Goal: Task Accomplishment & Management: Use online tool/utility

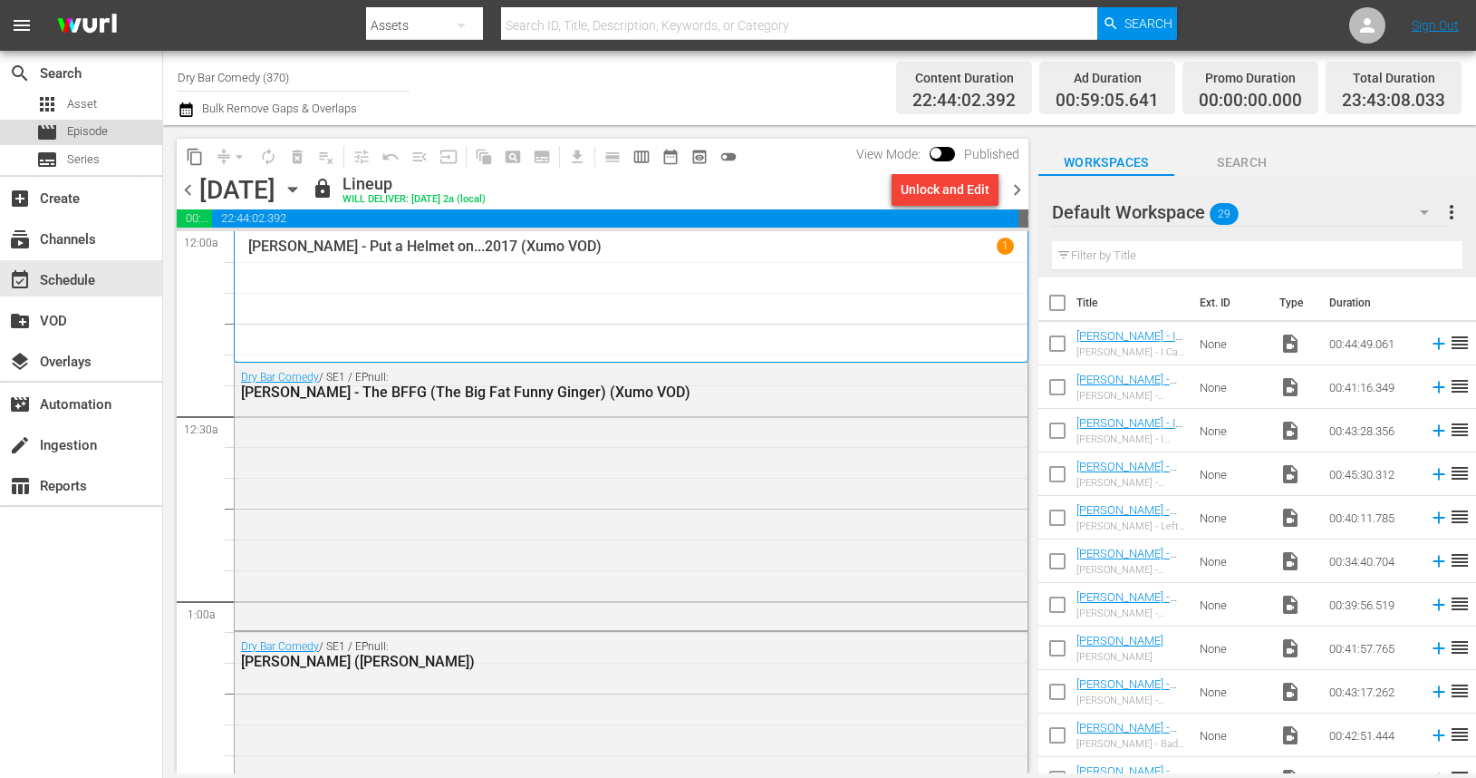
click at [100, 131] on span "Episode" at bounding box center [87, 131] width 41 height 18
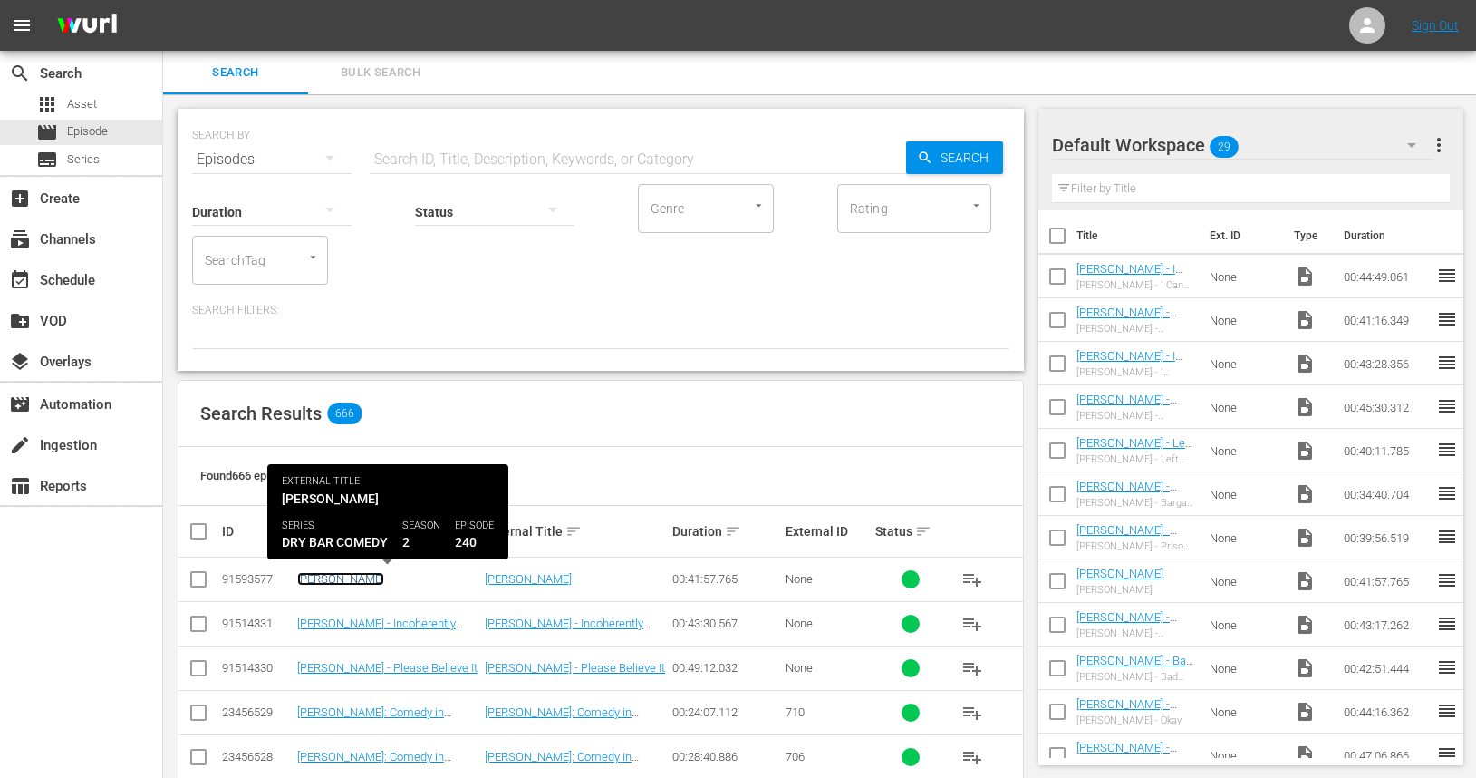
click at [384, 579] on link "[PERSON_NAME]" at bounding box center [340, 579] width 87 height 14
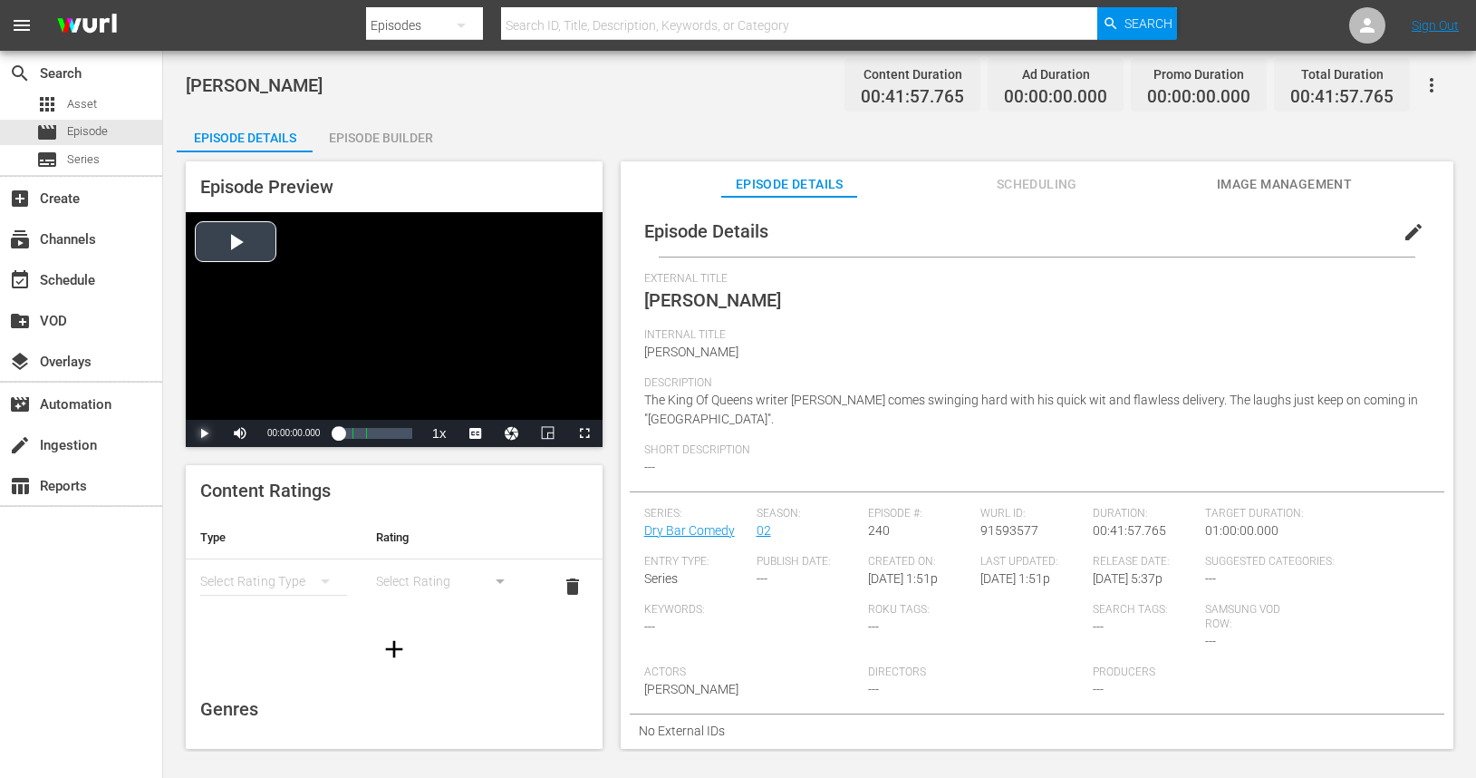
click at [204, 433] on span "Video Player" at bounding box center [204, 433] width 0 height 0
click at [344, 442] on div "00:18:41.527" at bounding box center [340, 433] width 5 height 18
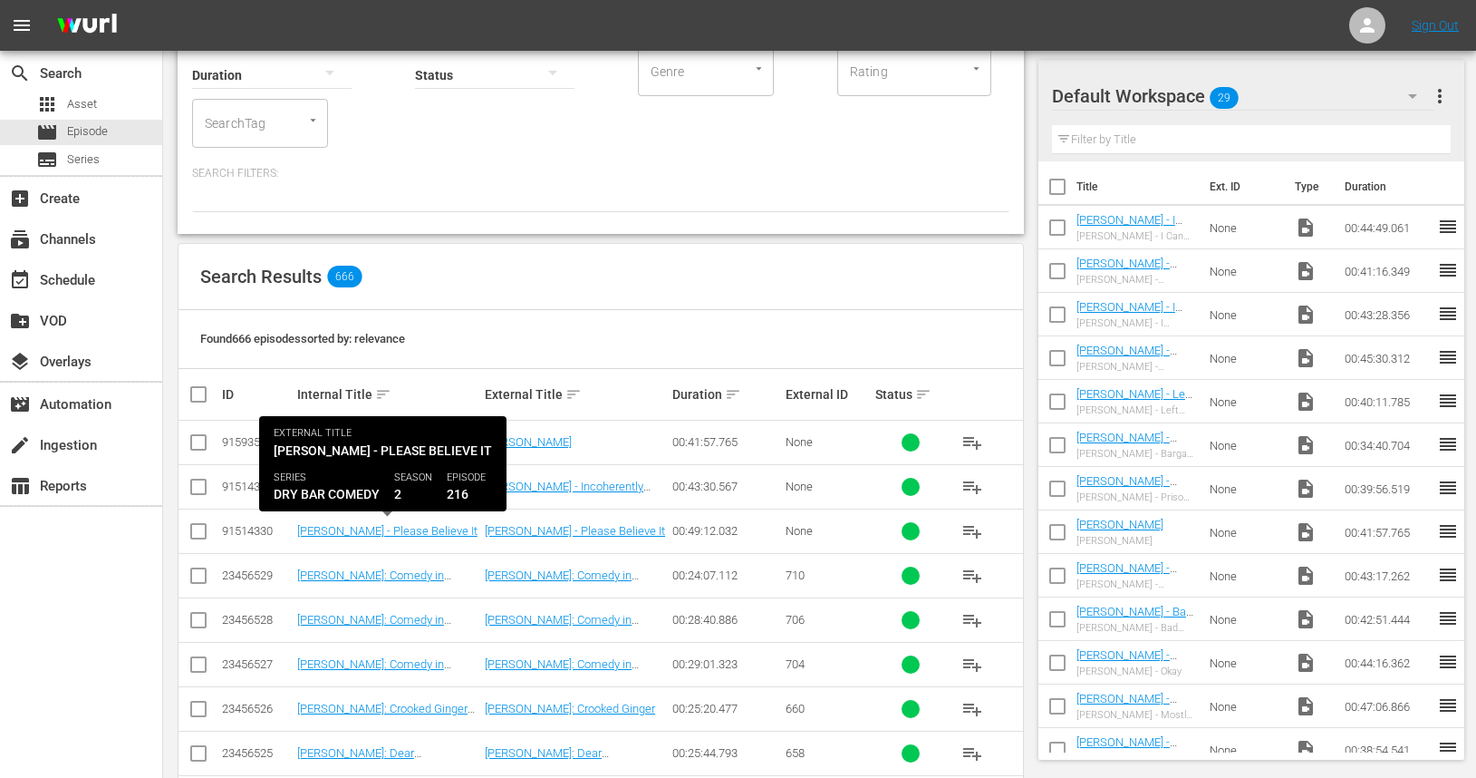
scroll to position [181, 0]
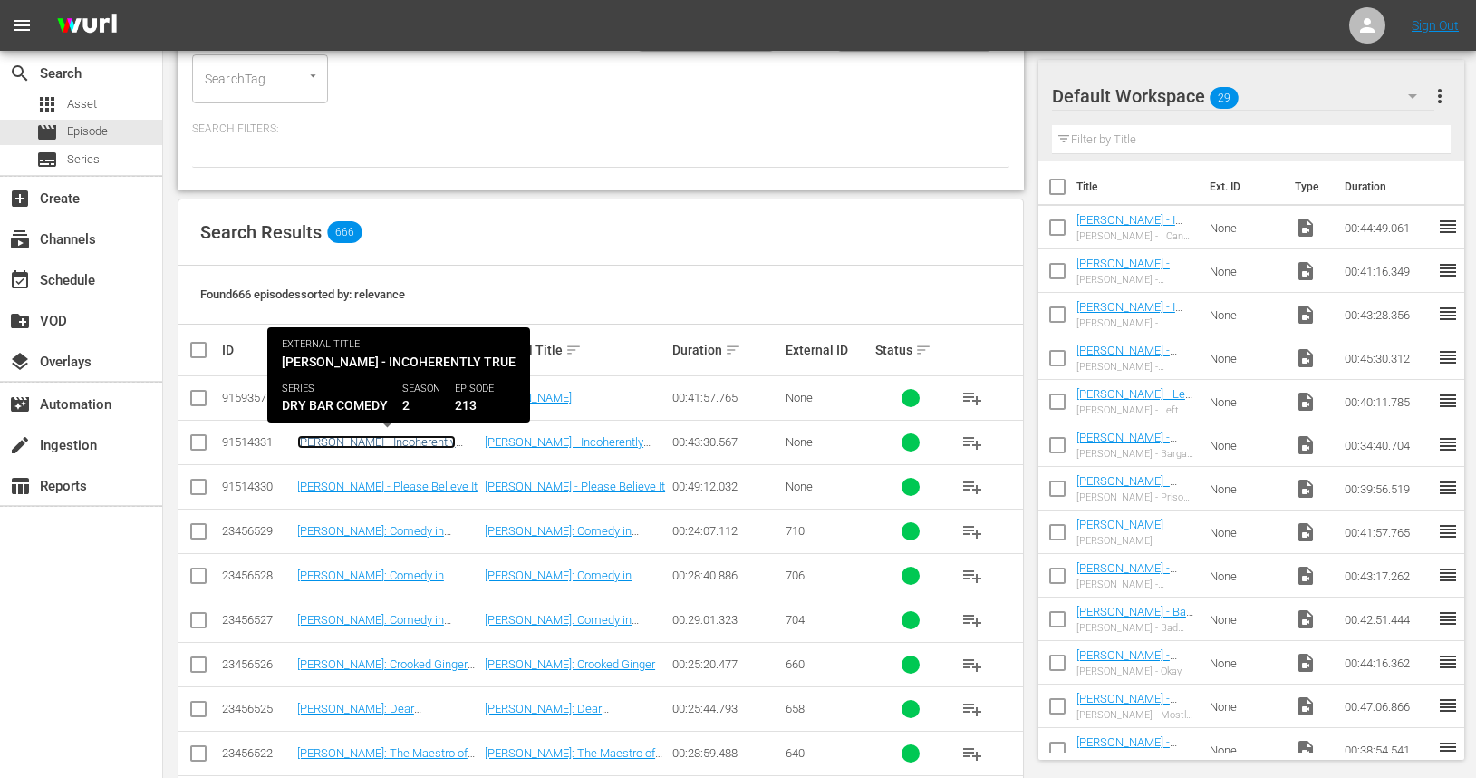
click at [371, 443] on link "[PERSON_NAME] - Incoherently True" at bounding box center [376, 448] width 159 height 27
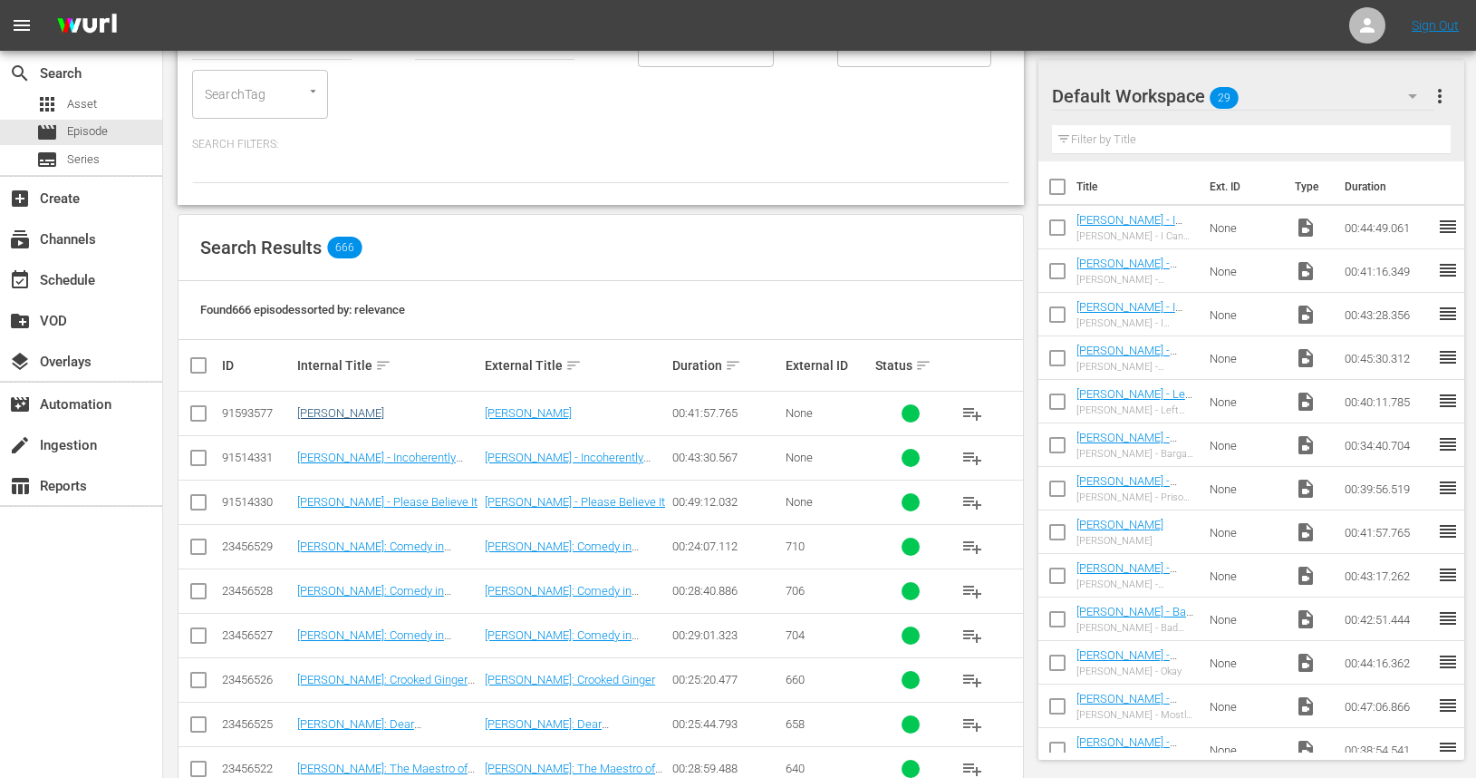
scroll to position [280, 0]
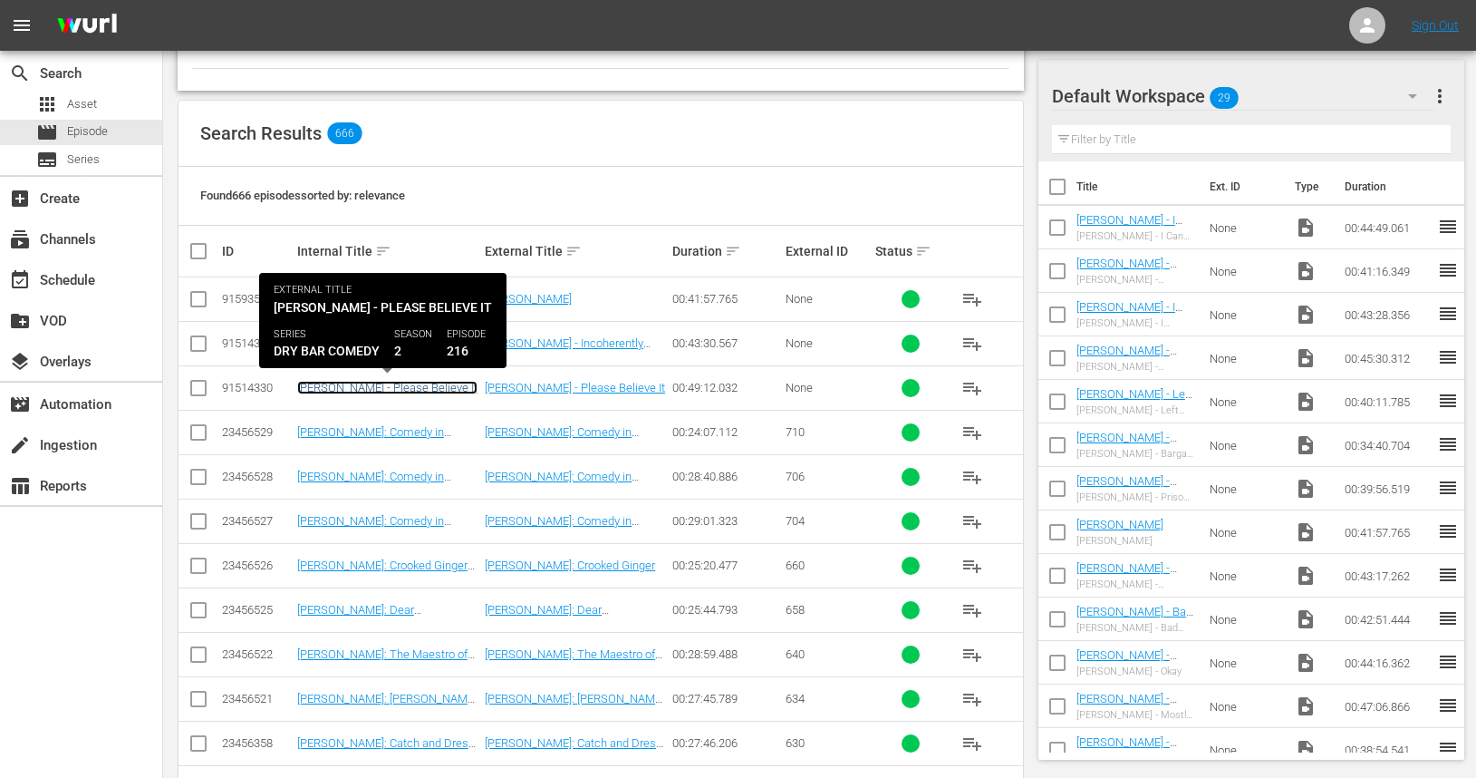
click at [374, 392] on link "[PERSON_NAME] - Please Believe It" at bounding box center [387, 388] width 180 height 14
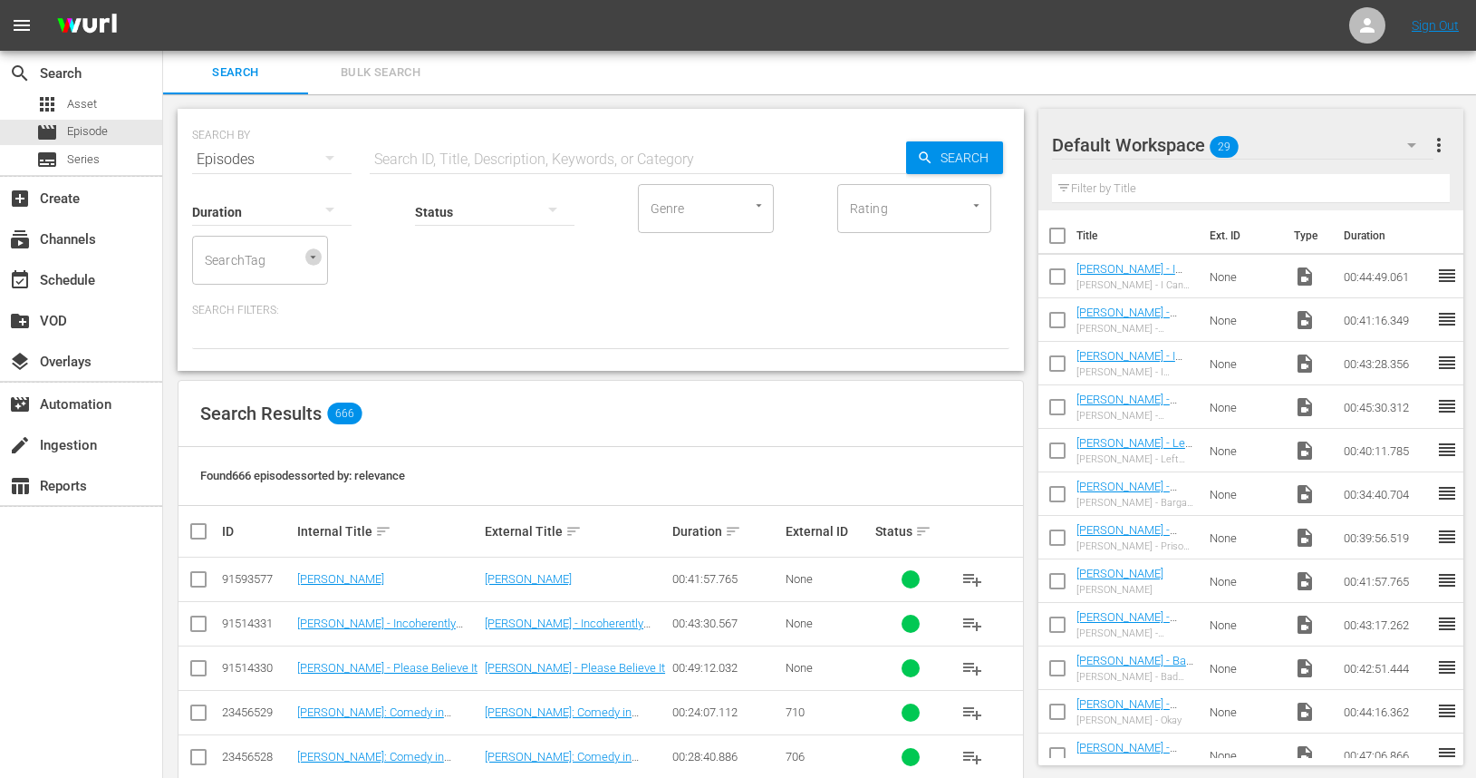
click at [315, 262] on icon "Open" at bounding box center [313, 257] width 14 height 14
click at [464, 266] on div "Duration Status Genre Genre Rating Rating SearchTag SearchTag" at bounding box center [601, 232] width 818 height 103
click at [339, 341] on div at bounding box center [601, 333] width 818 height 31
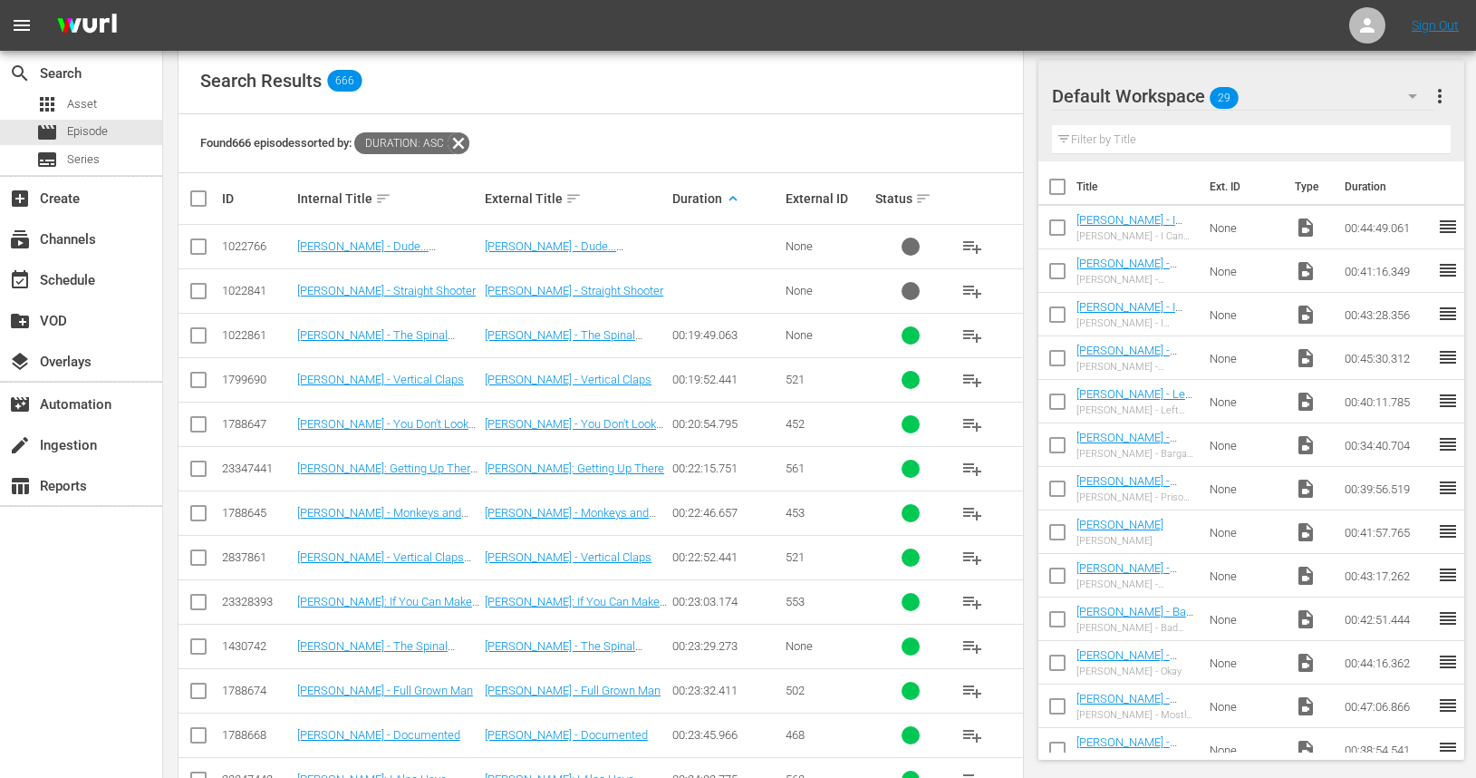
scroll to position [338, 0]
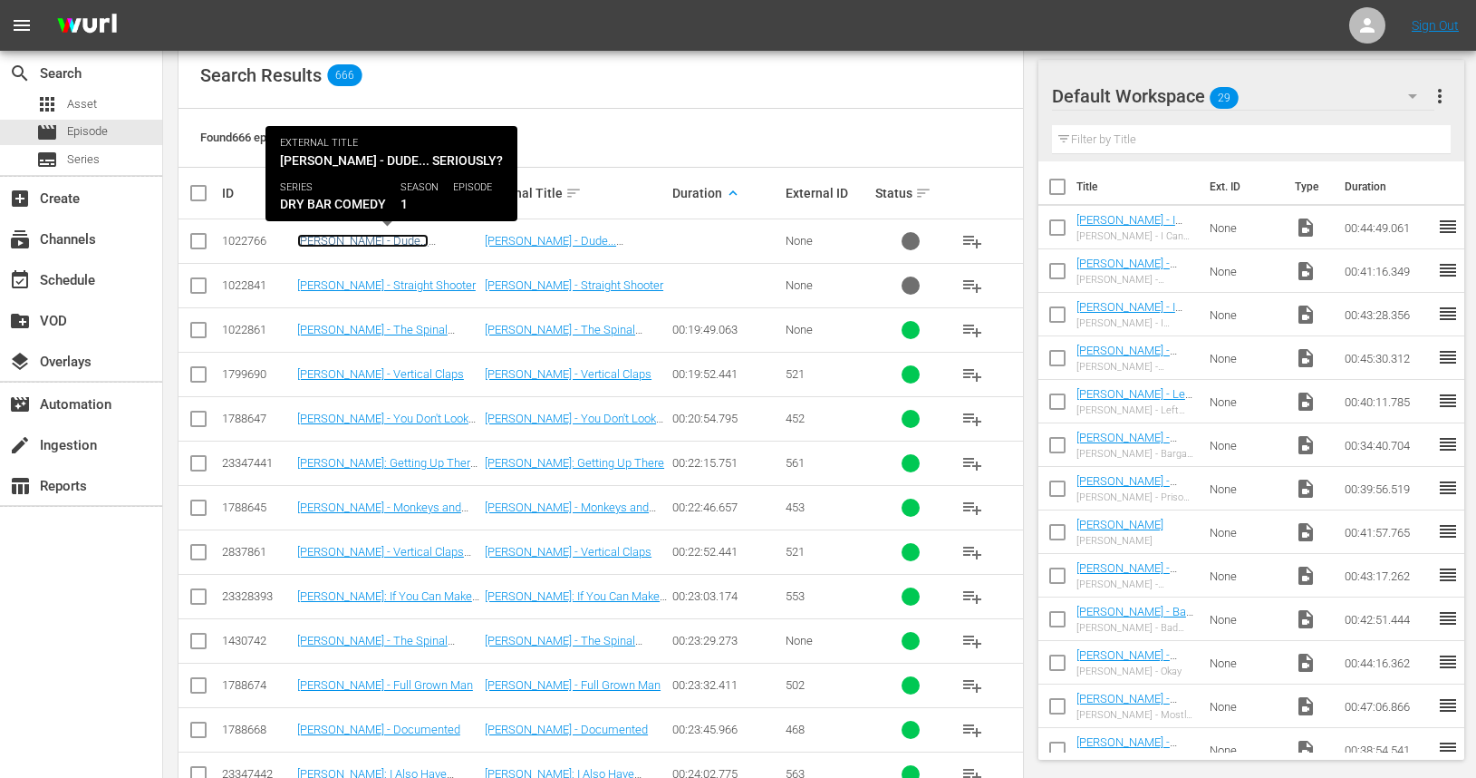
click at [348, 237] on link "Keith Barany - Dude... Seriously?" at bounding box center [362, 247] width 131 height 27
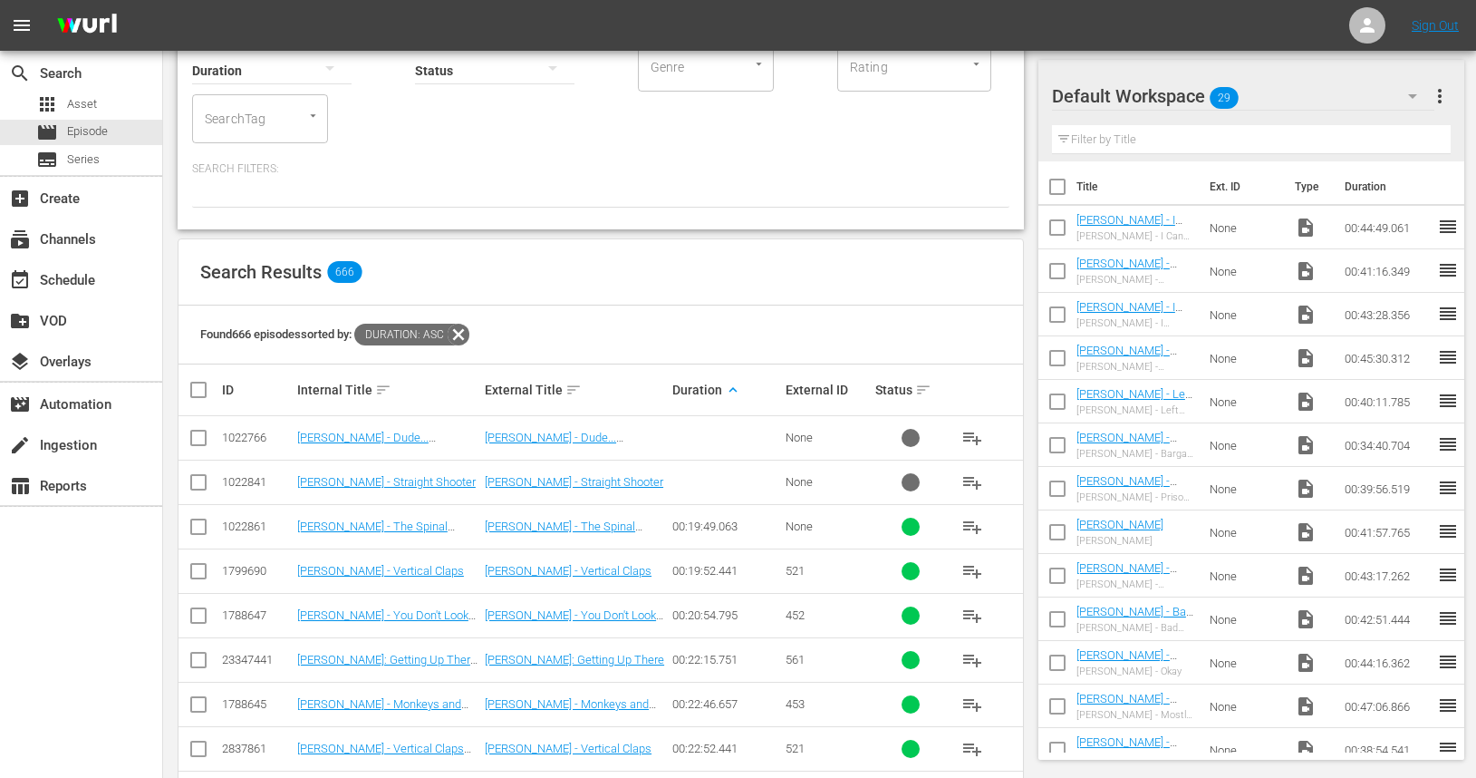
scroll to position [156, 0]
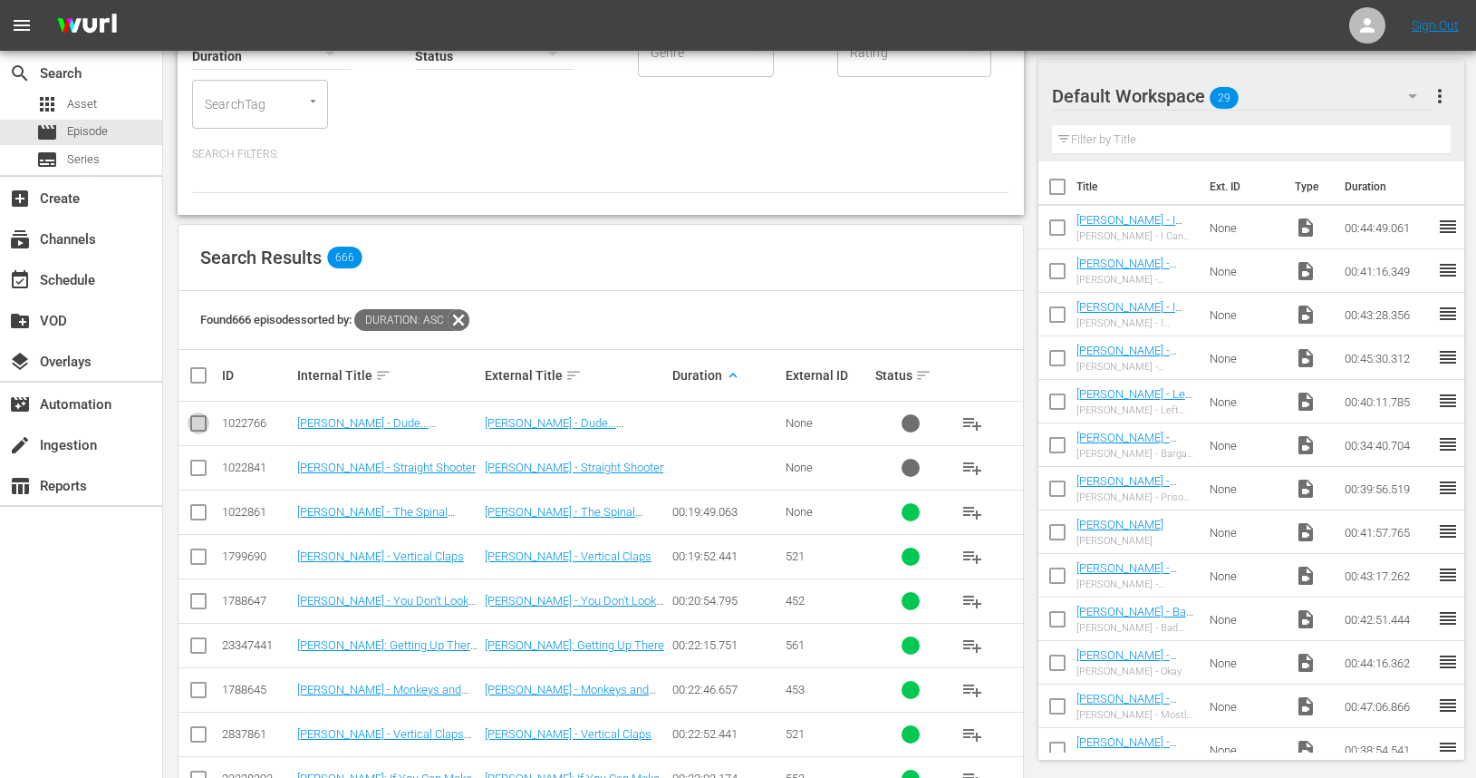
click at [198, 421] on input "checkbox" at bounding box center [199, 427] width 22 height 22
checkbox input "true"
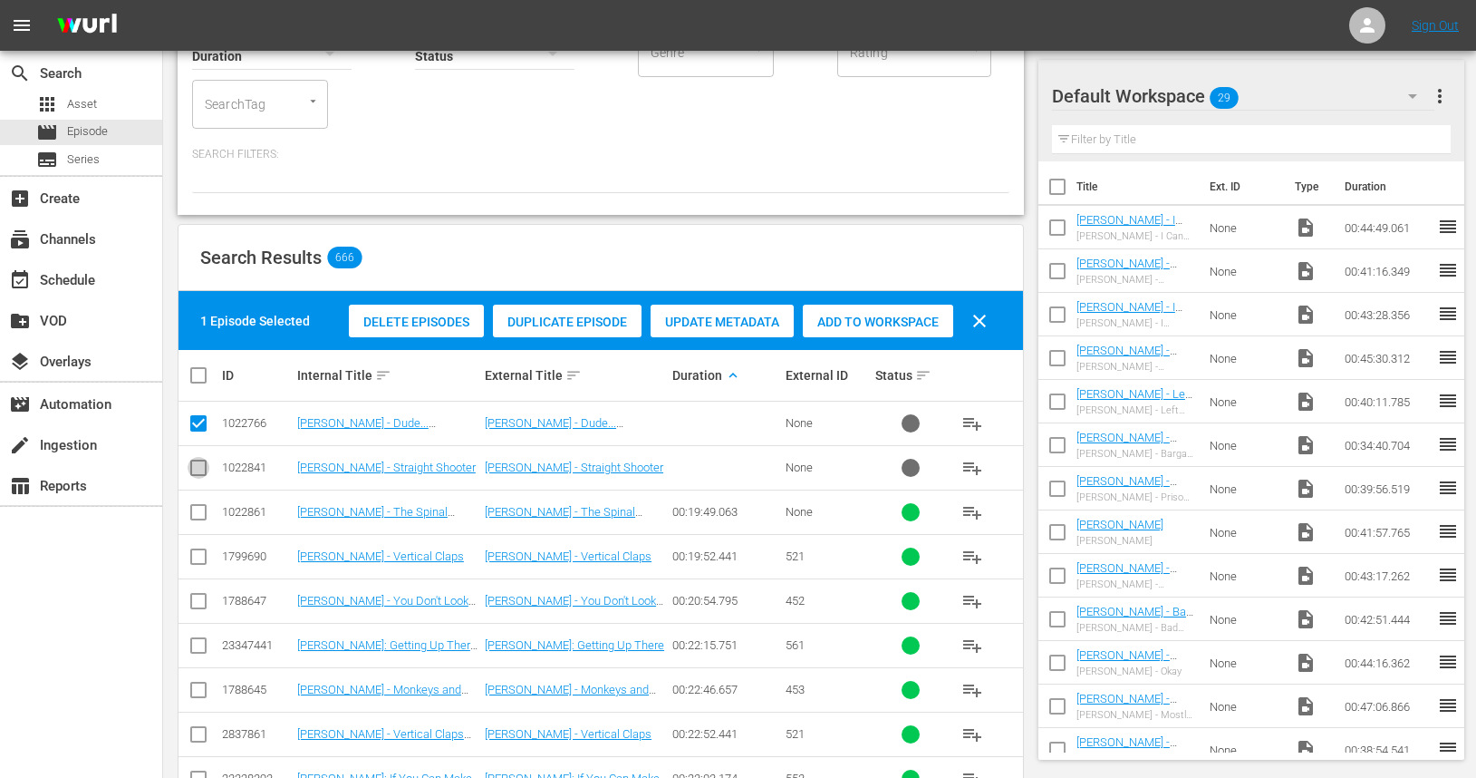
click at [201, 471] on input "checkbox" at bounding box center [199, 471] width 22 height 22
checkbox input "true"
click at [429, 326] on span "Delete Episodes" at bounding box center [416, 322] width 135 height 15
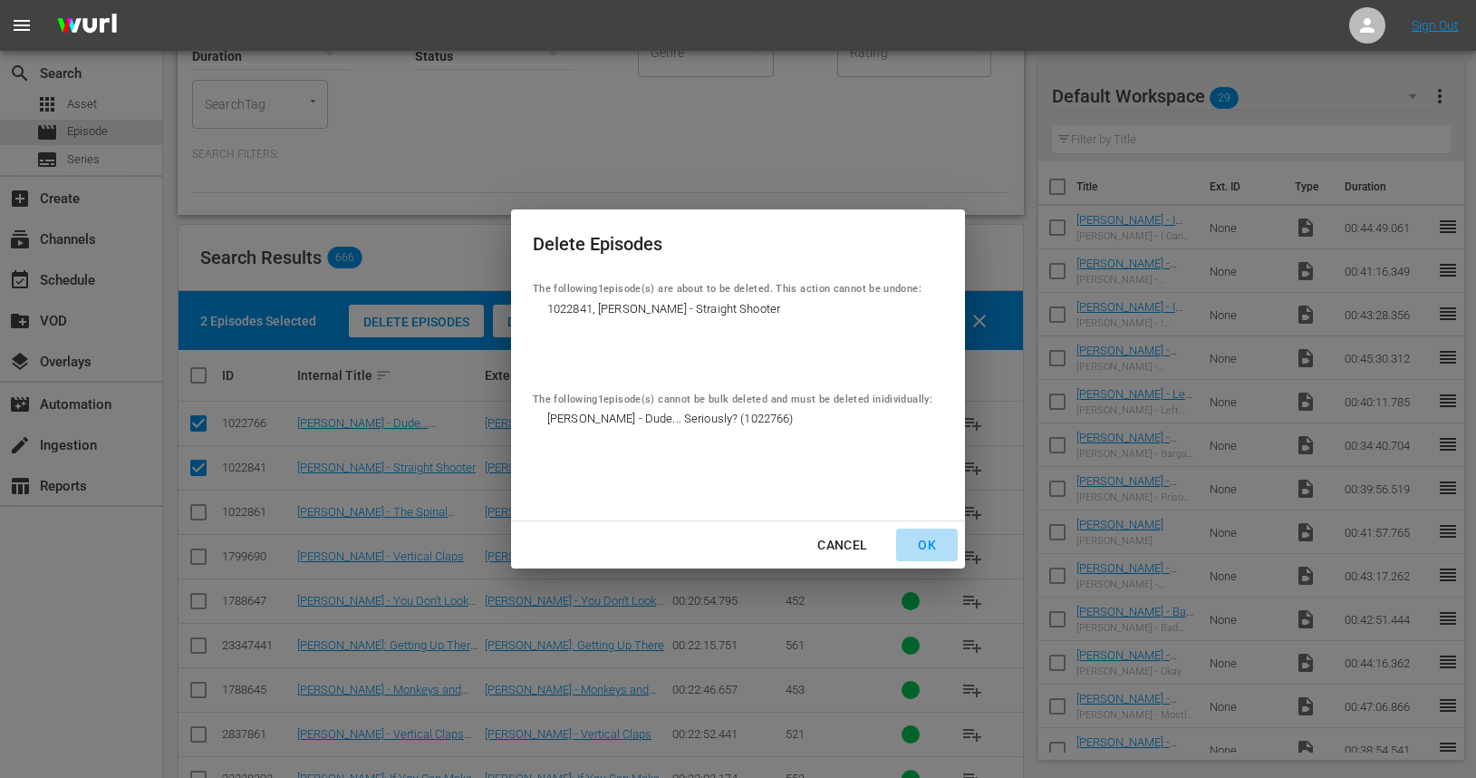
click at [928, 546] on div "OK" at bounding box center [927, 545] width 47 height 23
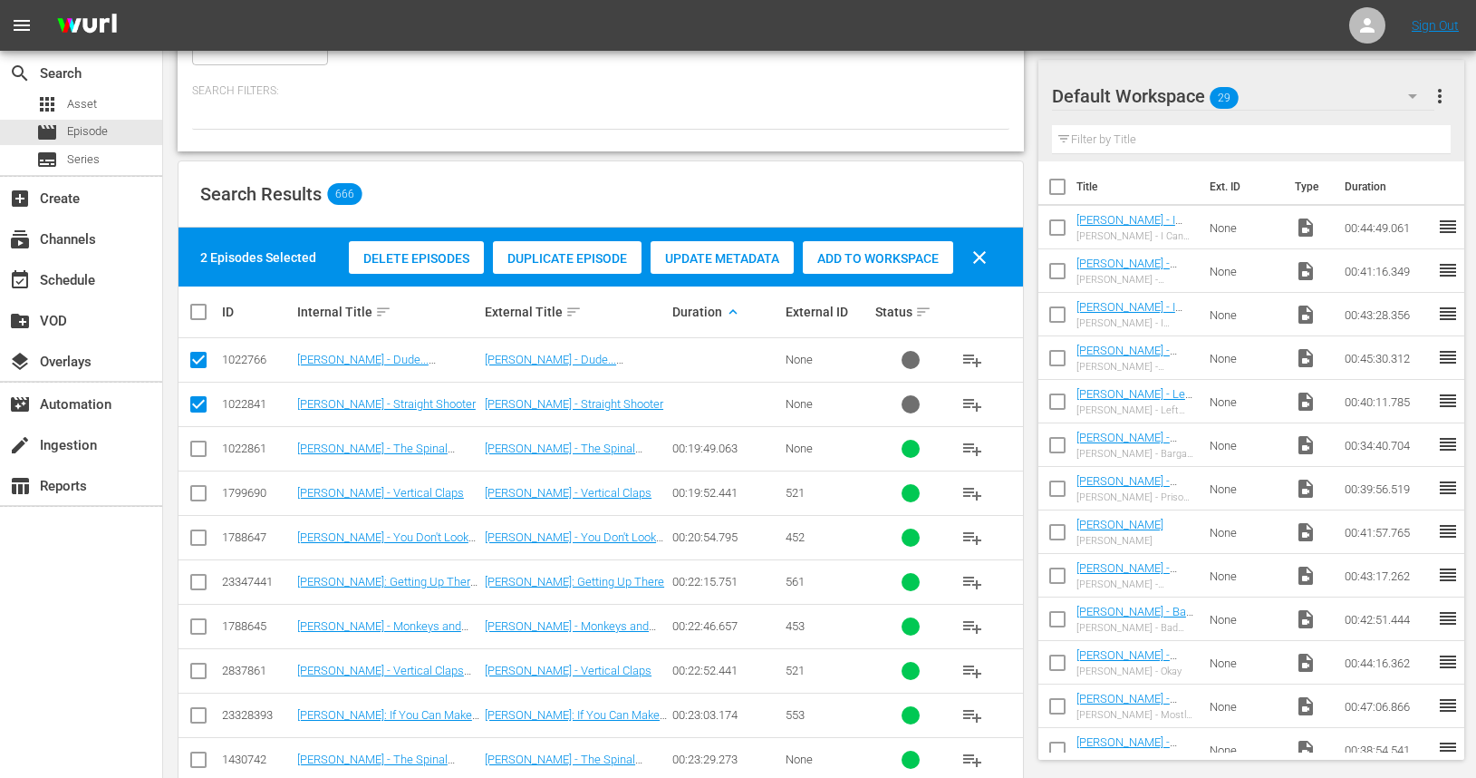
scroll to position [220, 0]
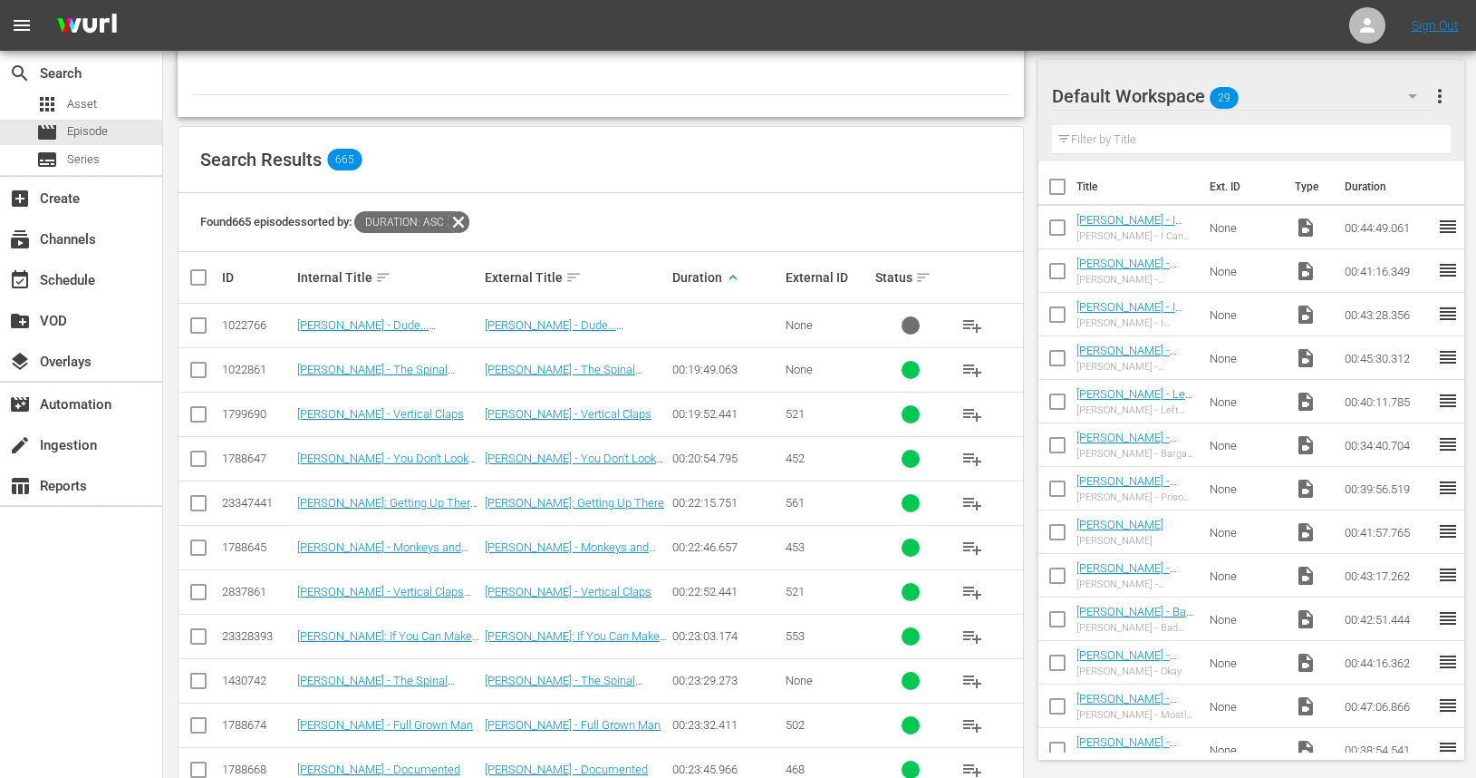
scroll to position [264, 0]
click at [196, 328] on input "checkbox" at bounding box center [199, 328] width 22 height 22
checkbox input "true"
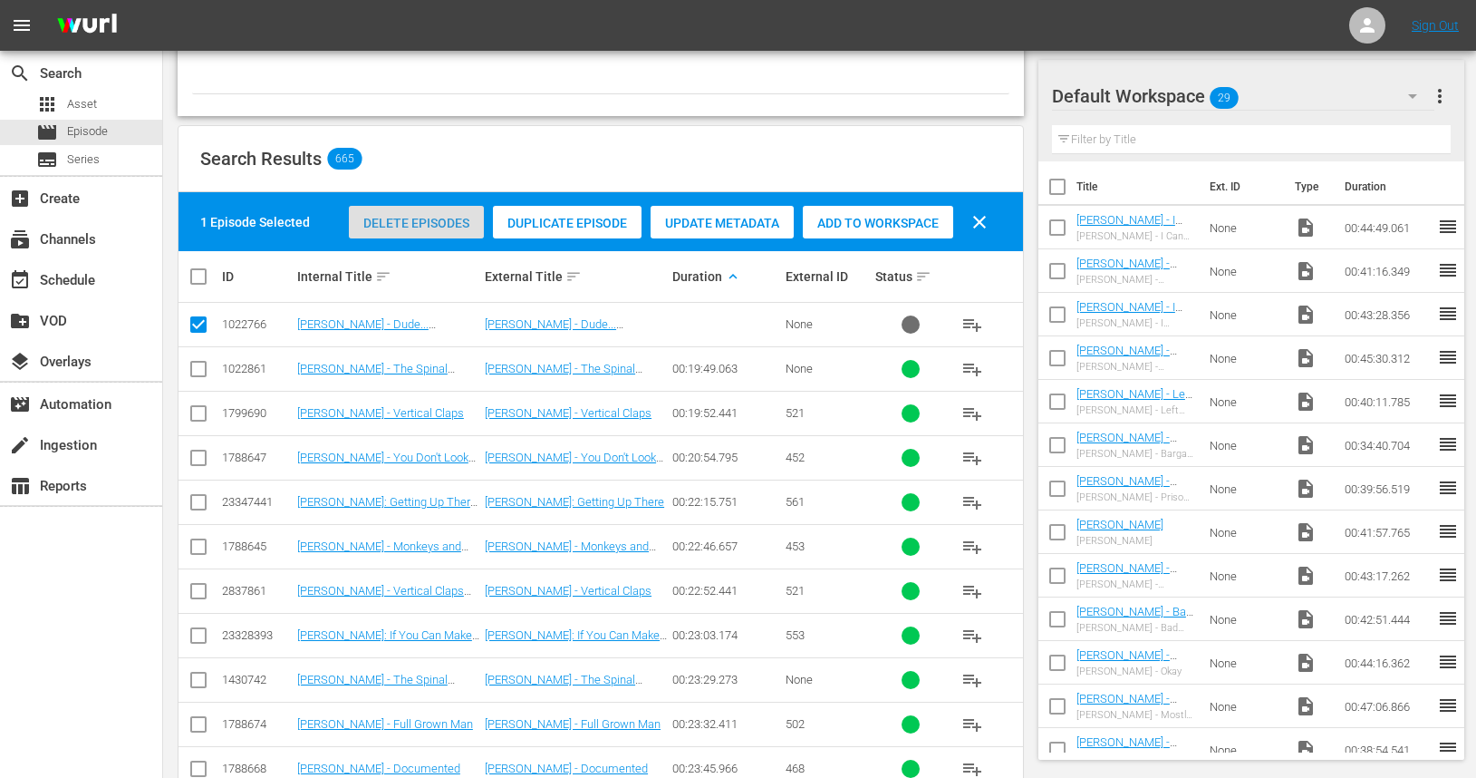
click at [394, 225] on span "Delete Episodes" at bounding box center [416, 223] width 135 height 15
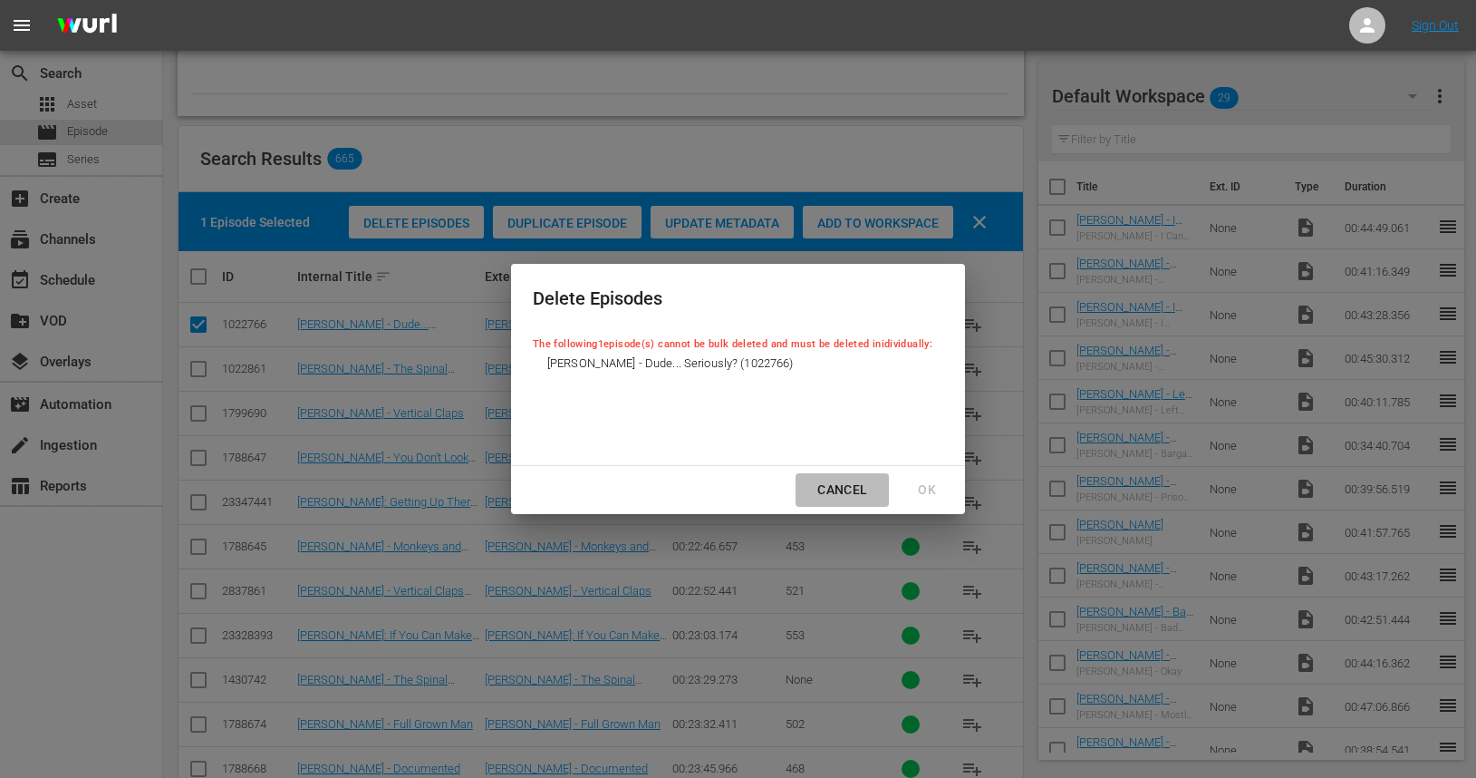
click at [855, 491] on div "Cancel" at bounding box center [842, 490] width 79 height 23
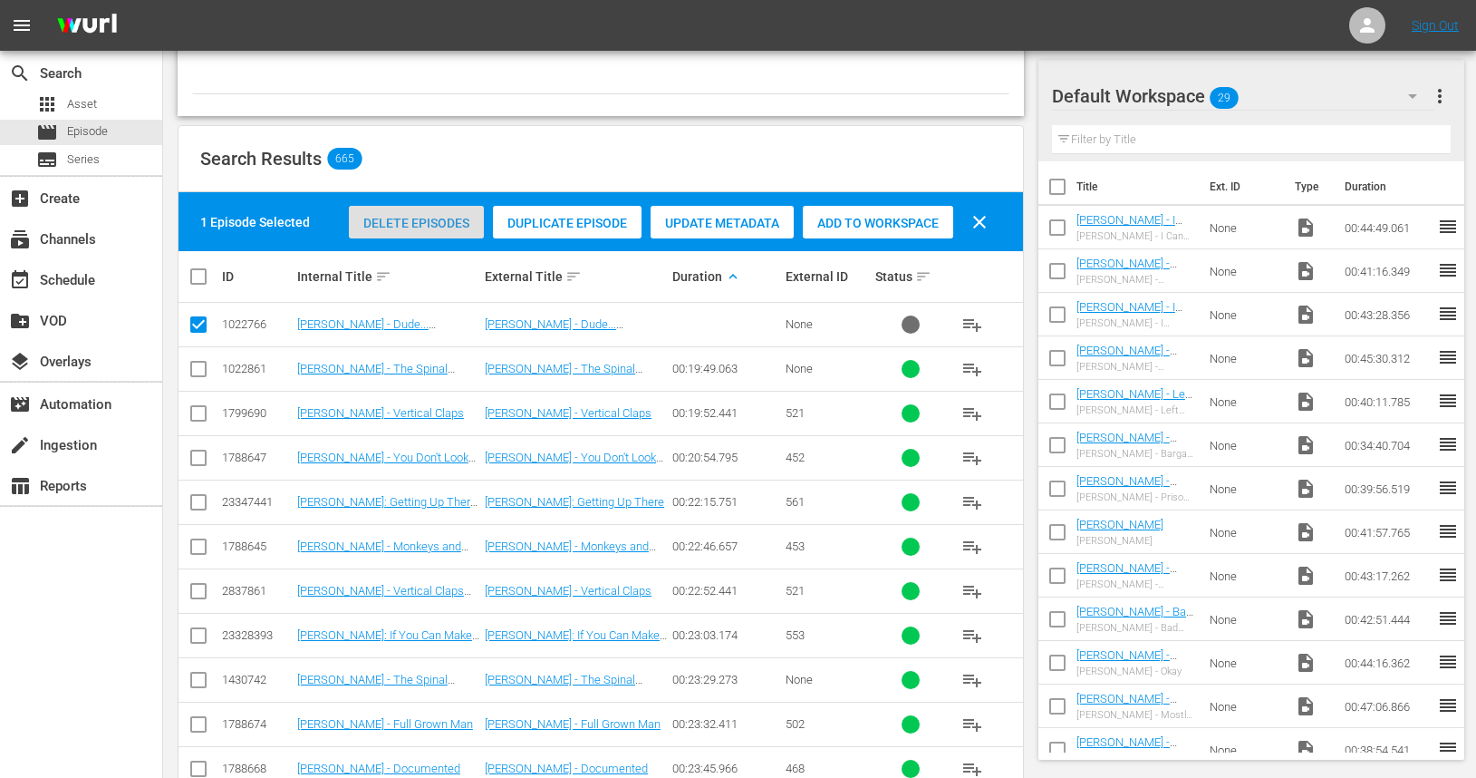
click at [406, 229] on span "Delete Episodes" at bounding box center [416, 223] width 135 height 15
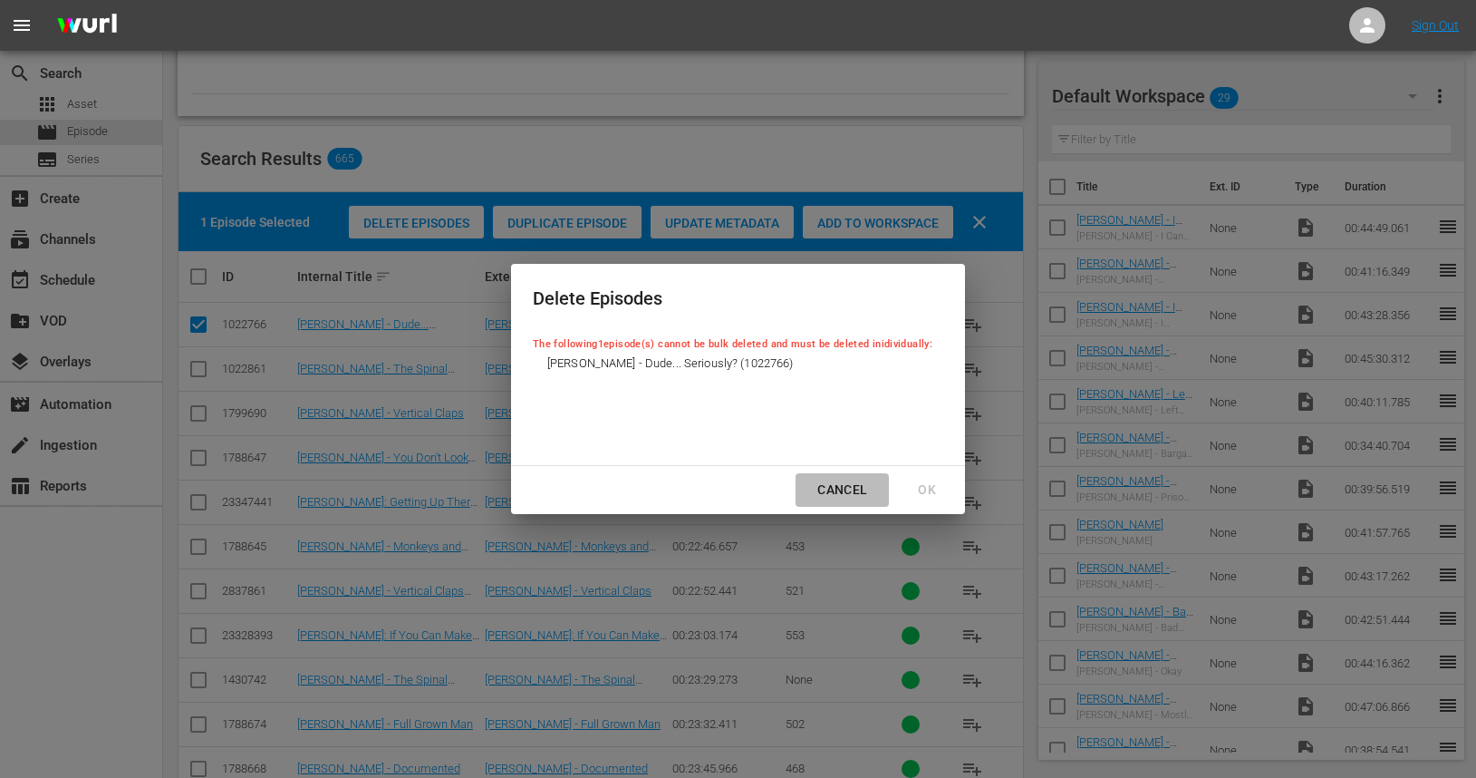
click at [853, 495] on div "Cancel" at bounding box center [842, 490] width 79 height 23
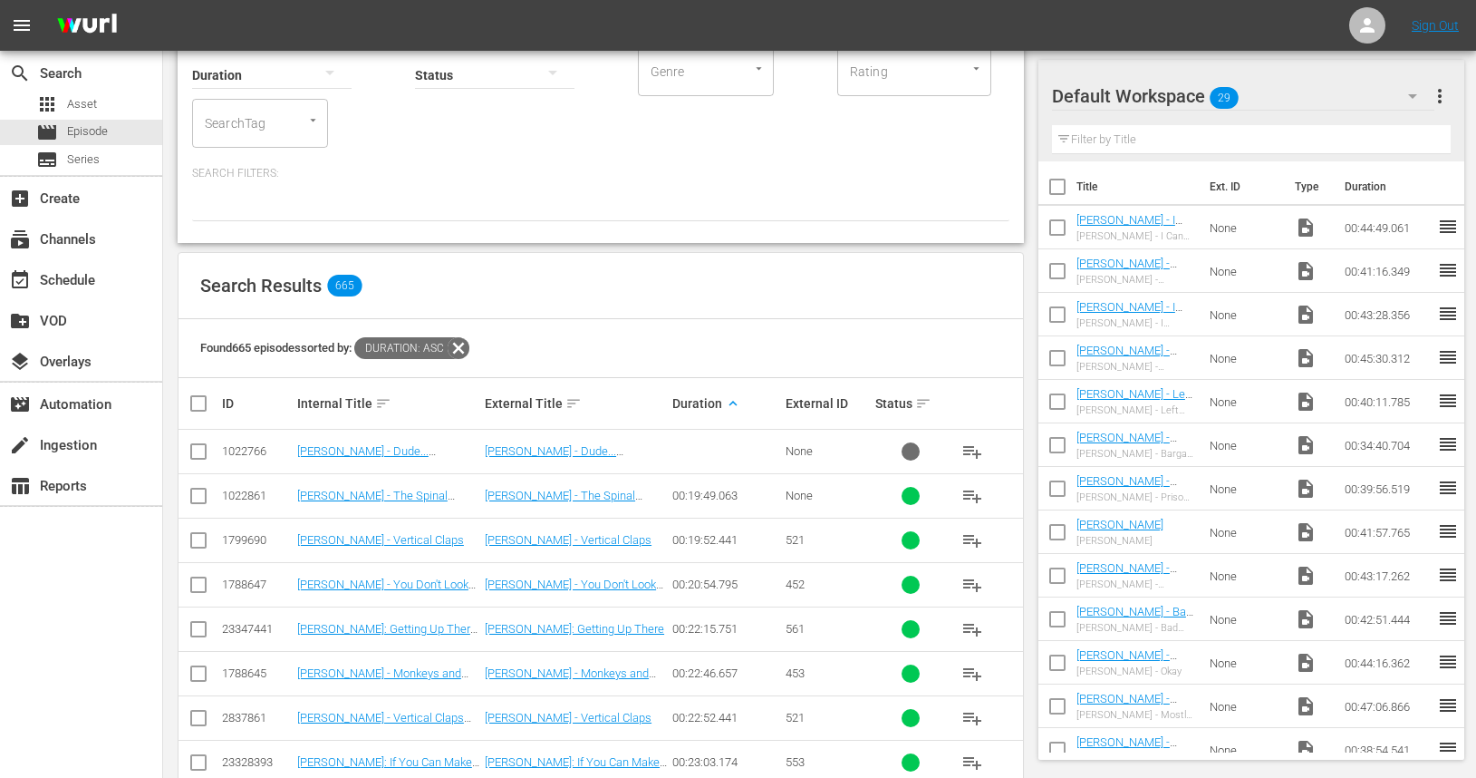
scroll to position [143, 0]
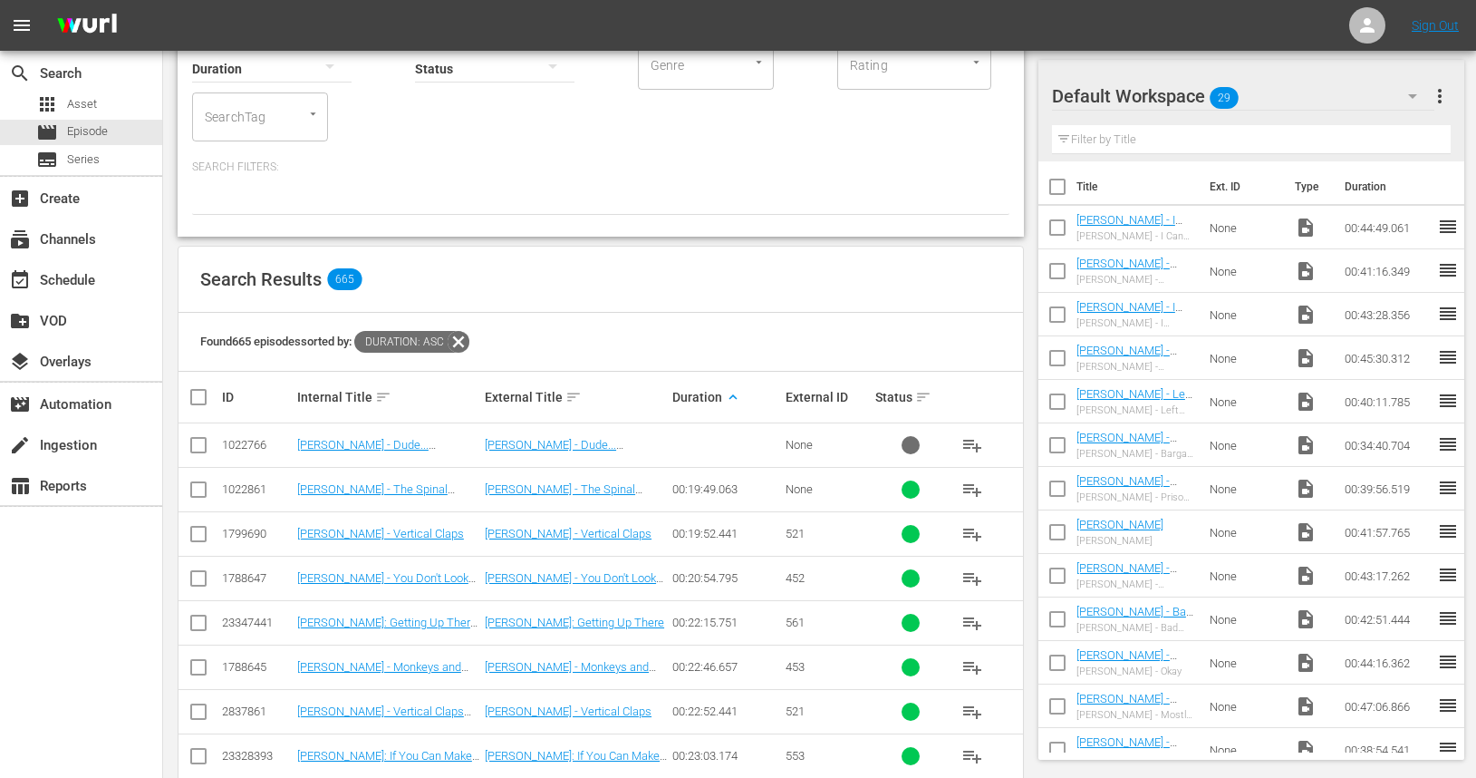
click at [196, 453] on input "checkbox" at bounding box center [199, 449] width 22 height 22
checkbox input "true"
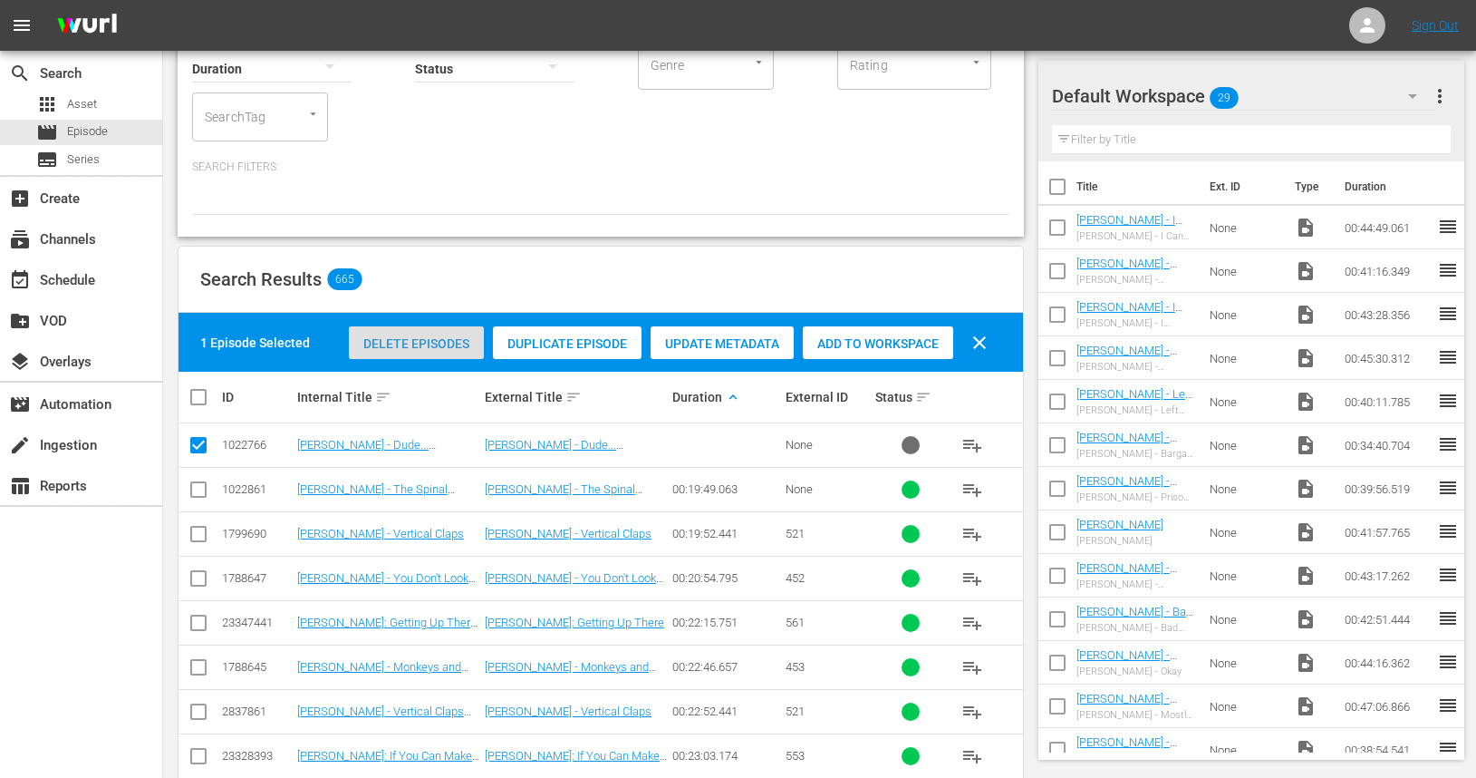
click at [438, 344] on span "Delete Episodes" at bounding box center [416, 343] width 135 height 15
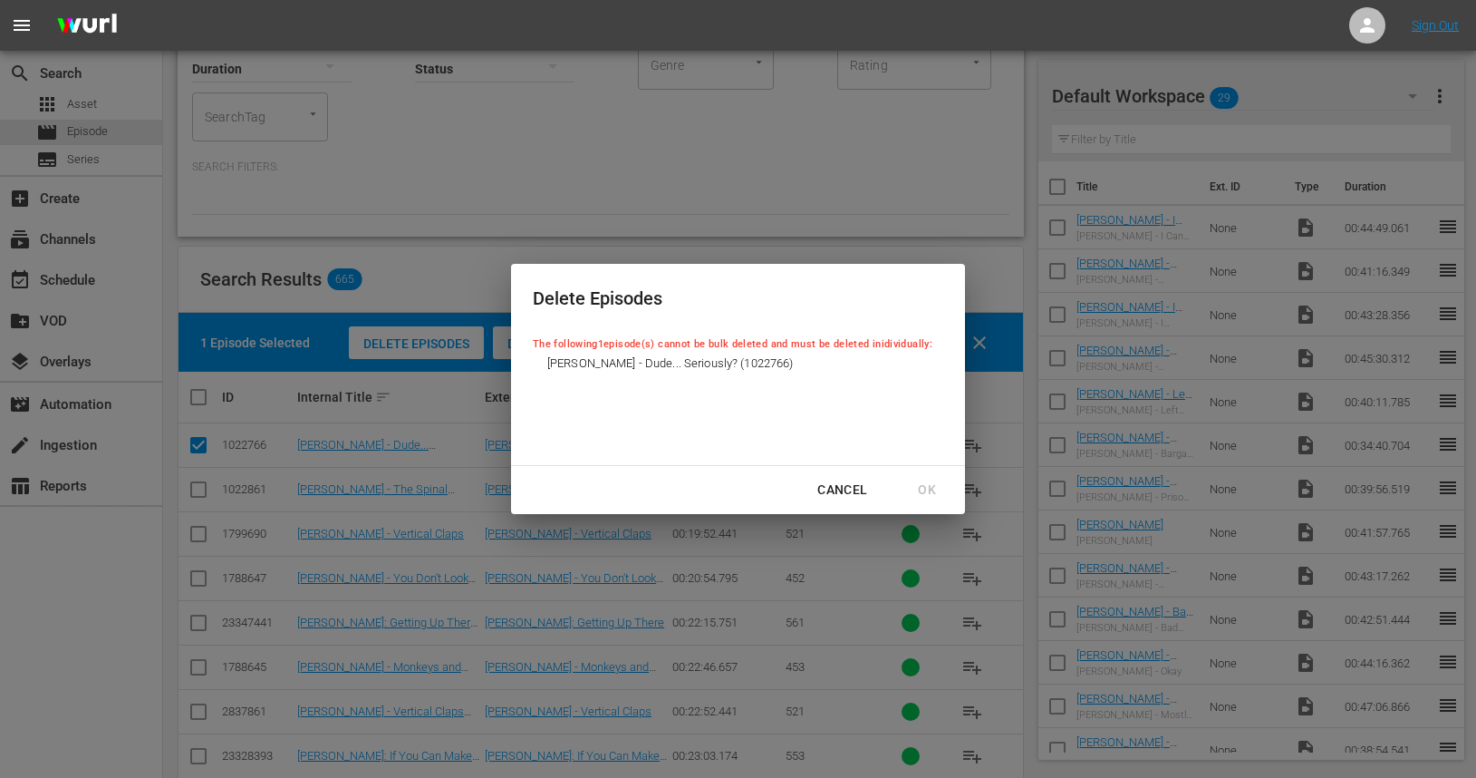
click at [839, 491] on div "Cancel" at bounding box center [842, 490] width 79 height 23
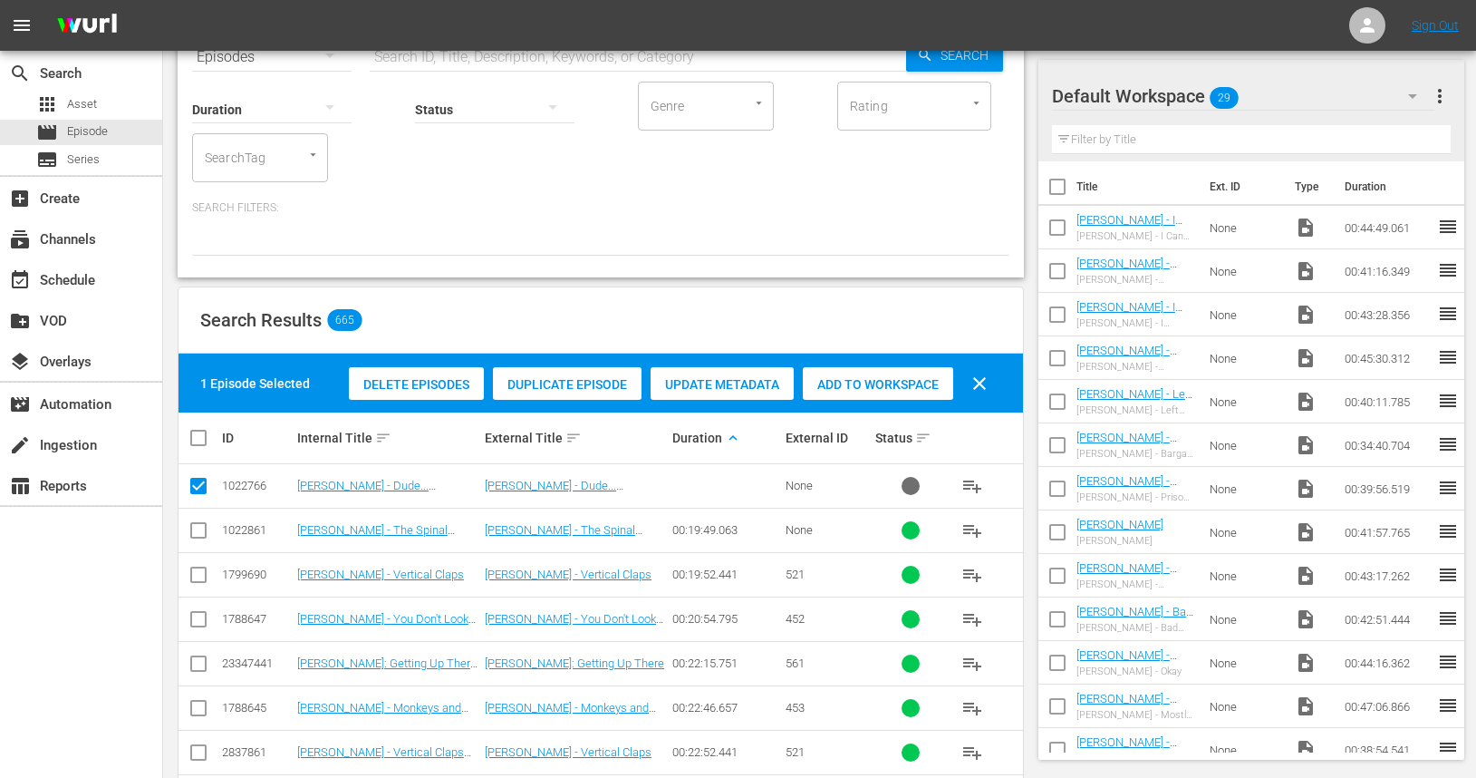
scroll to position [111, 0]
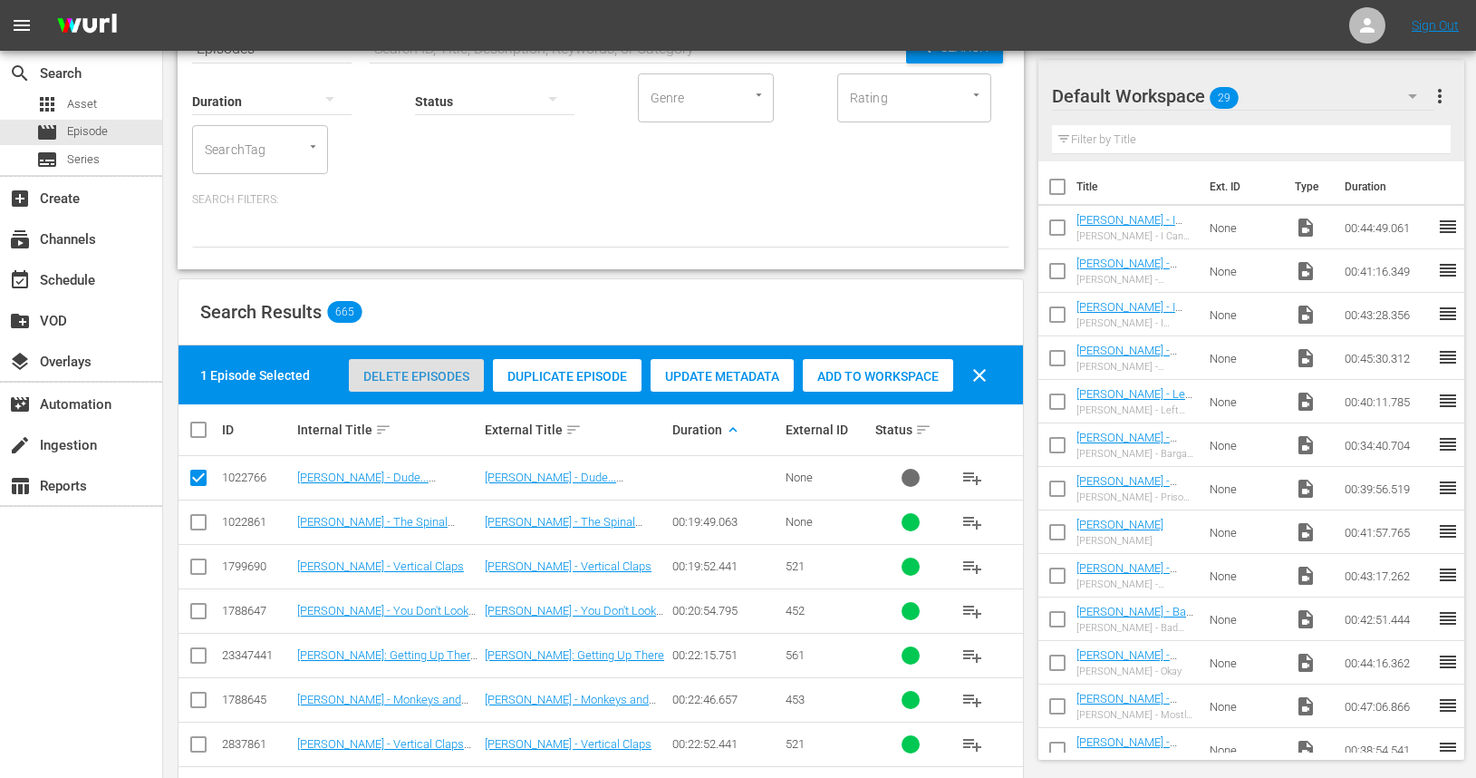
click at [405, 374] on span "Delete Episodes" at bounding box center [416, 376] width 135 height 15
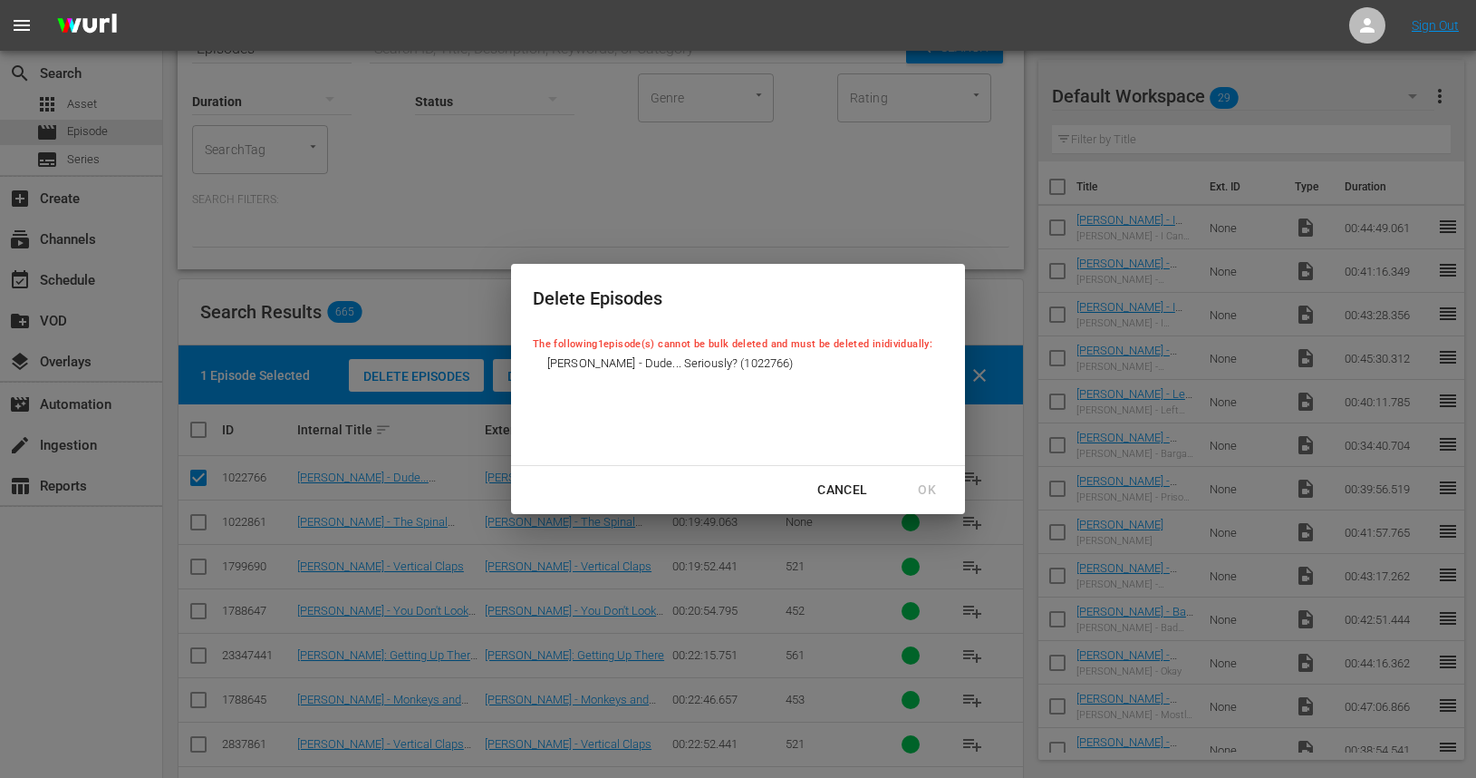
click at [864, 199] on div "Delete Episodes The following 1 episode(s) cannot be bulk deleted and must be d…" at bounding box center [738, 389] width 1476 height 778
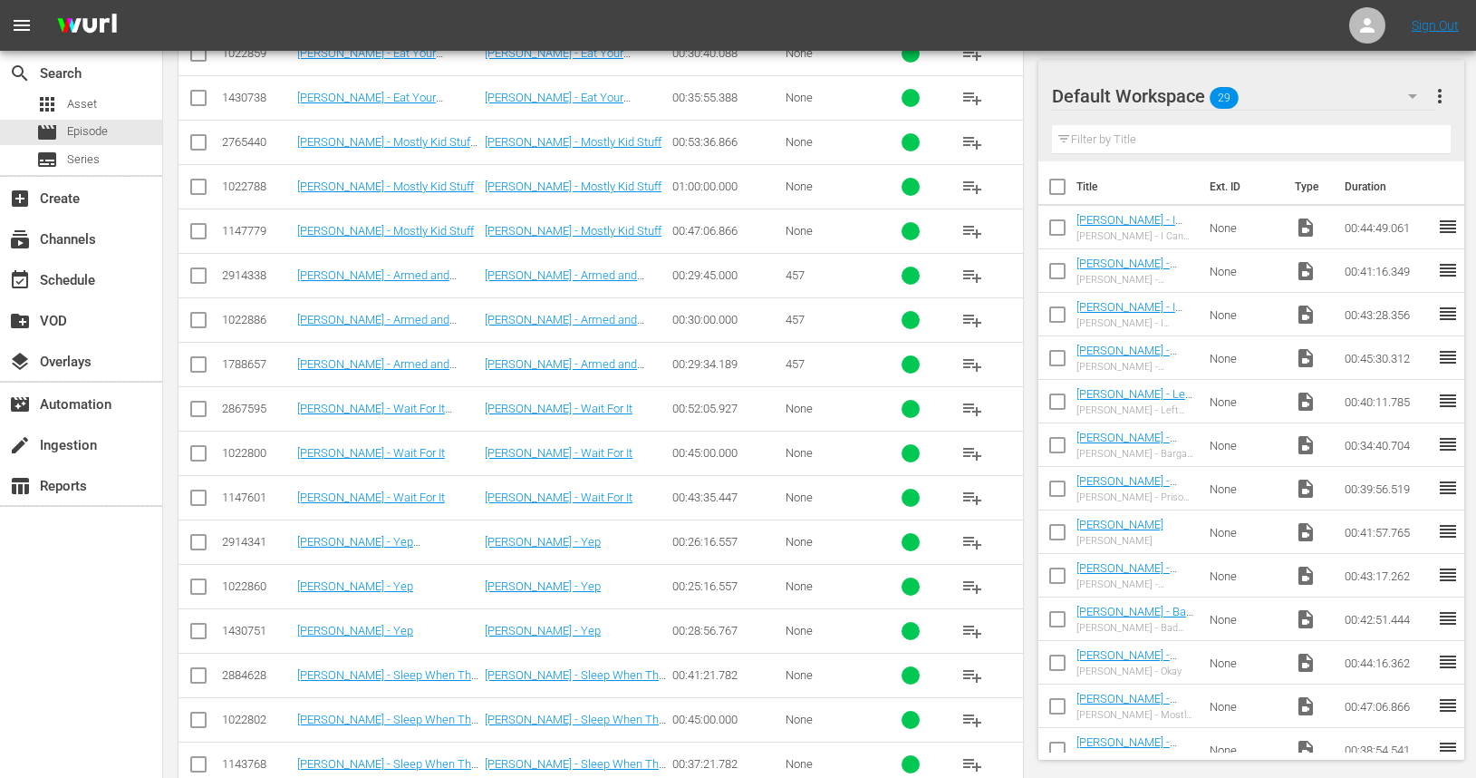
scroll to position [711, 0]
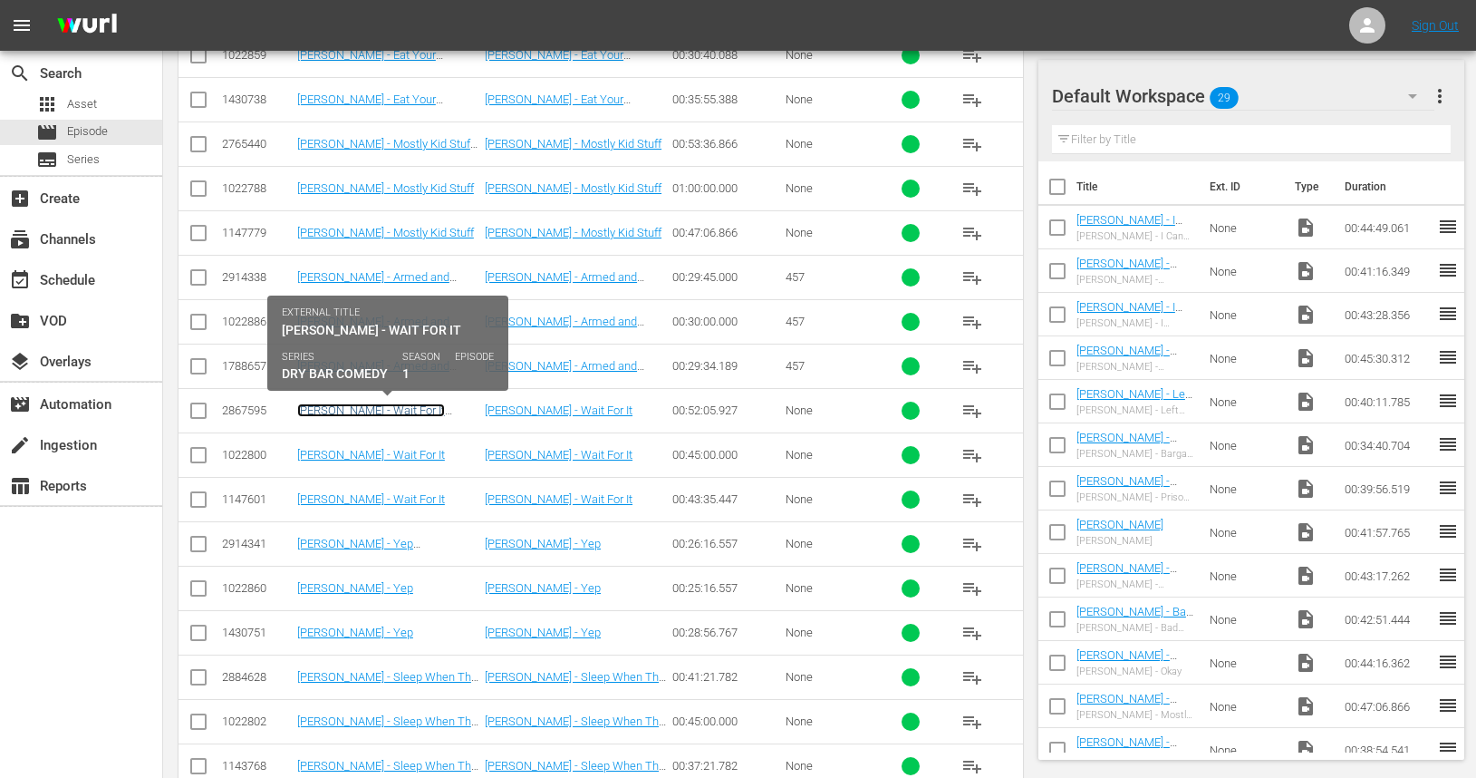
click at [440, 408] on link "Tyler Boeh - Wait For It (Xumo VOD)" at bounding box center [371, 416] width 148 height 27
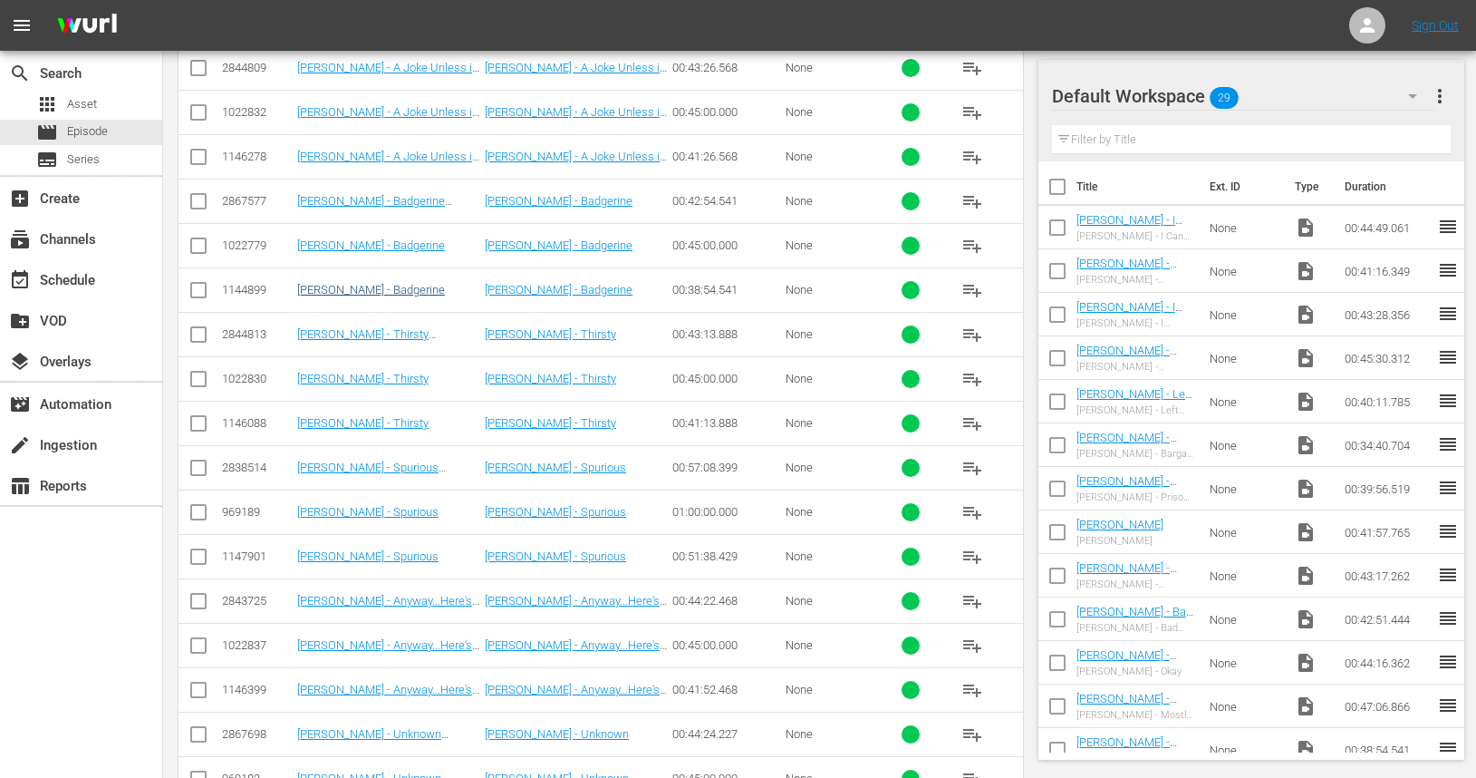
scroll to position [29193, 0]
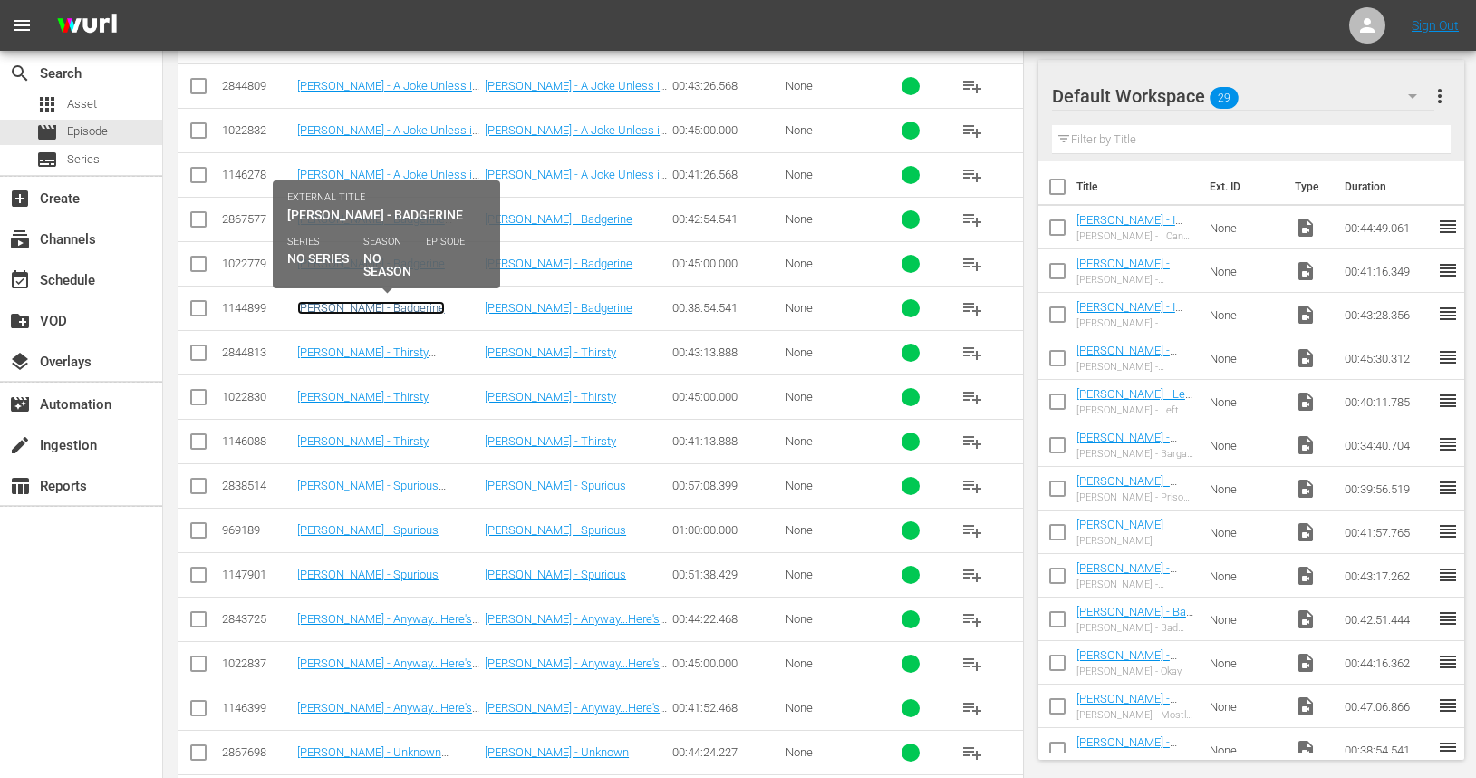
click at [346, 303] on link "[PERSON_NAME] - Badgerine" at bounding box center [371, 308] width 148 height 14
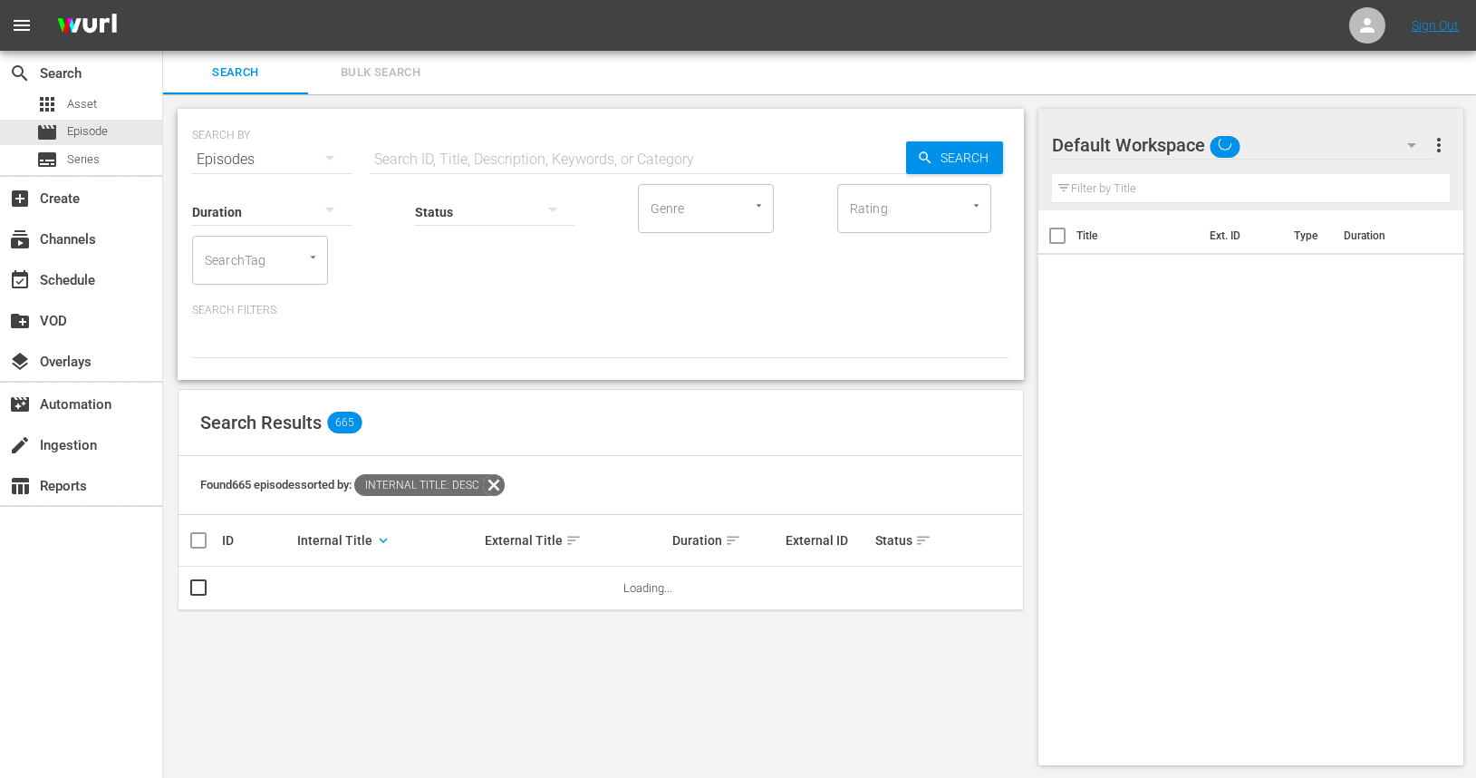
scroll to position [2, 0]
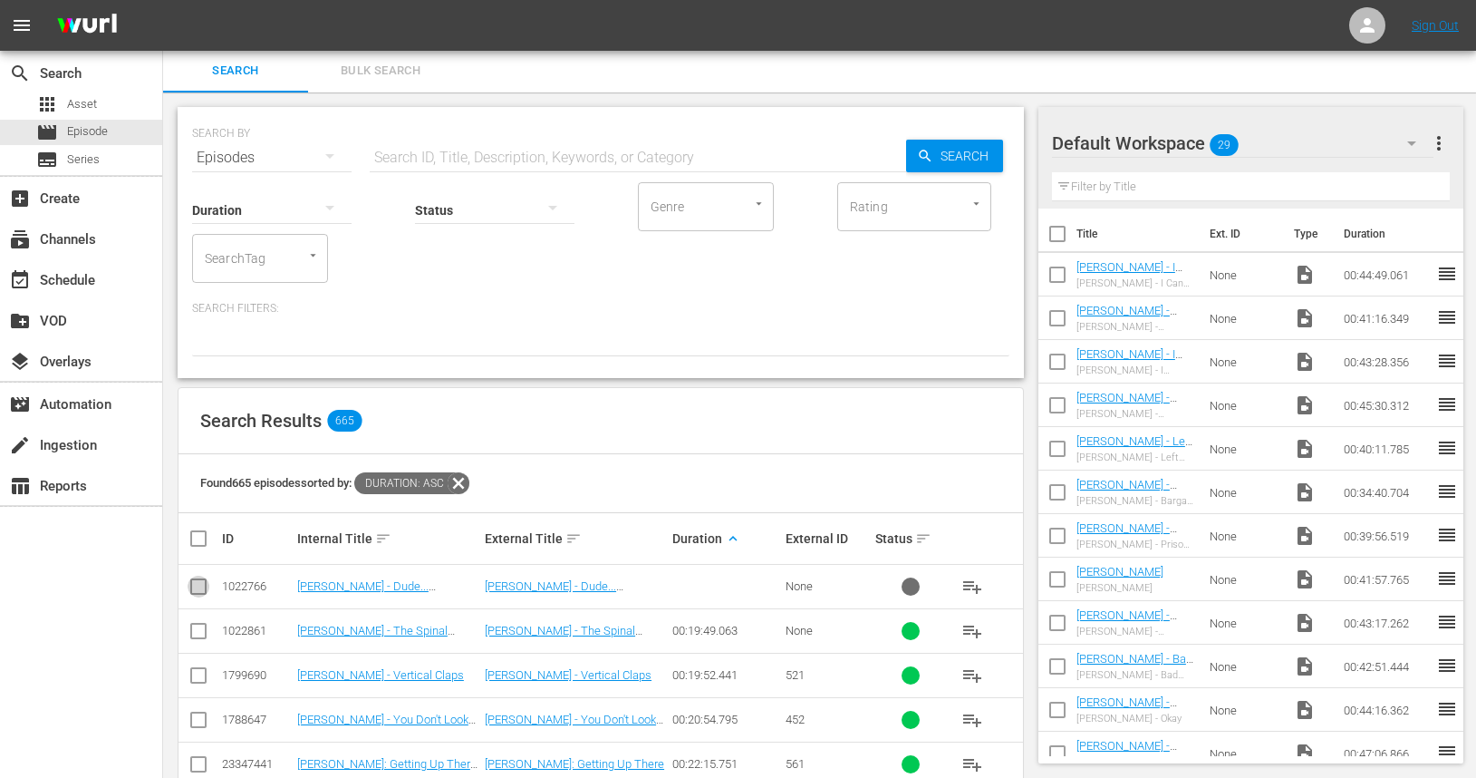
click at [203, 586] on input "checkbox" at bounding box center [199, 590] width 22 height 22
checkbox input "true"
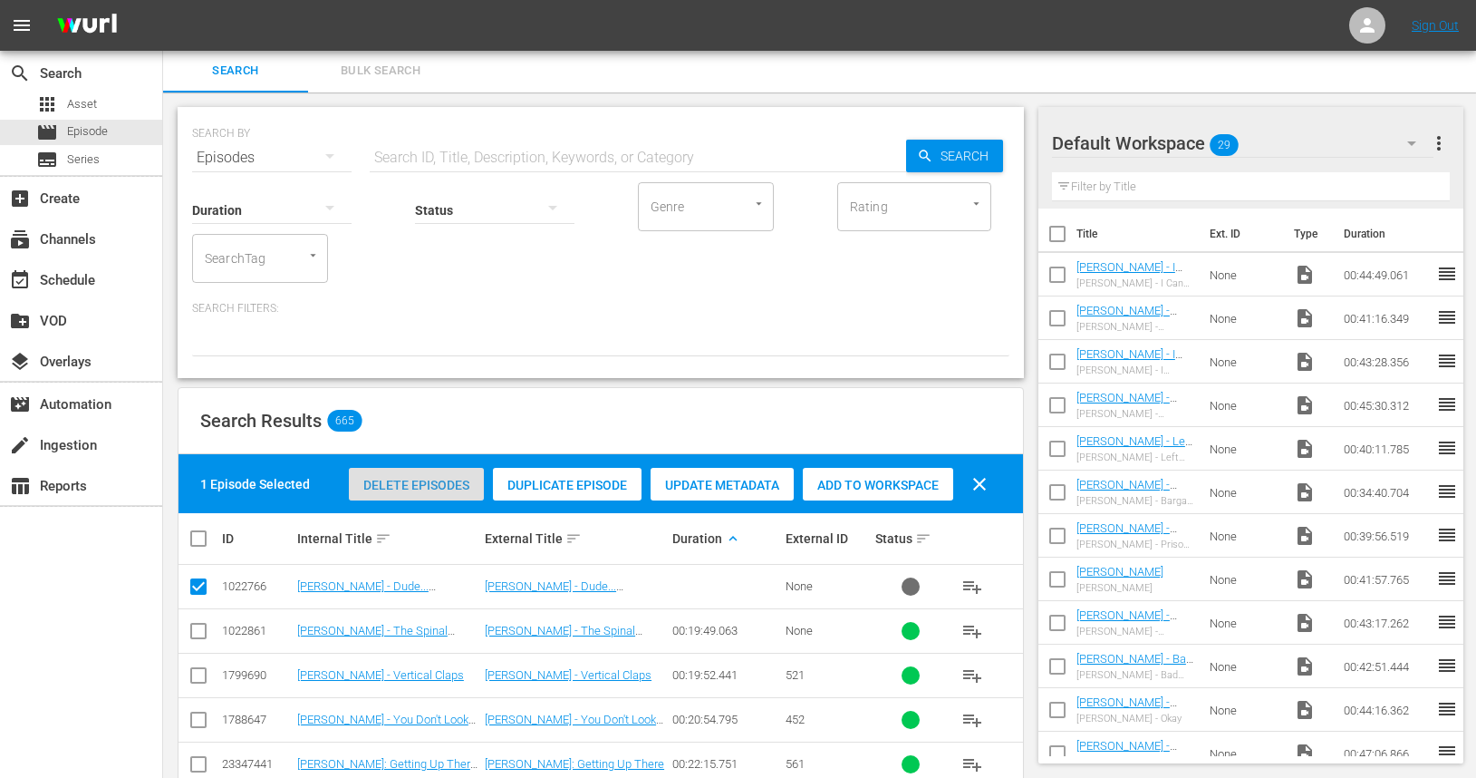
click at [426, 490] on span "Delete Episodes" at bounding box center [416, 485] width 135 height 15
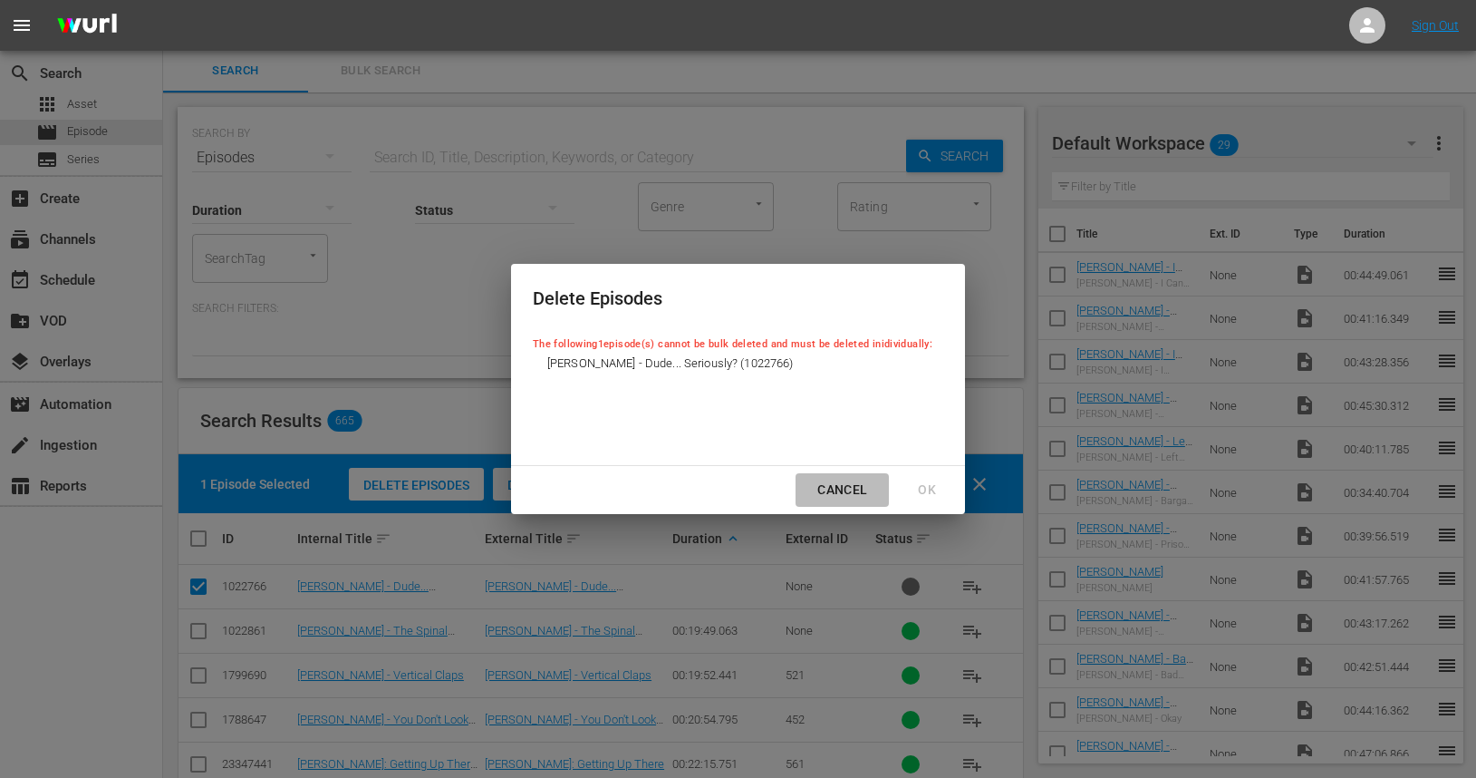
click at [856, 493] on div "Cancel" at bounding box center [842, 490] width 79 height 23
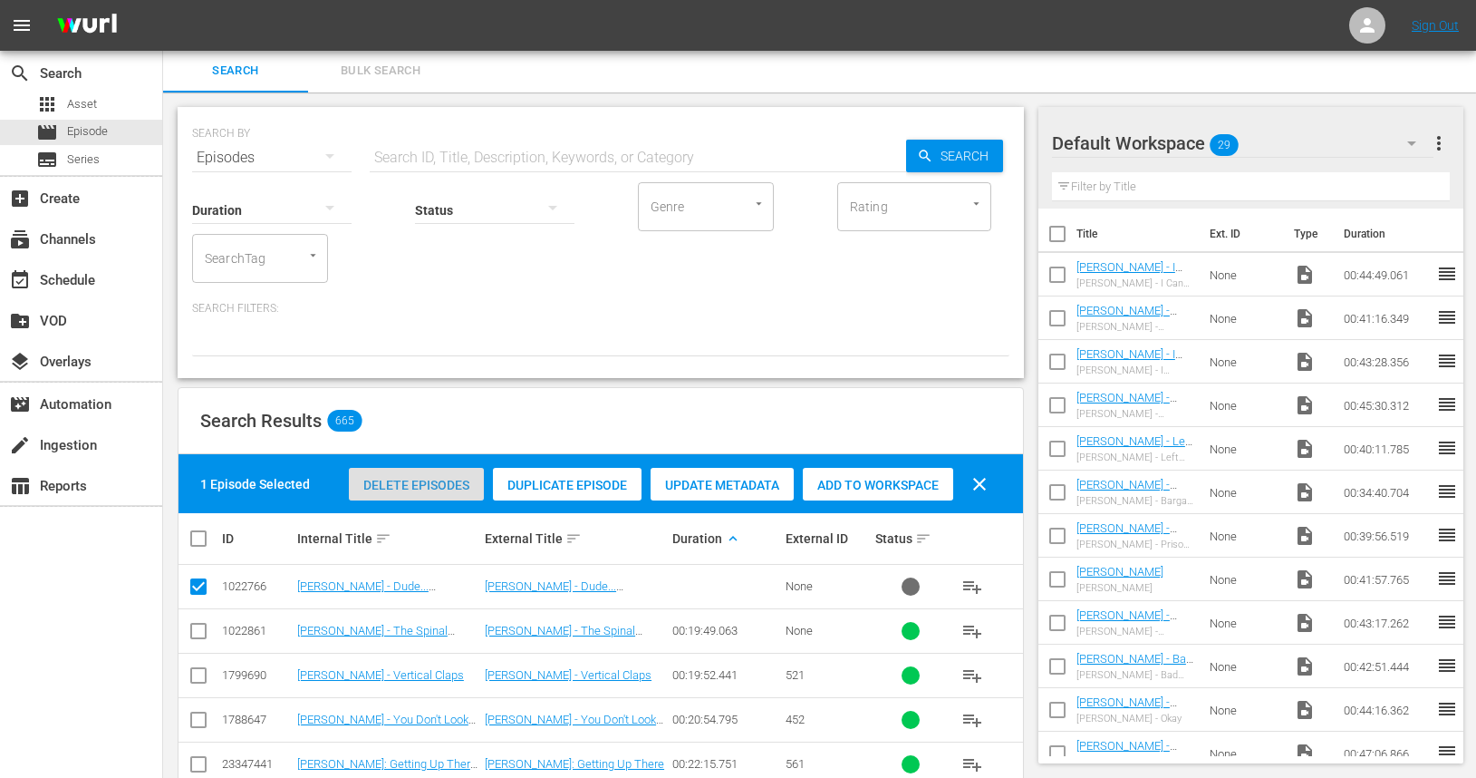
click at [391, 481] on span "Delete Episodes" at bounding box center [416, 485] width 135 height 15
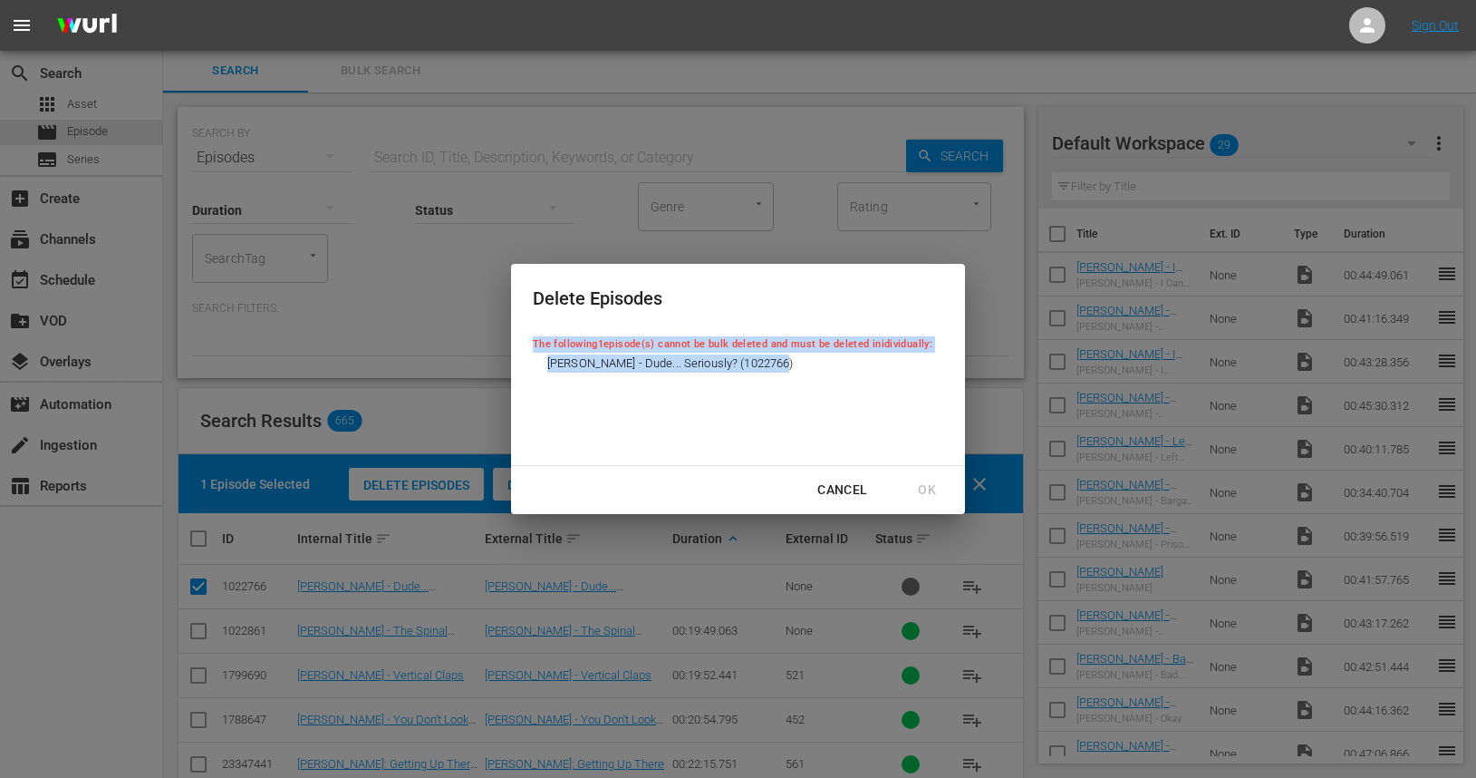
drag, startPoint x: 533, startPoint y: 343, endPoint x: 939, endPoint y: 334, distance: 406.1
click at [939, 334] on div "Delete Episodes The following 1 episode(s) cannot be bulk deleted and must be d…" at bounding box center [738, 364] width 454 height 201
copy fieldset "The following 1 episode(s) cannot be bulk deleted and must be deleted inidividu…"
click at [854, 491] on div "Cancel" at bounding box center [842, 490] width 79 height 23
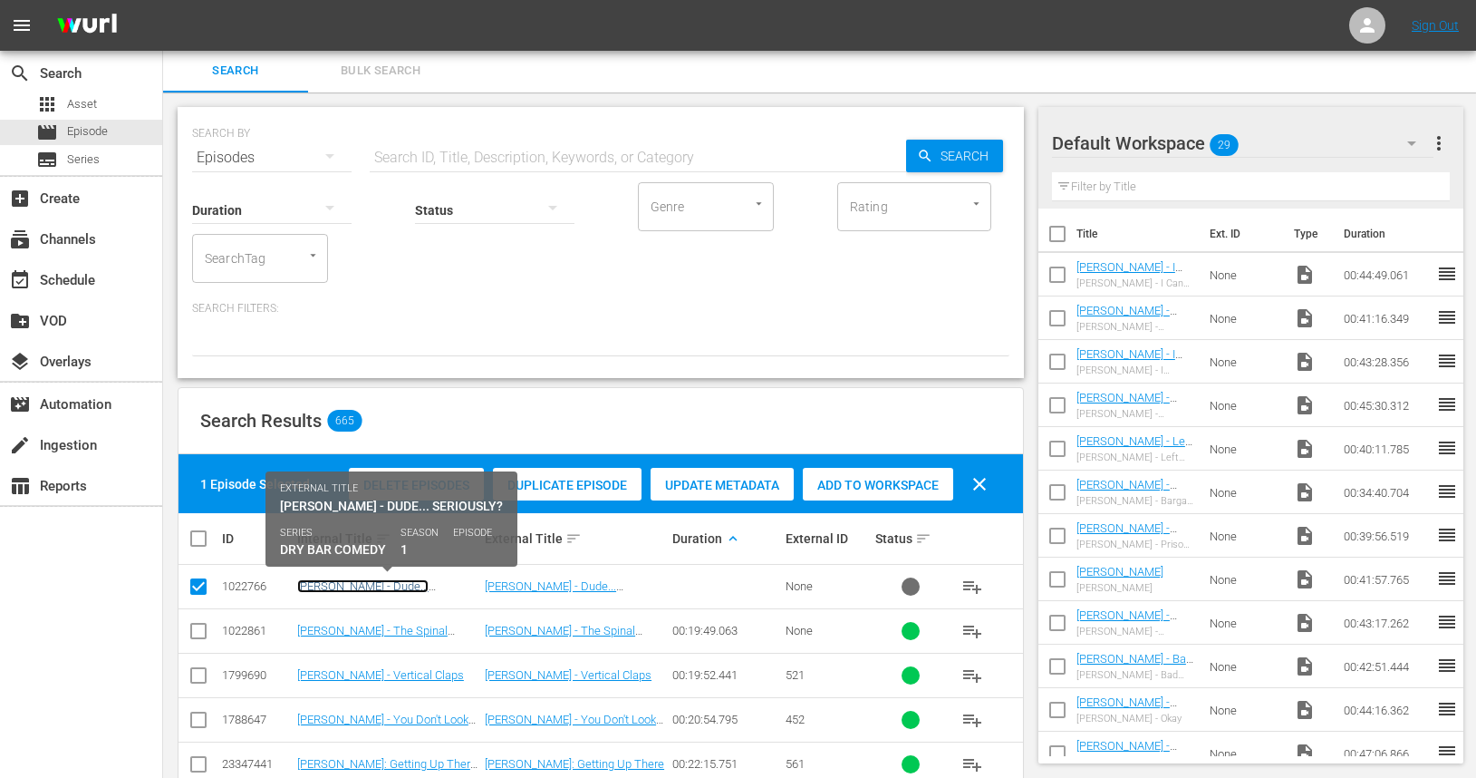
click at [358, 588] on link "Keith Barany - Dude... Seriously?" at bounding box center [362, 592] width 131 height 27
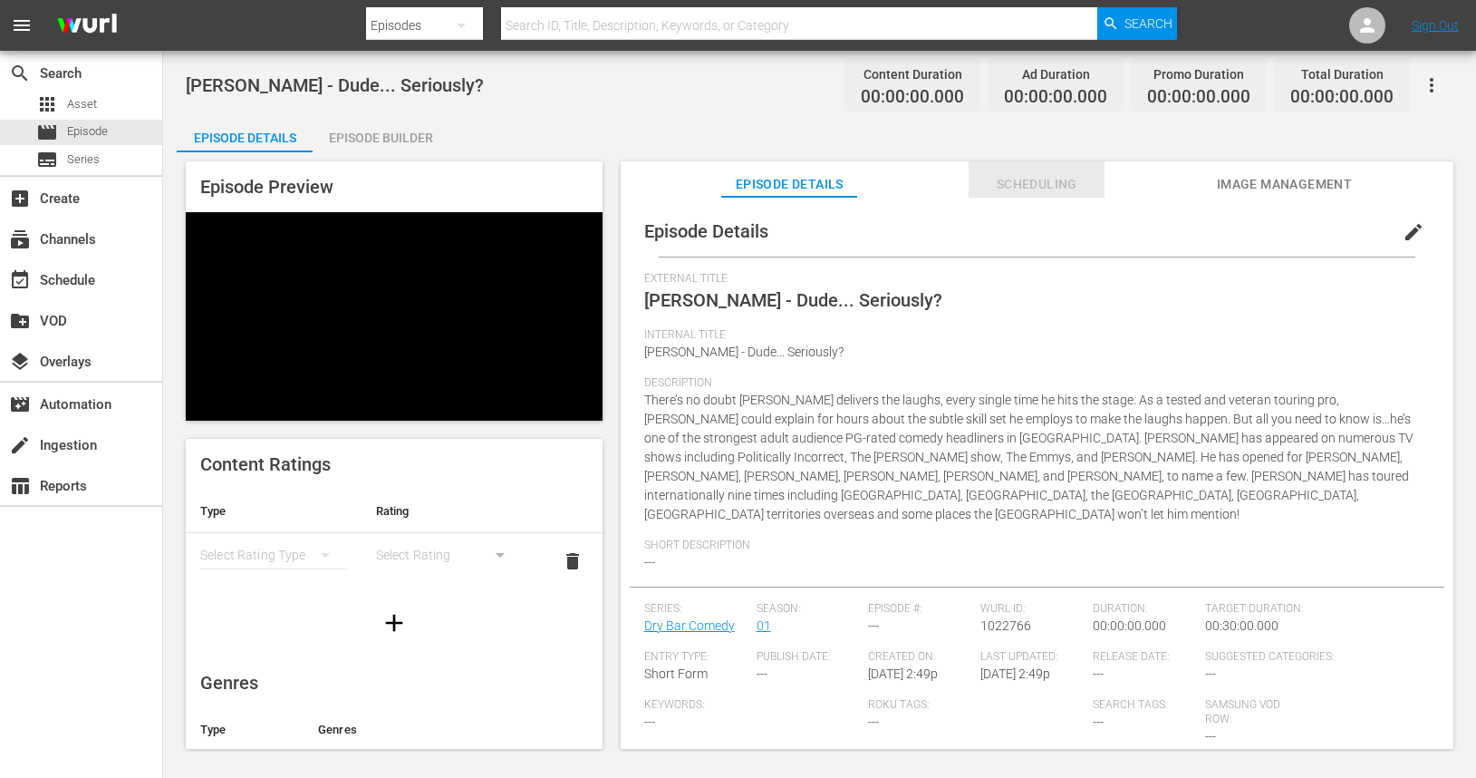
click at [1041, 182] on span "Scheduling" at bounding box center [1037, 184] width 136 height 23
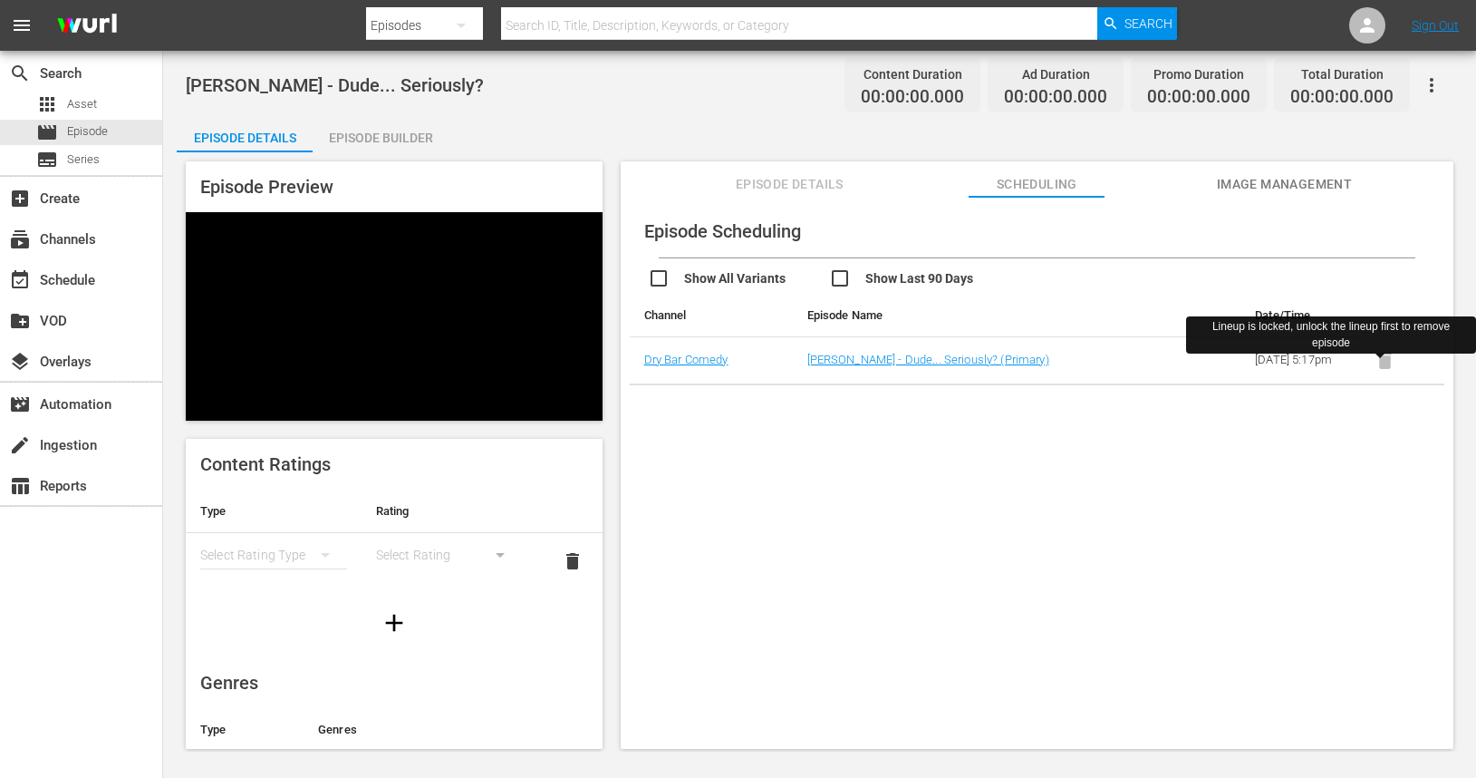
click at [1380, 365] on span at bounding box center [1385, 359] width 44 height 14
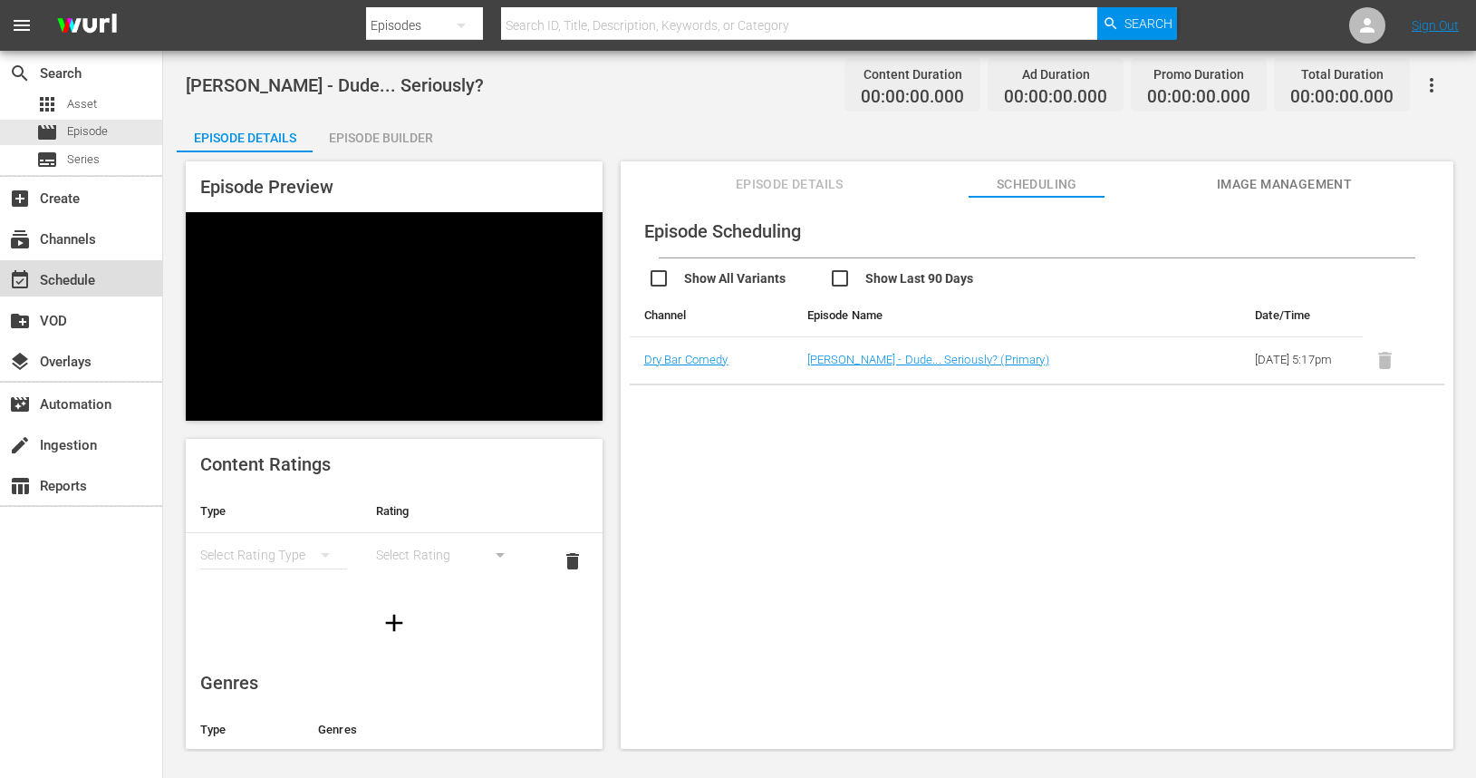
click at [57, 286] on div "event_available Schedule" at bounding box center [51, 277] width 102 height 16
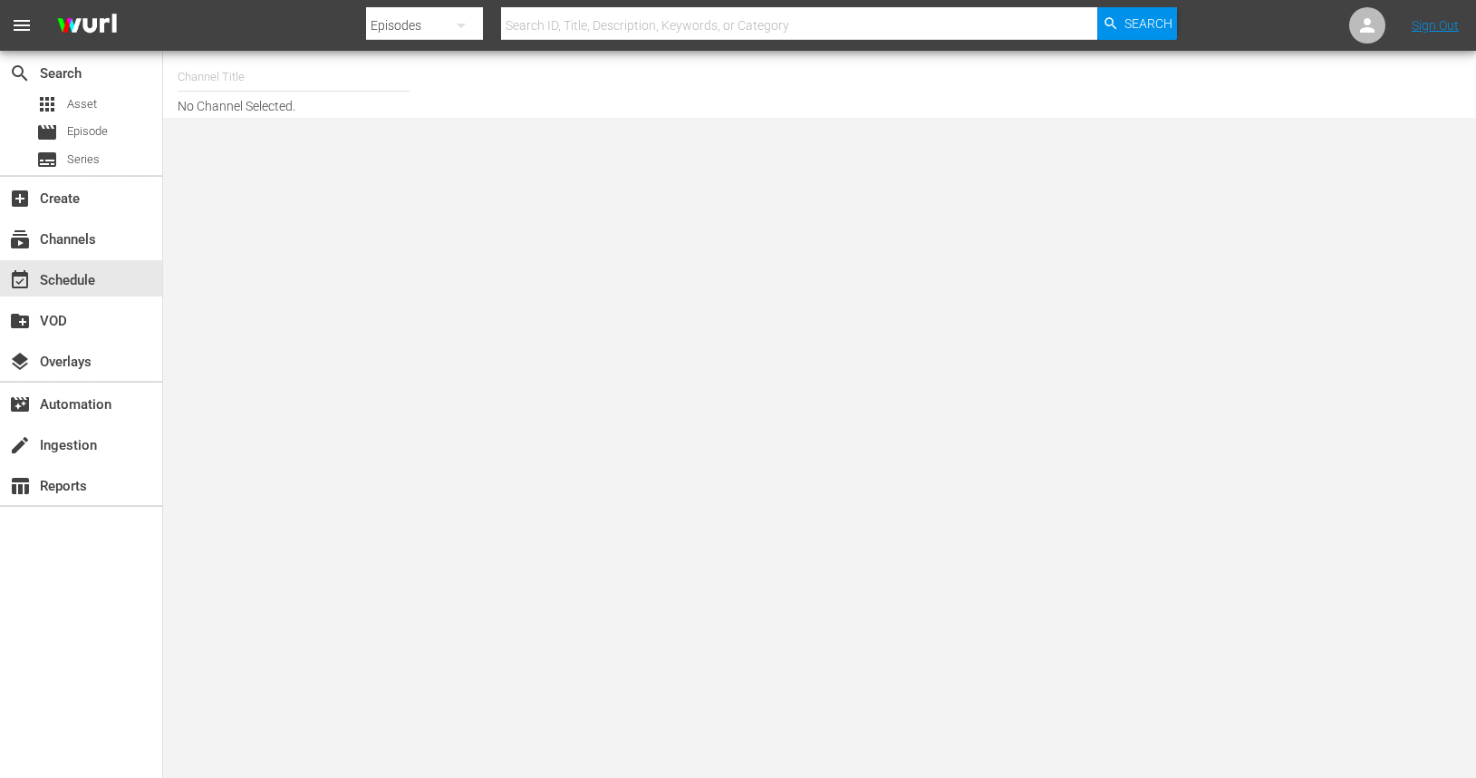
click at [295, 107] on div "Channel Title No Channel Selected." at bounding box center [528, 84] width 701 height 58
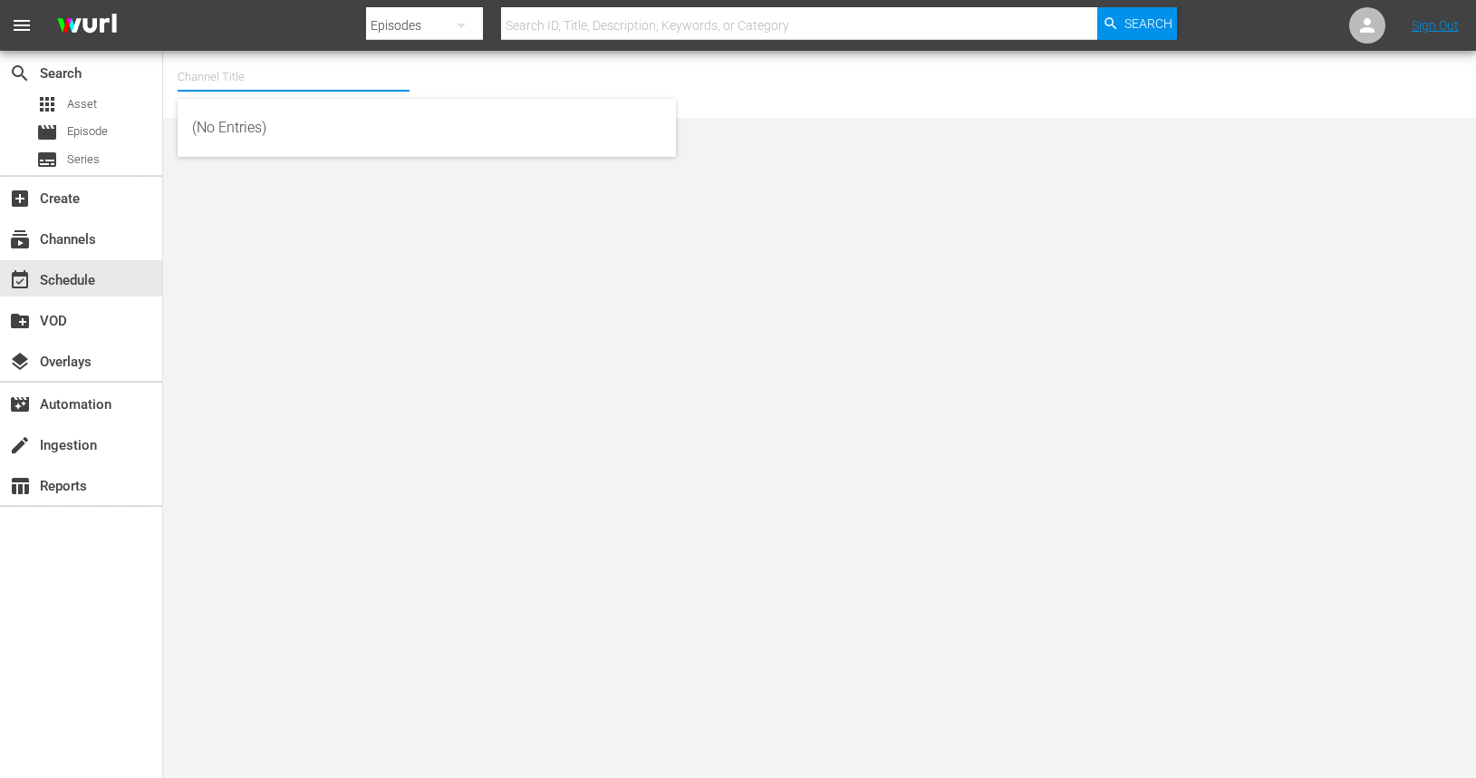
click at [274, 62] on input "text" at bounding box center [294, 77] width 232 height 44
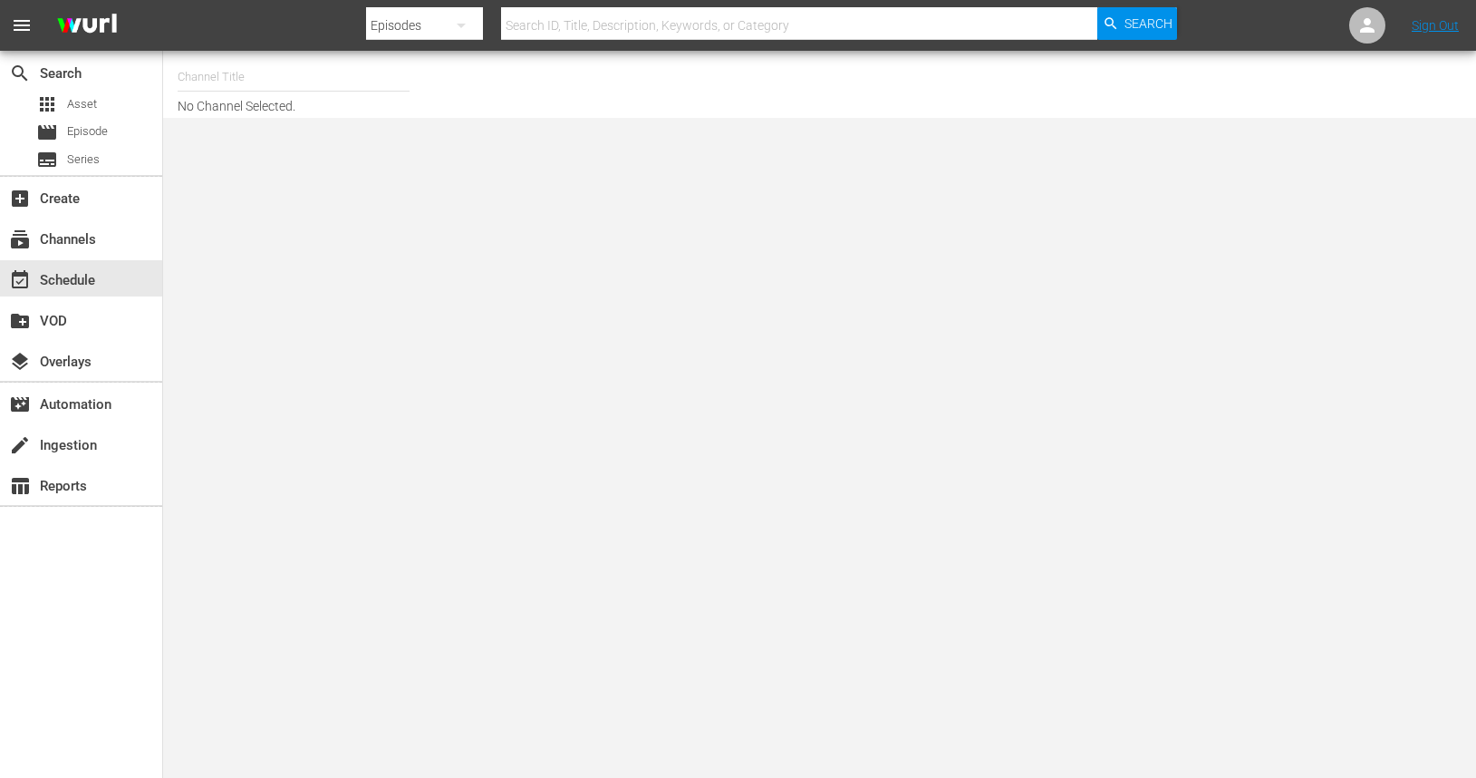
click at [222, 263] on body "menu Search By Episodes Search ID, Title, Description, Keywords, or Category Se…" at bounding box center [738, 389] width 1476 height 778
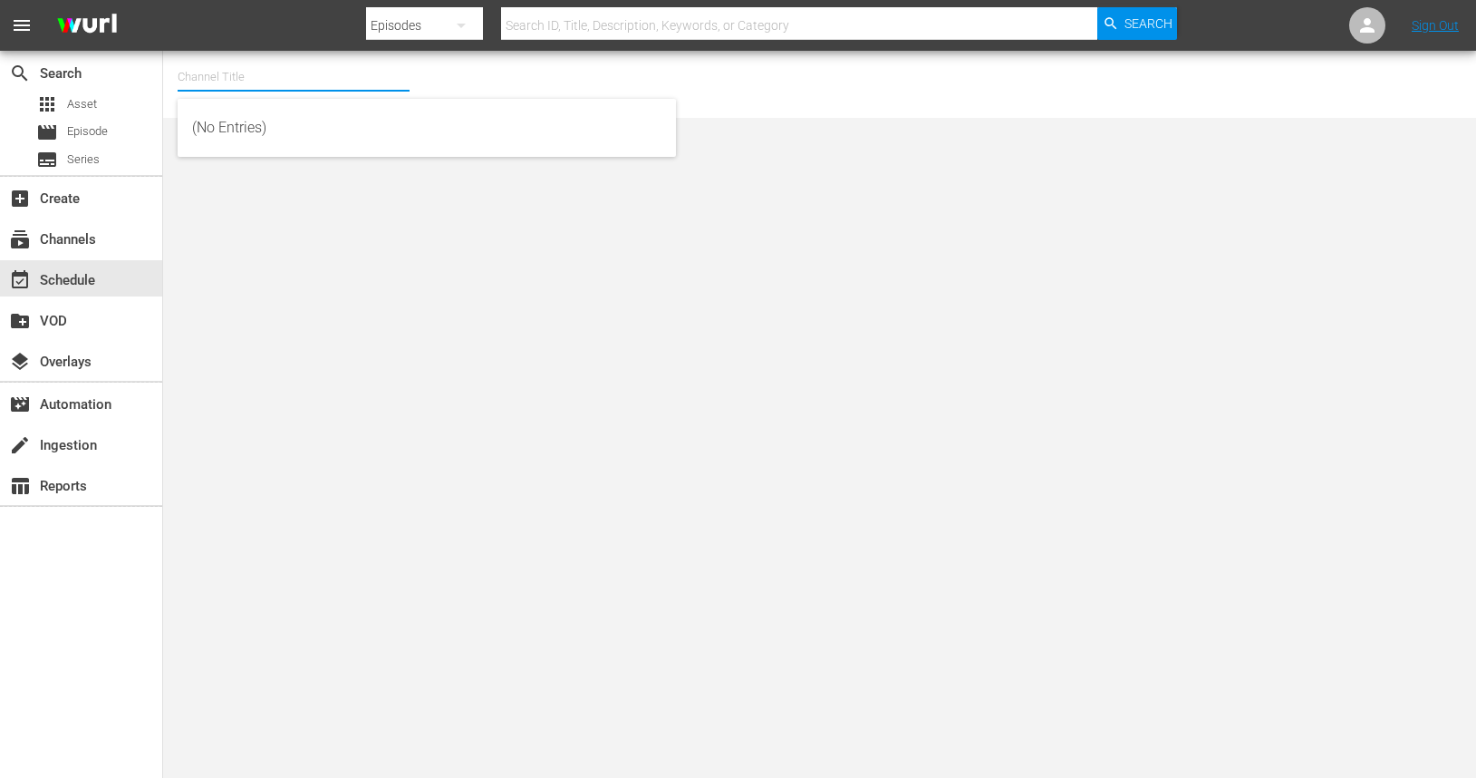
click at [266, 76] on input "text" at bounding box center [294, 77] width 232 height 44
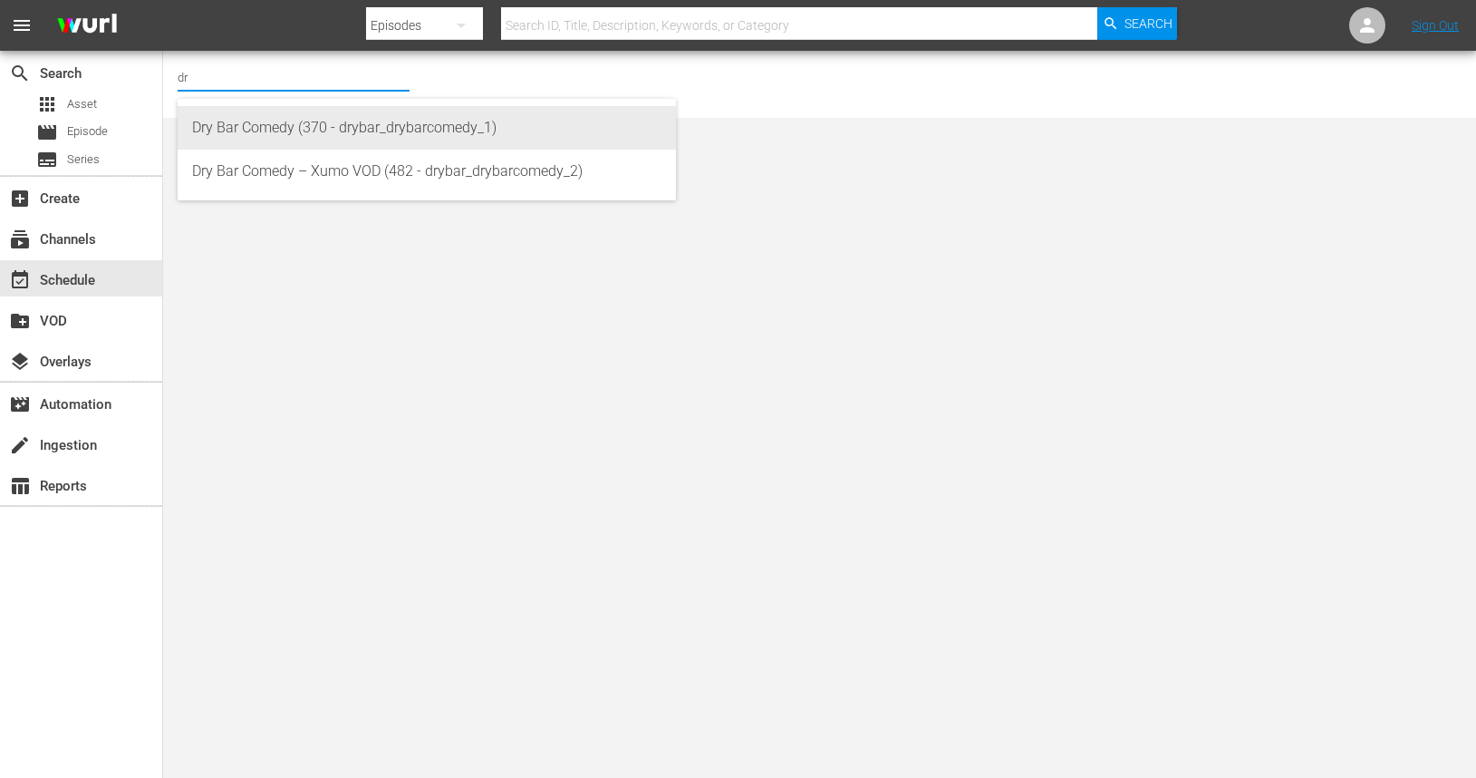
click at [288, 133] on div "Dry Bar Comedy (370 - drybar_drybarcomedy_1)" at bounding box center [427, 128] width 470 height 44
type input "Dry Bar Comedy (370 - drybar_drybarcomedy_1)"
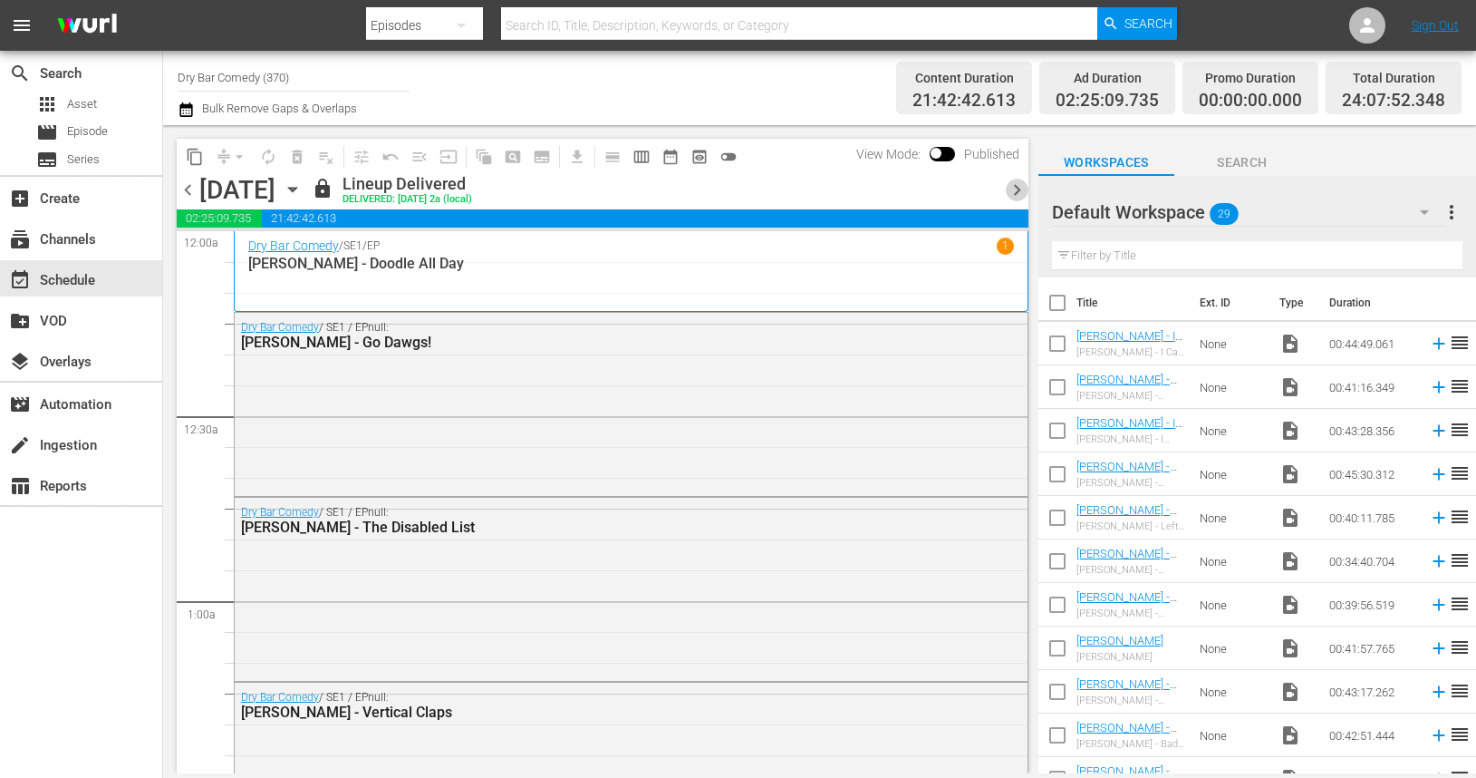
click at [1020, 188] on span "chevron_right" at bounding box center [1017, 190] width 23 height 23
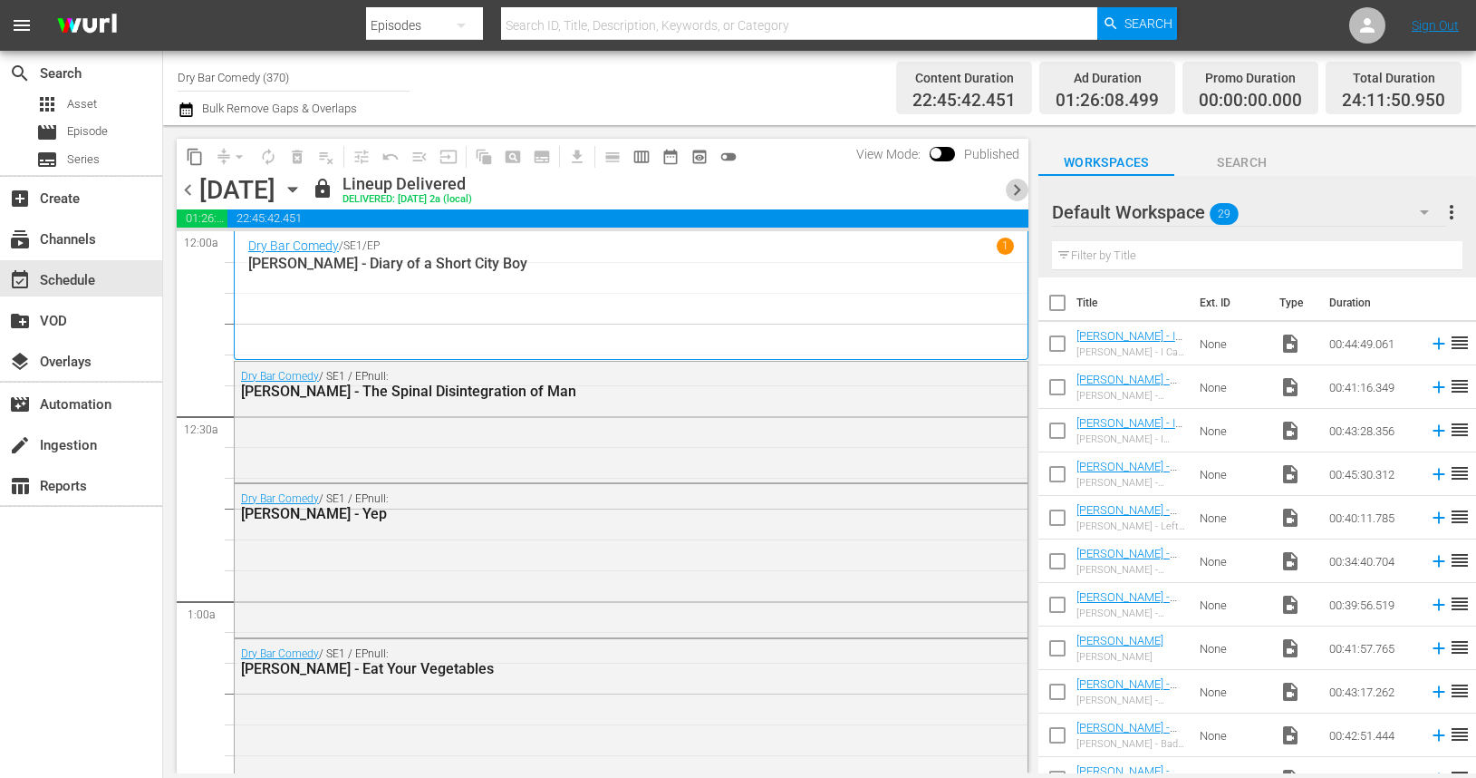
click at [1019, 191] on span "chevron_right" at bounding box center [1017, 190] width 23 height 23
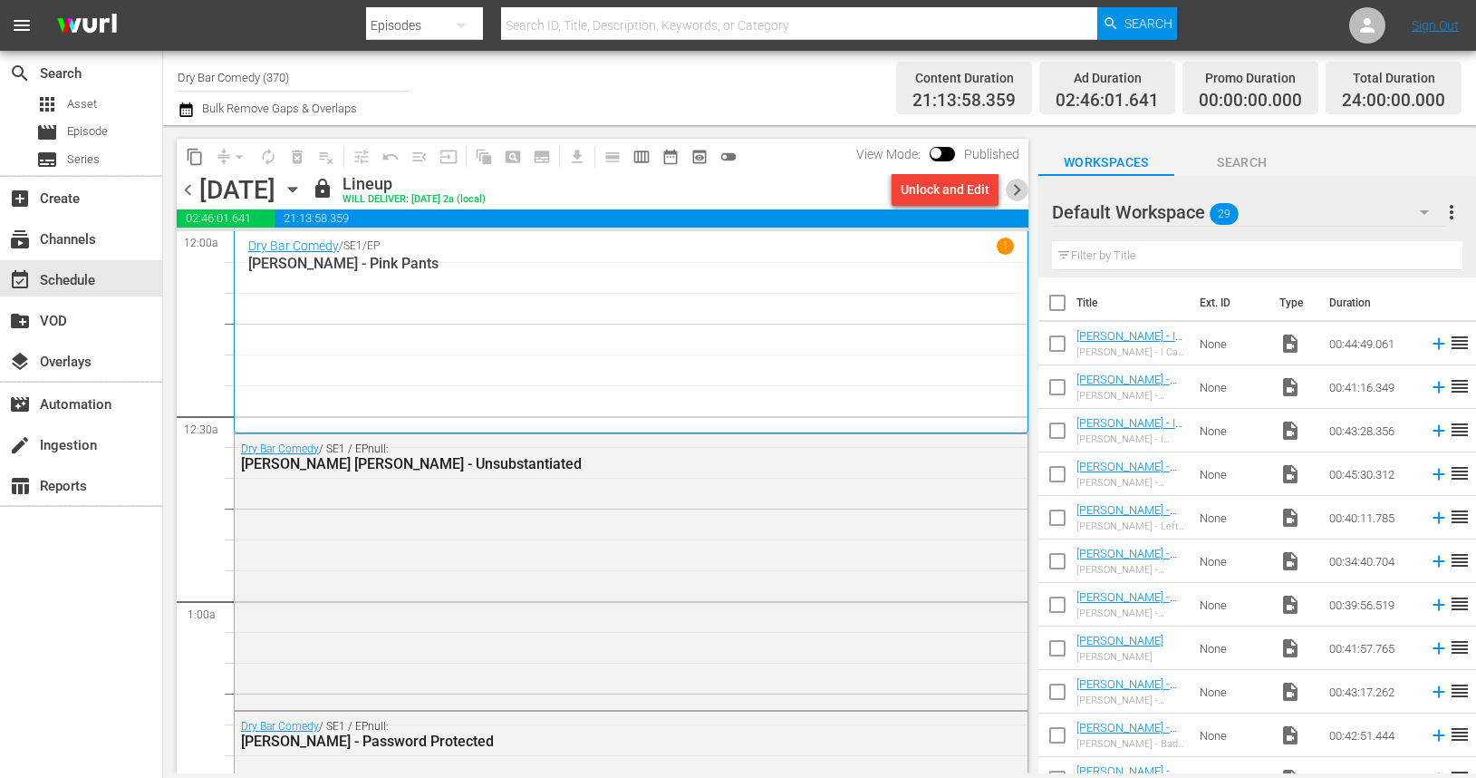
click at [1019, 191] on span "chevron_right" at bounding box center [1017, 190] width 23 height 23
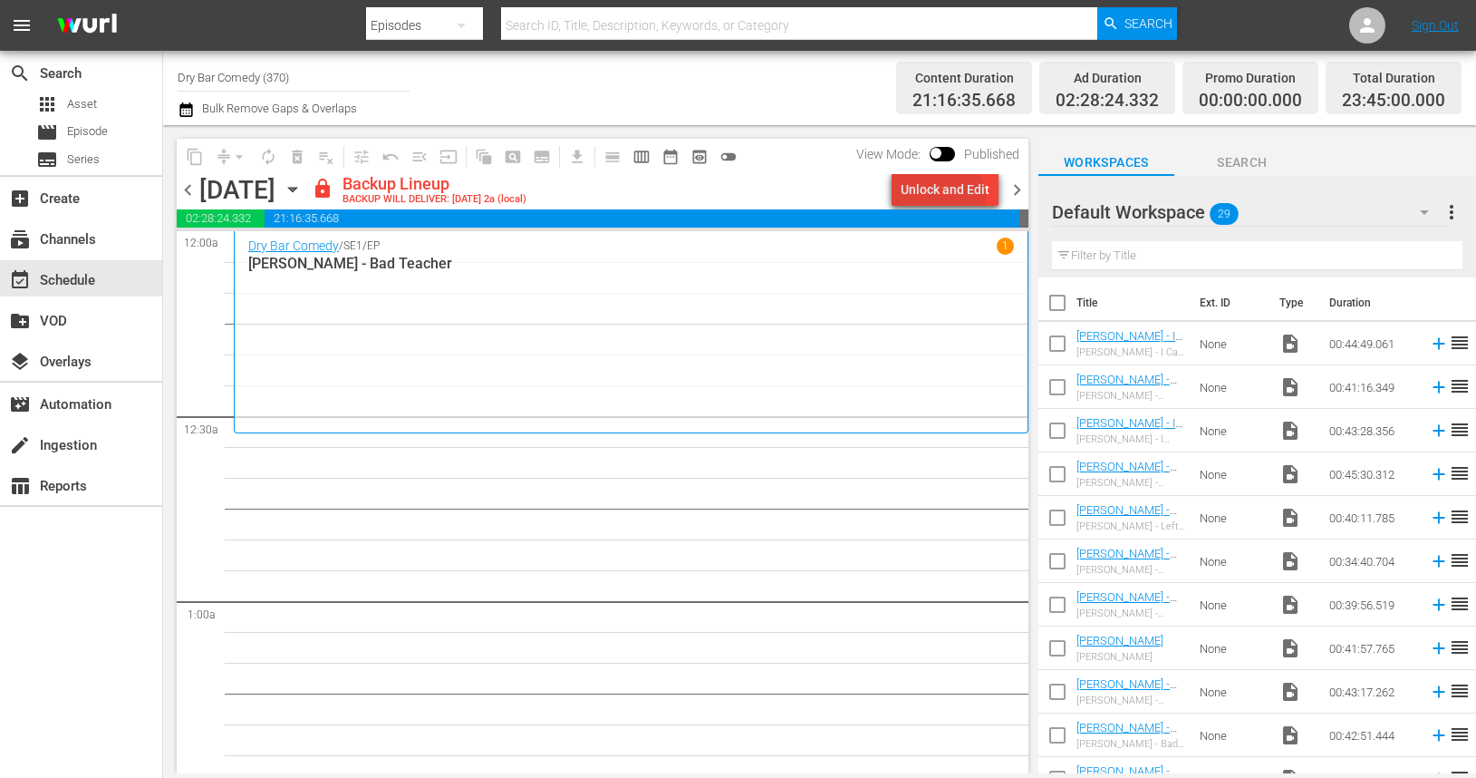
click at [940, 198] on div "Unlock and Edit" at bounding box center [945, 189] width 89 height 33
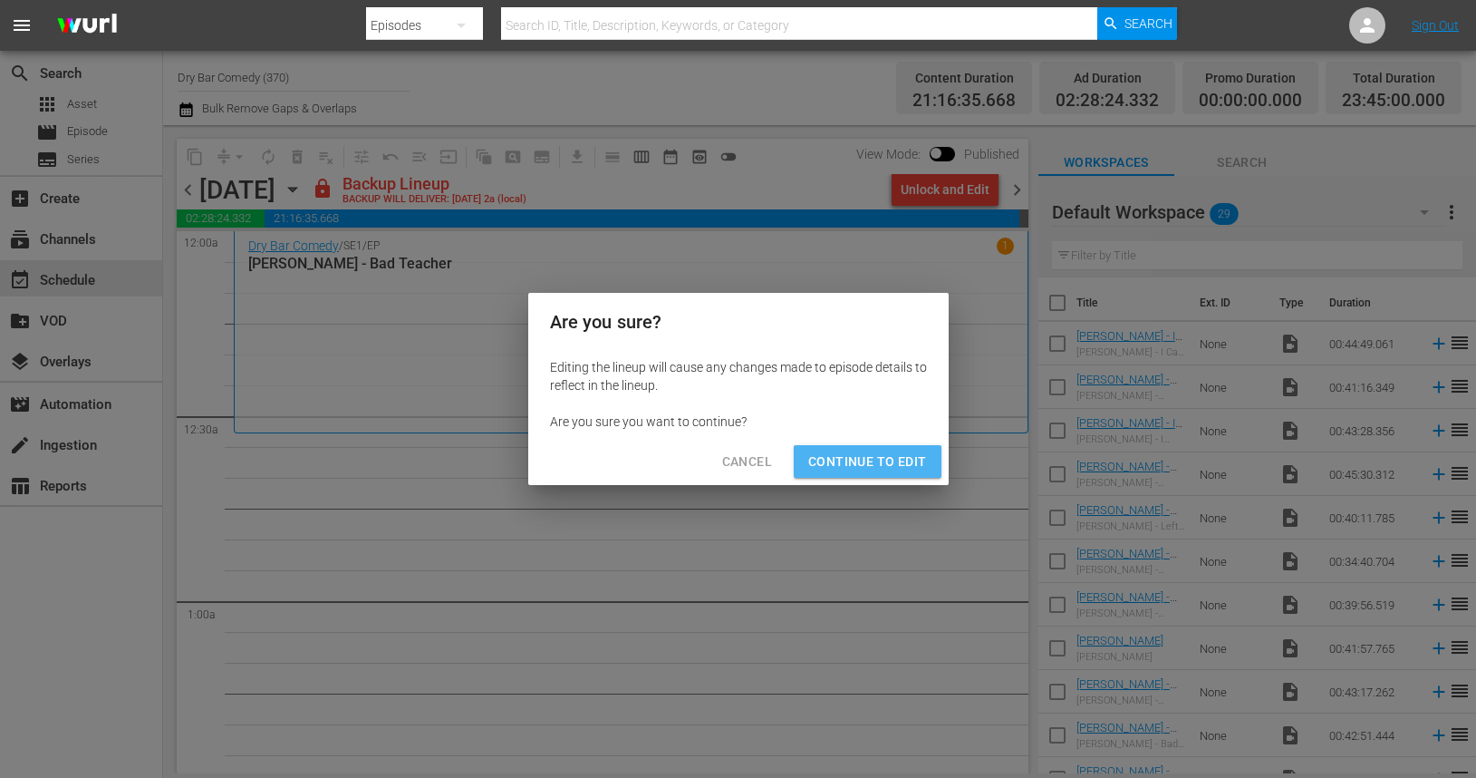
click at [894, 466] on span "Continue to Edit" at bounding box center [867, 461] width 118 height 23
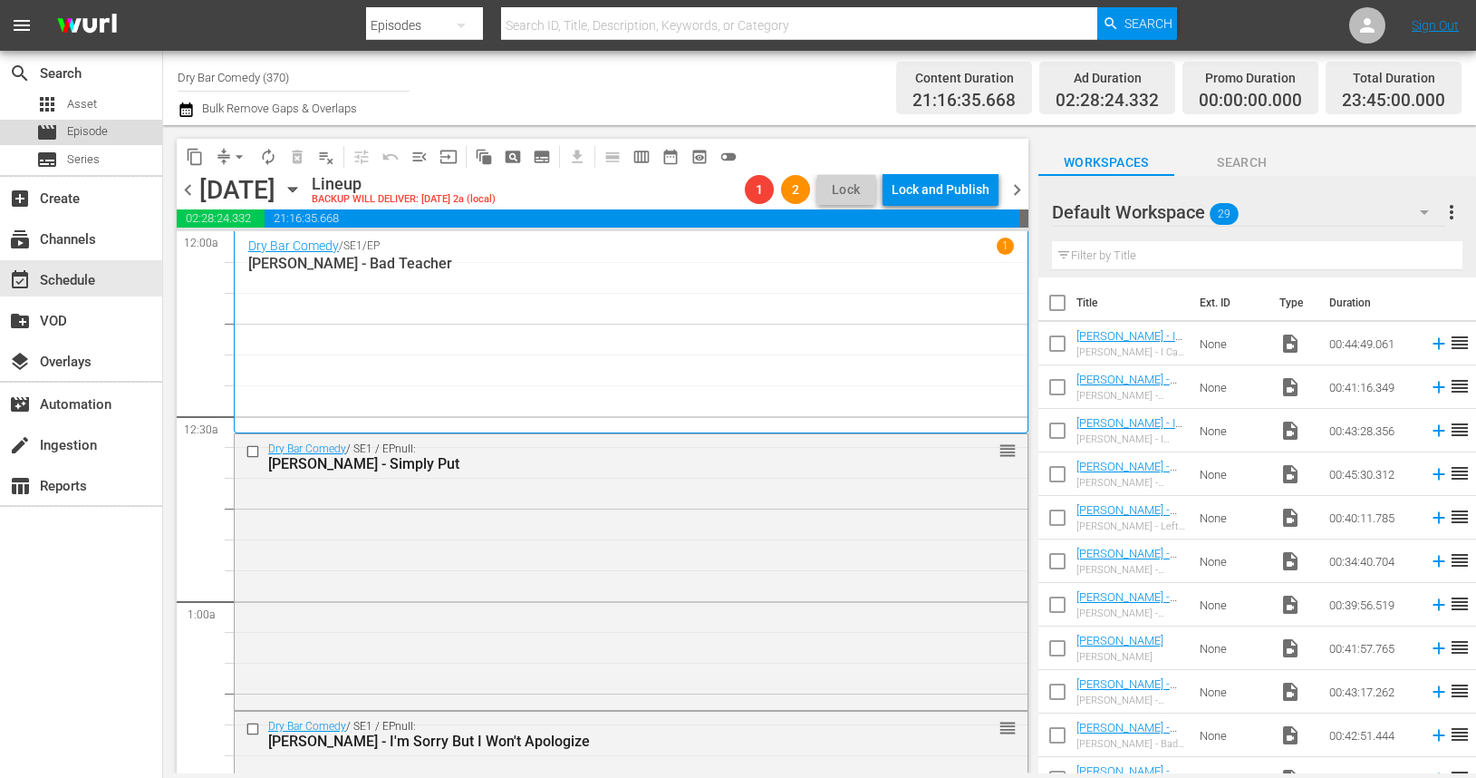
click at [110, 137] on div "movie Episode" at bounding box center [81, 132] width 162 height 25
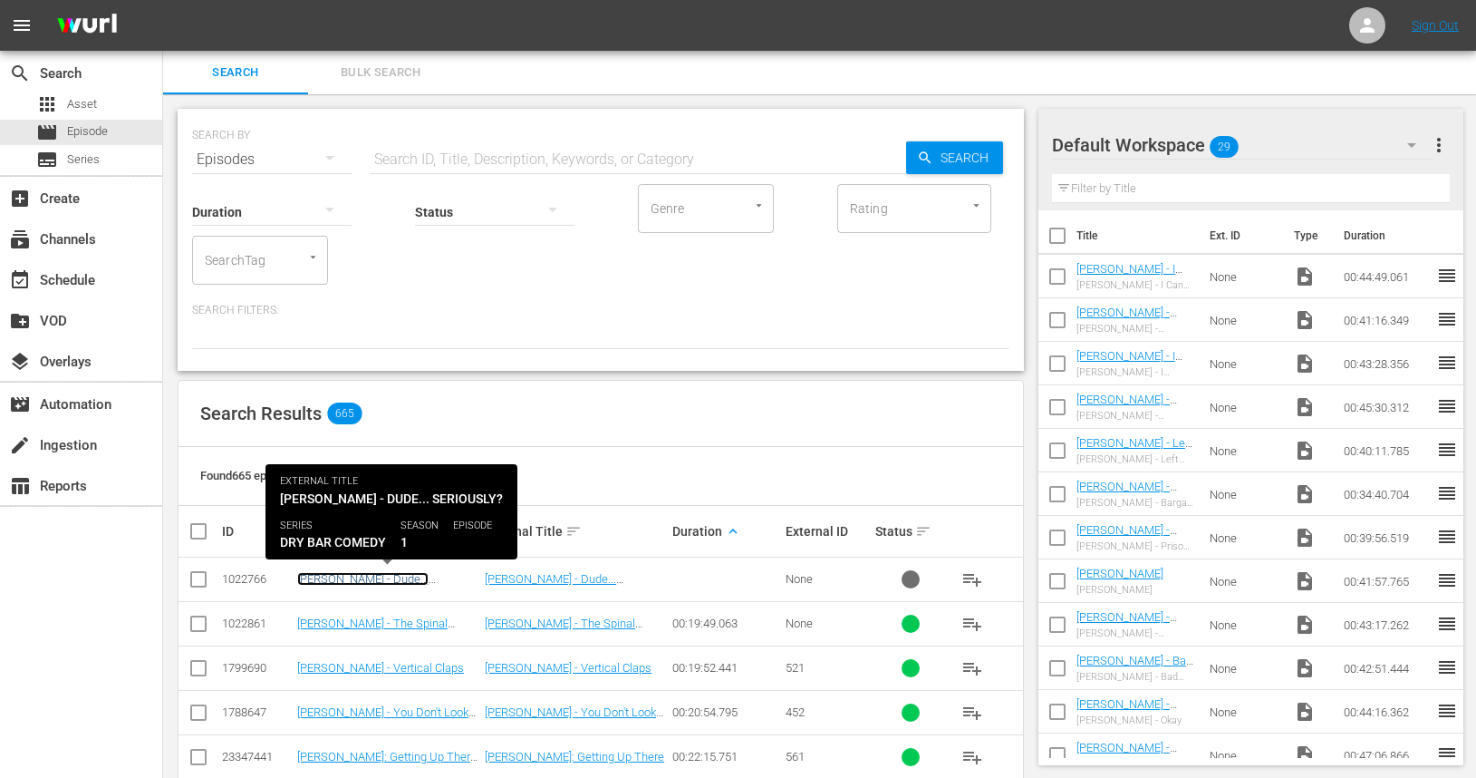
click at [406, 581] on link "Keith Barany - Dude... Seriously?" at bounding box center [362, 585] width 131 height 27
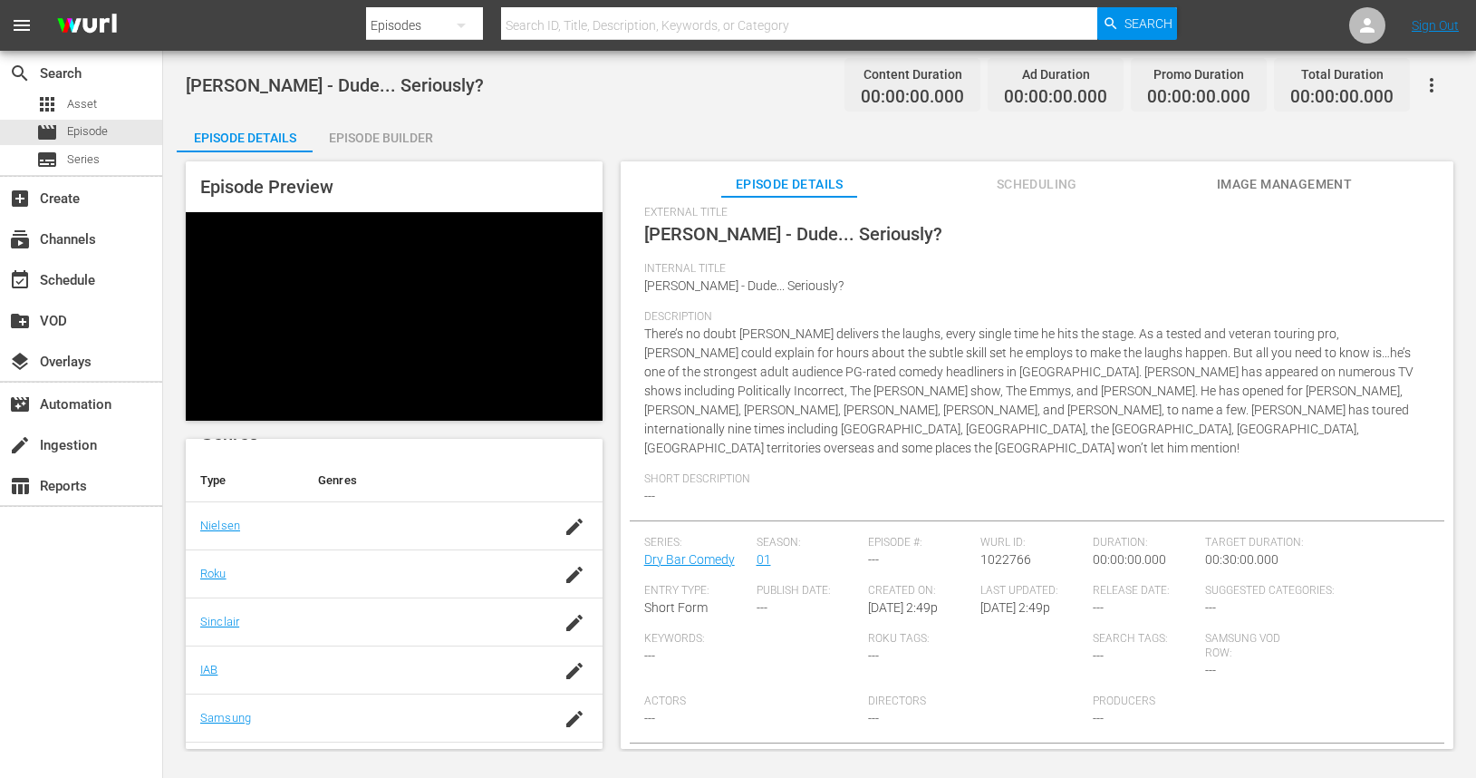
scroll to position [266, 0]
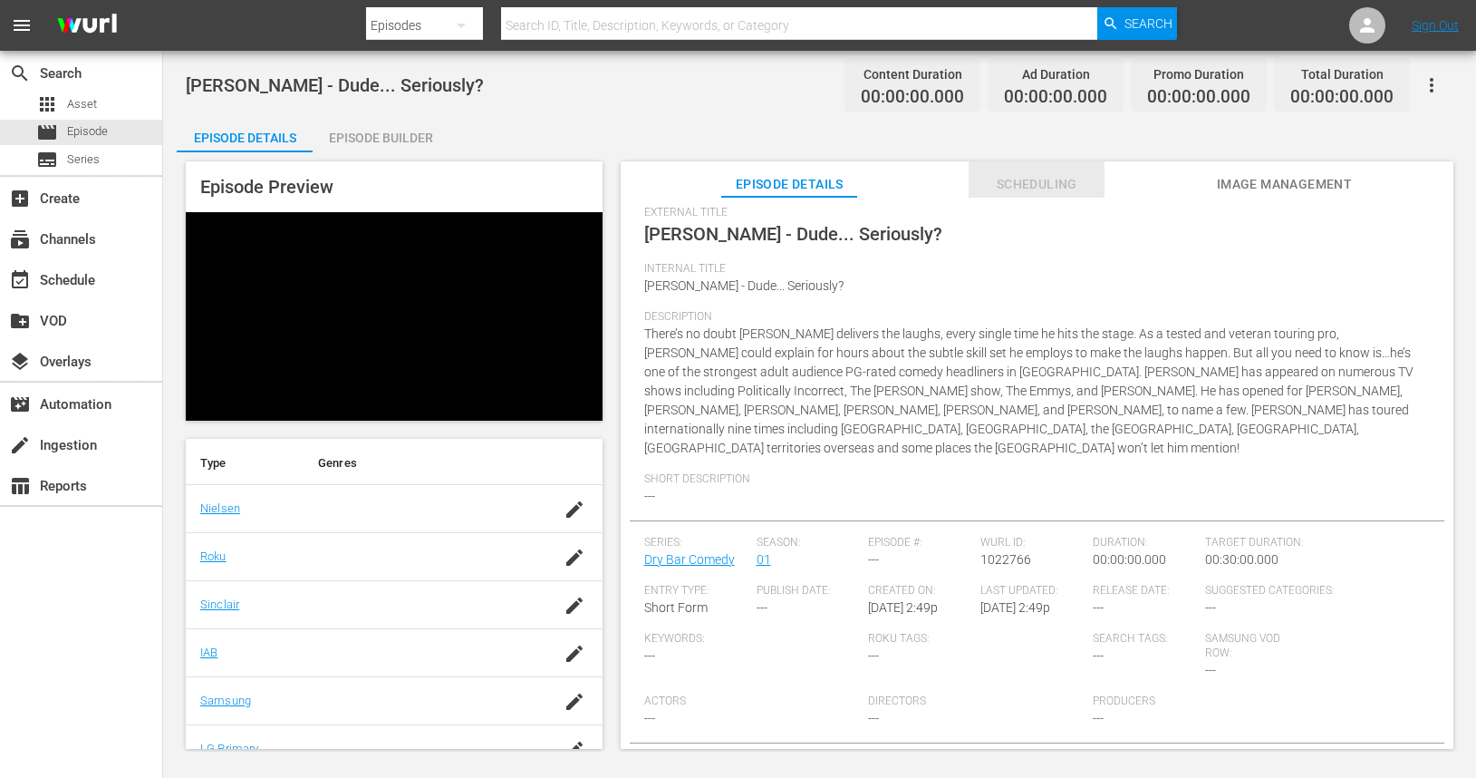
click at [1040, 185] on span "Scheduling" at bounding box center [1037, 184] width 136 height 23
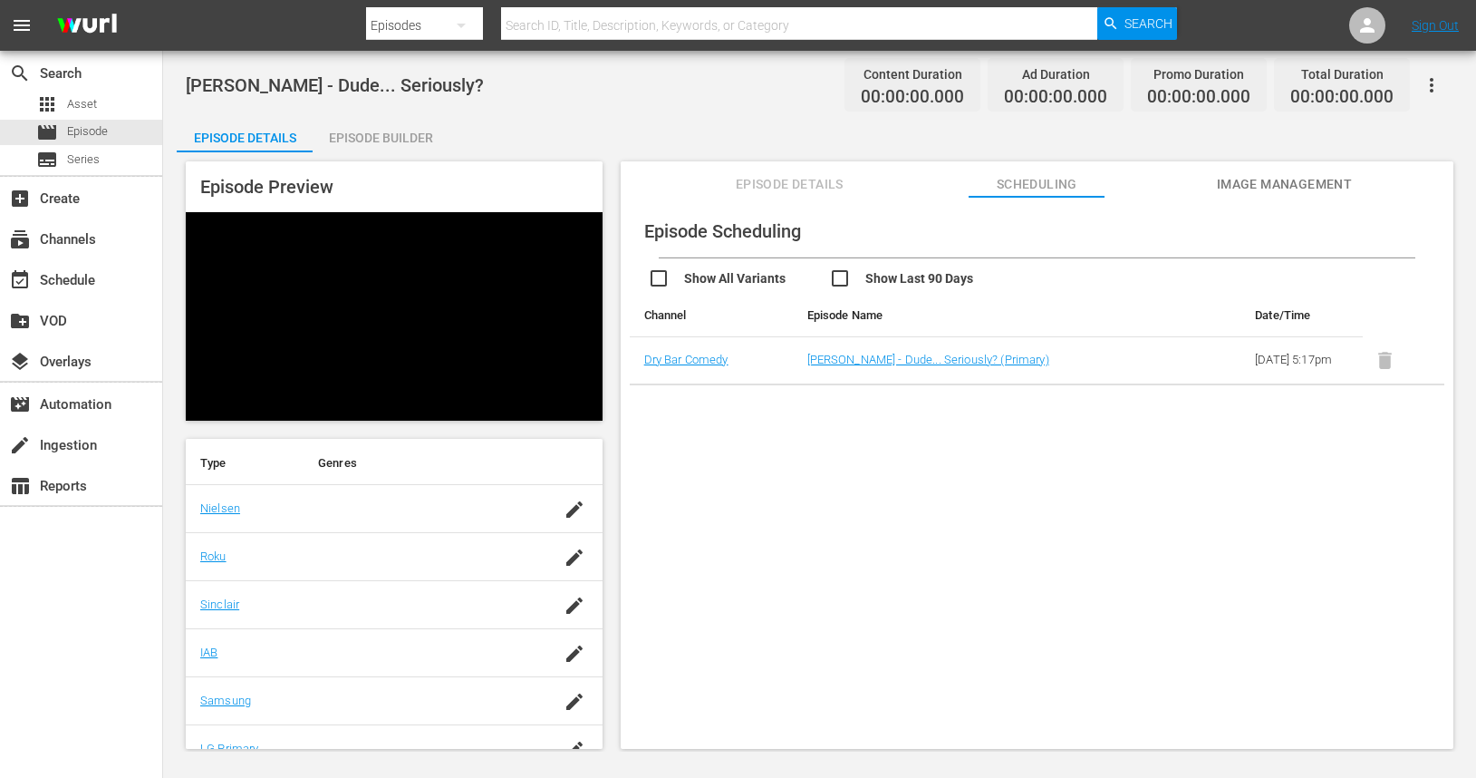
click at [1384, 365] on span at bounding box center [1385, 359] width 44 height 14
click at [1284, 380] on td "2025-10-18 5:17pm" at bounding box center [1302, 360] width 122 height 47
click at [48, 285] on div "event_available Schedule" at bounding box center [51, 277] width 102 height 16
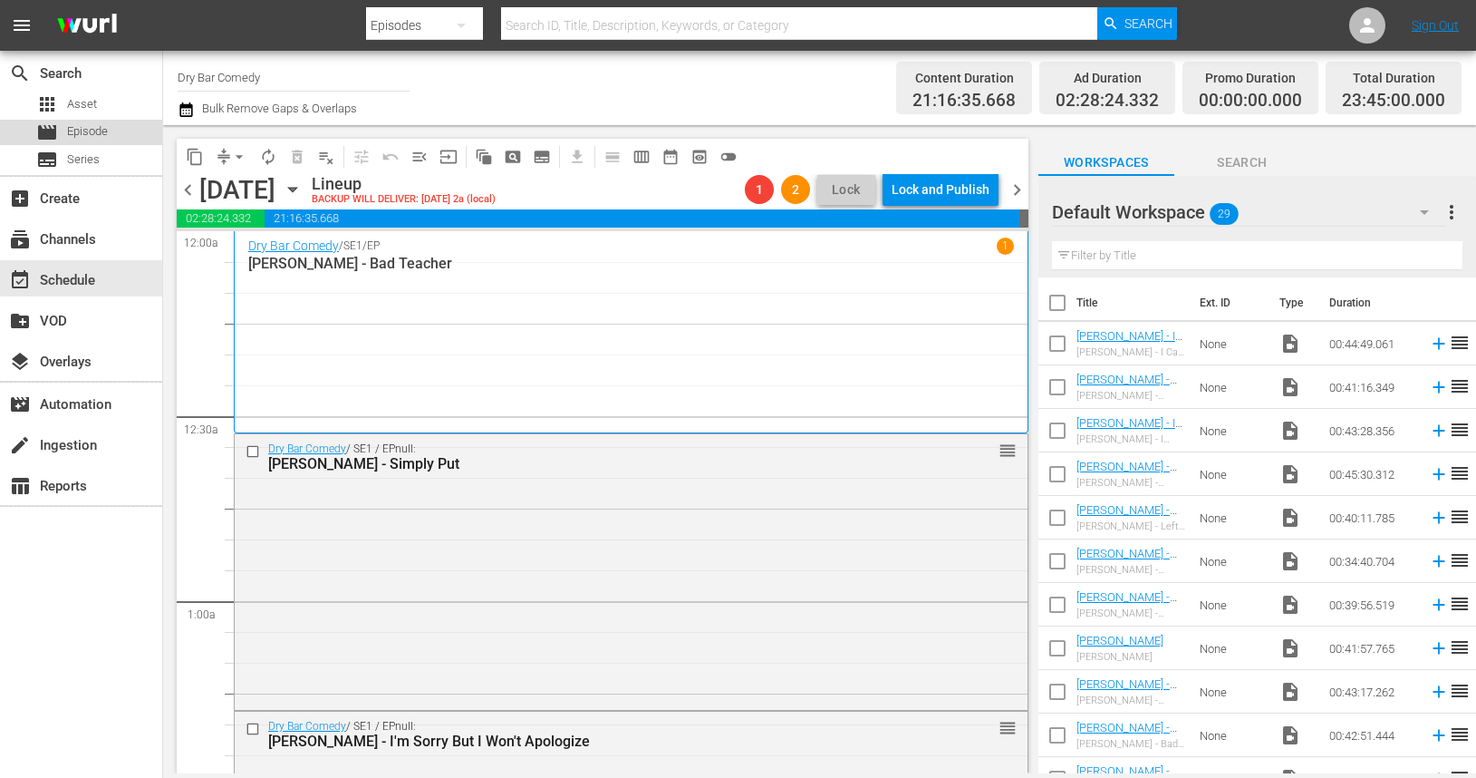
click at [92, 136] on span "Episode" at bounding box center [87, 131] width 41 height 18
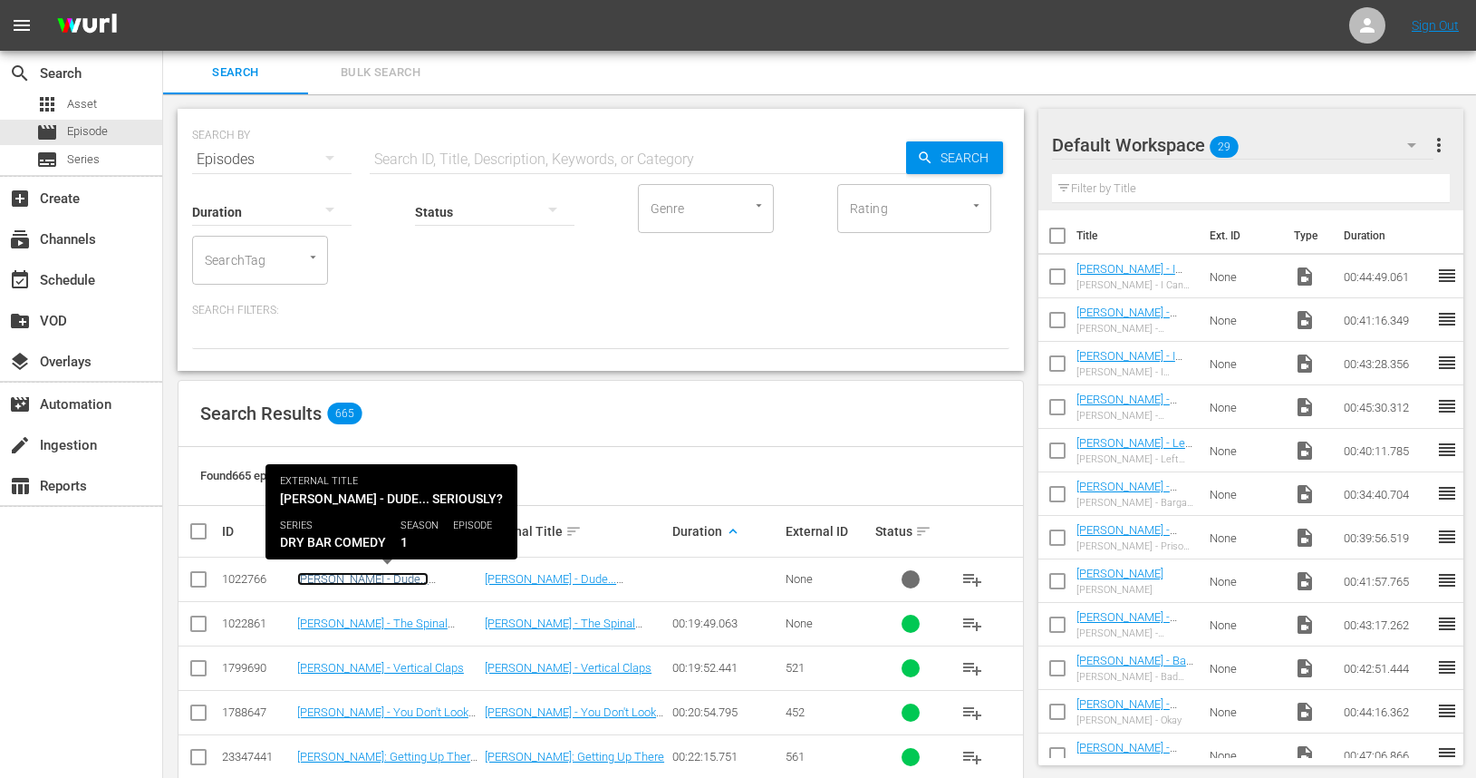
click at [390, 577] on link "Keith Barany - Dude... Seriously?" at bounding box center [362, 585] width 131 height 27
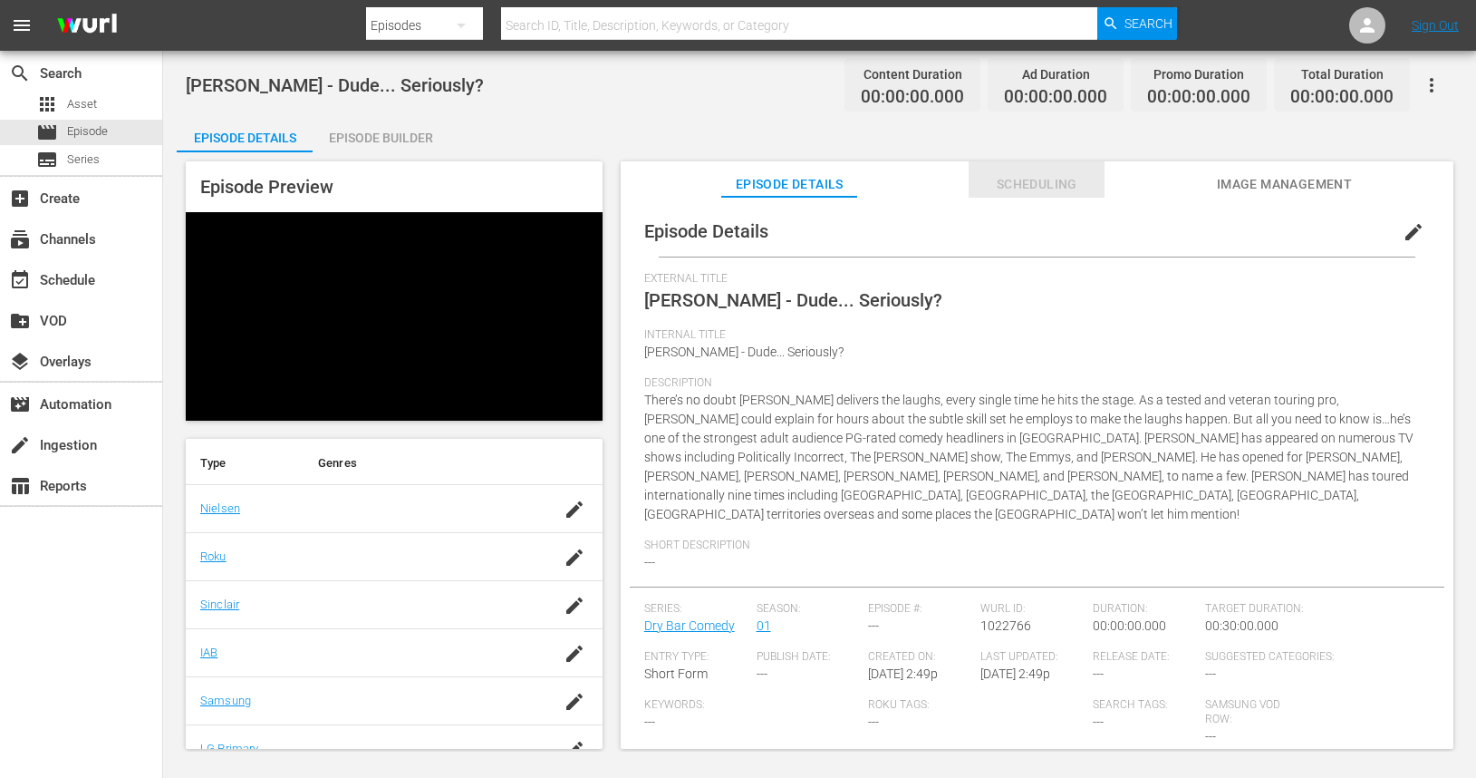
click at [1060, 184] on span "Scheduling" at bounding box center [1037, 184] width 136 height 23
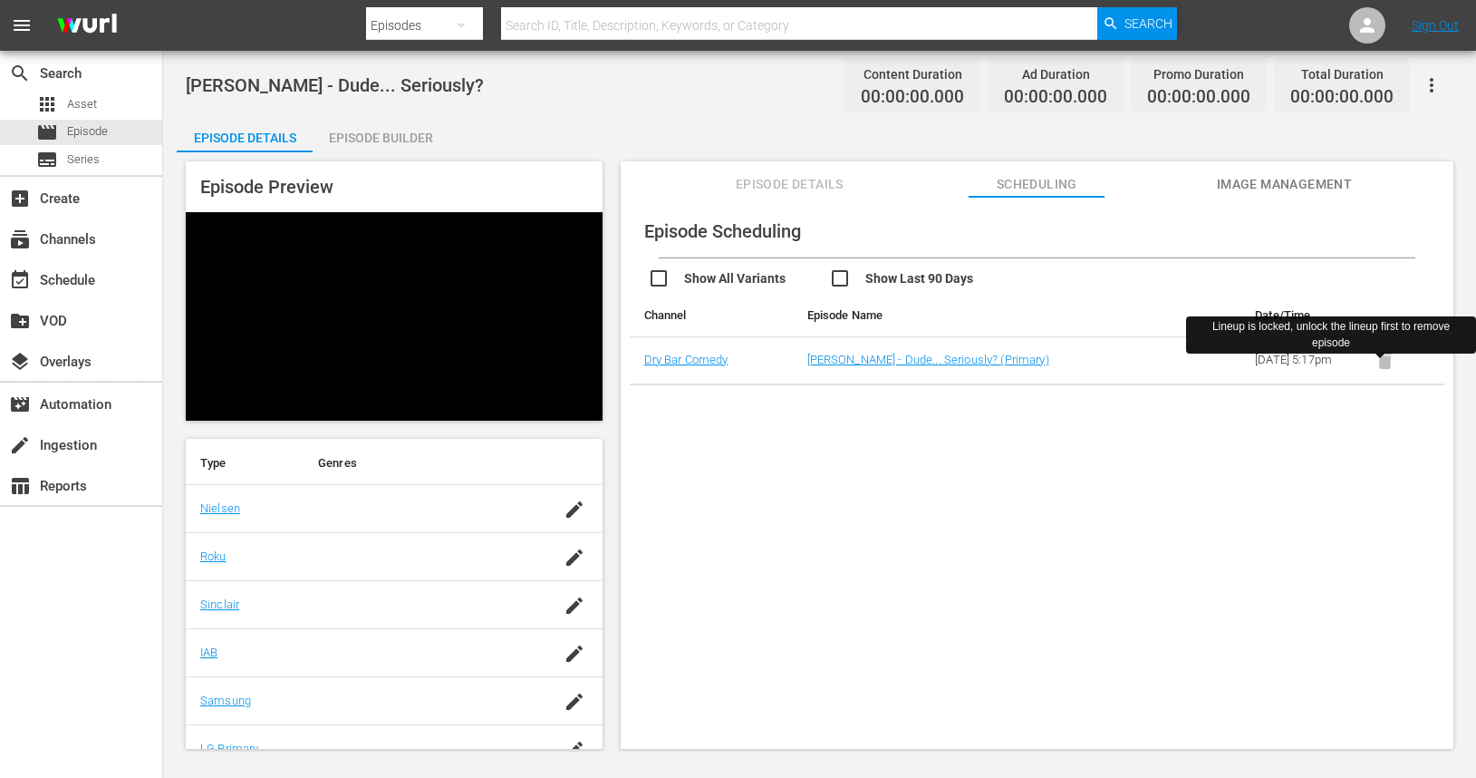
click at [1379, 365] on span at bounding box center [1385, 359] width 44 height 14
click at [1378, 365] on span at bounding box center [1385, 359] width 44 height 14
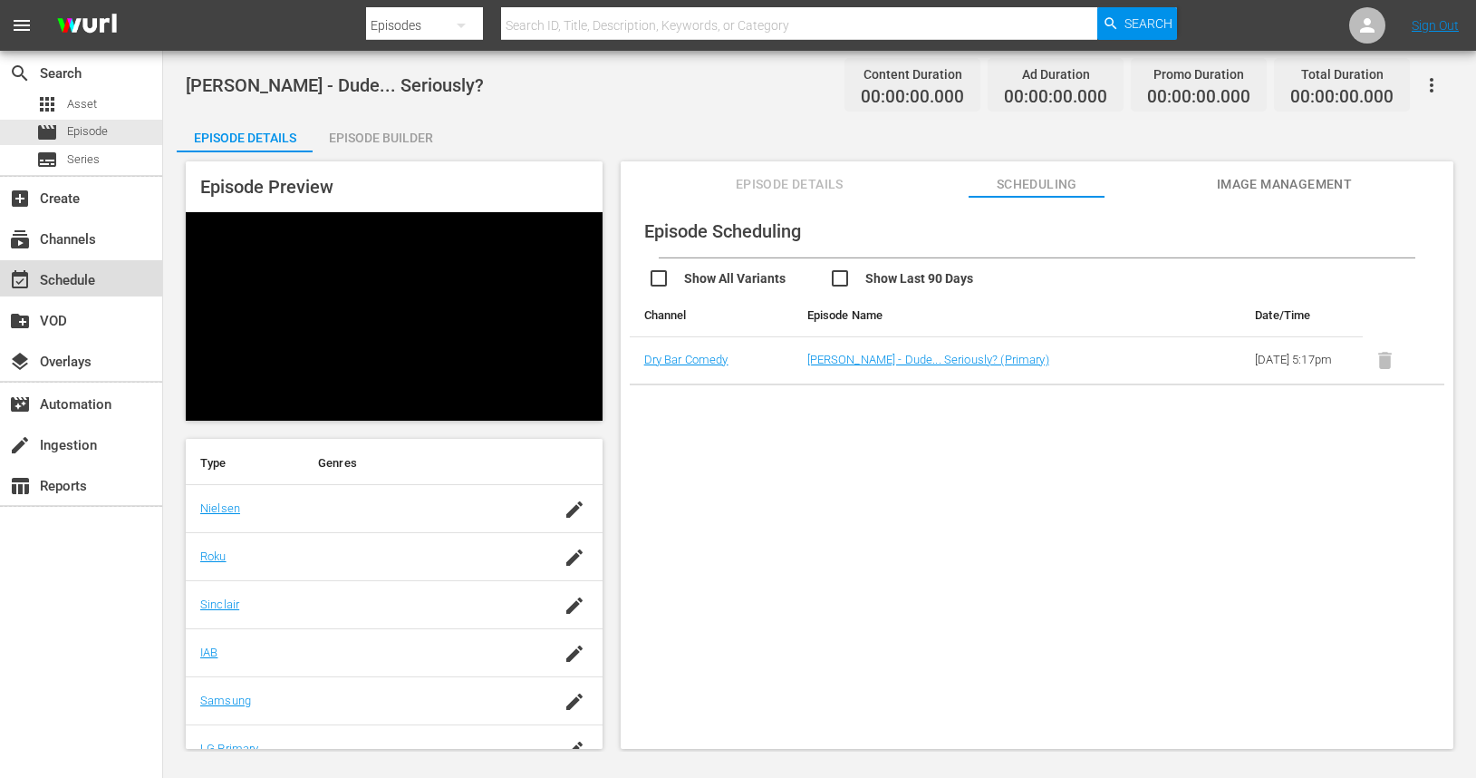
click at [79, 284] on div "event_available Schedule" at bounding box center [51, 277] width 102 height 16
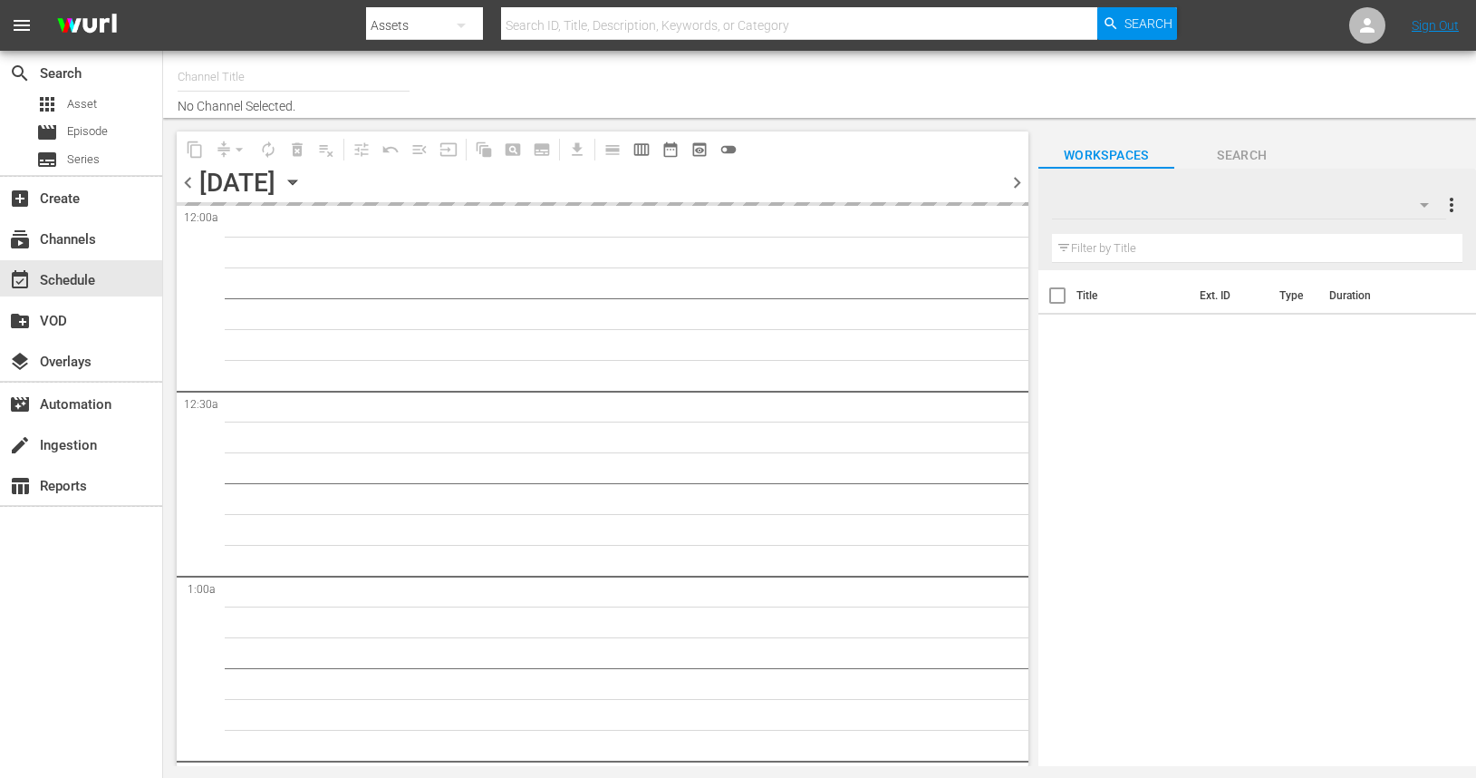
type input "Dry Bar Comedy (370)"
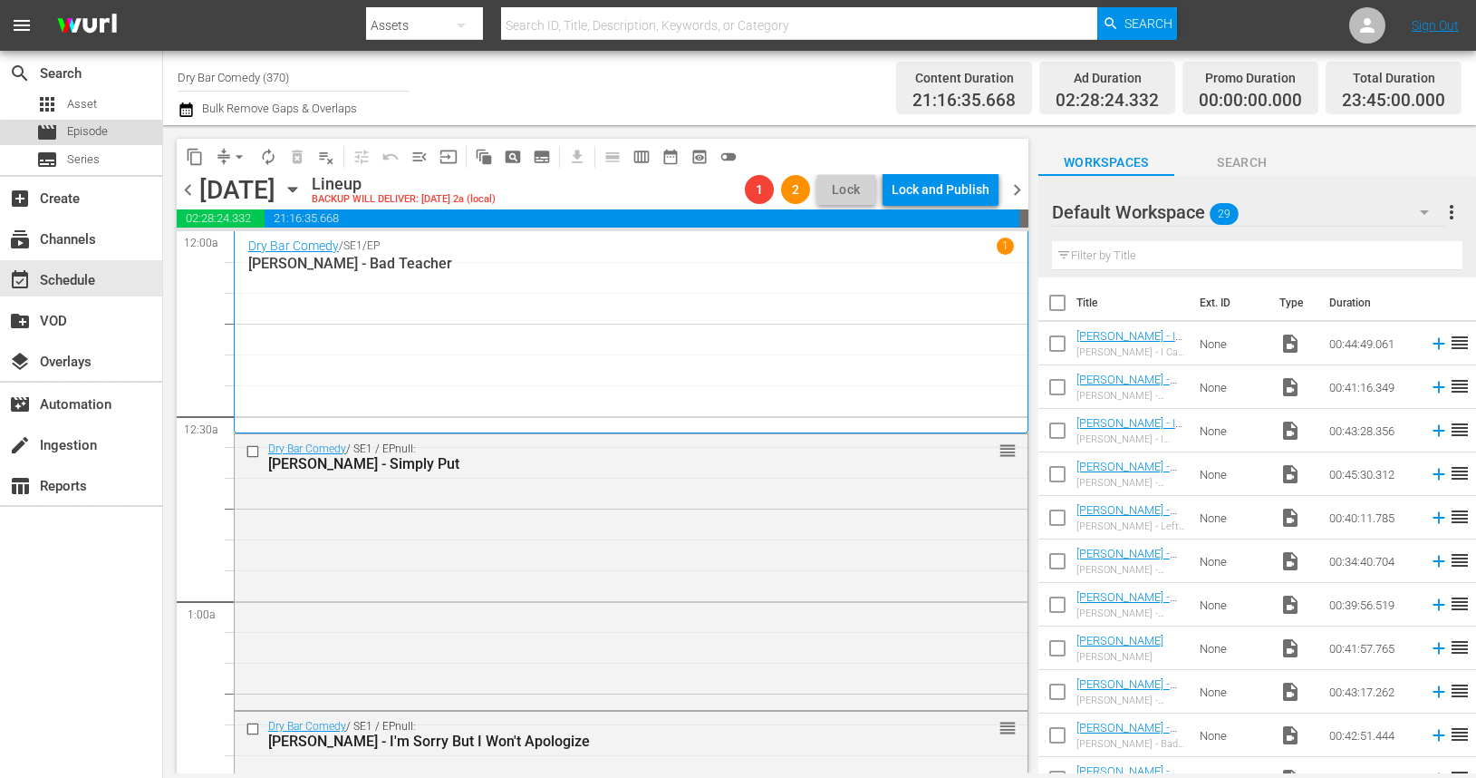
click at [94, 135] on span "Episode" at bounding box center [87, 131] width 41 height 18
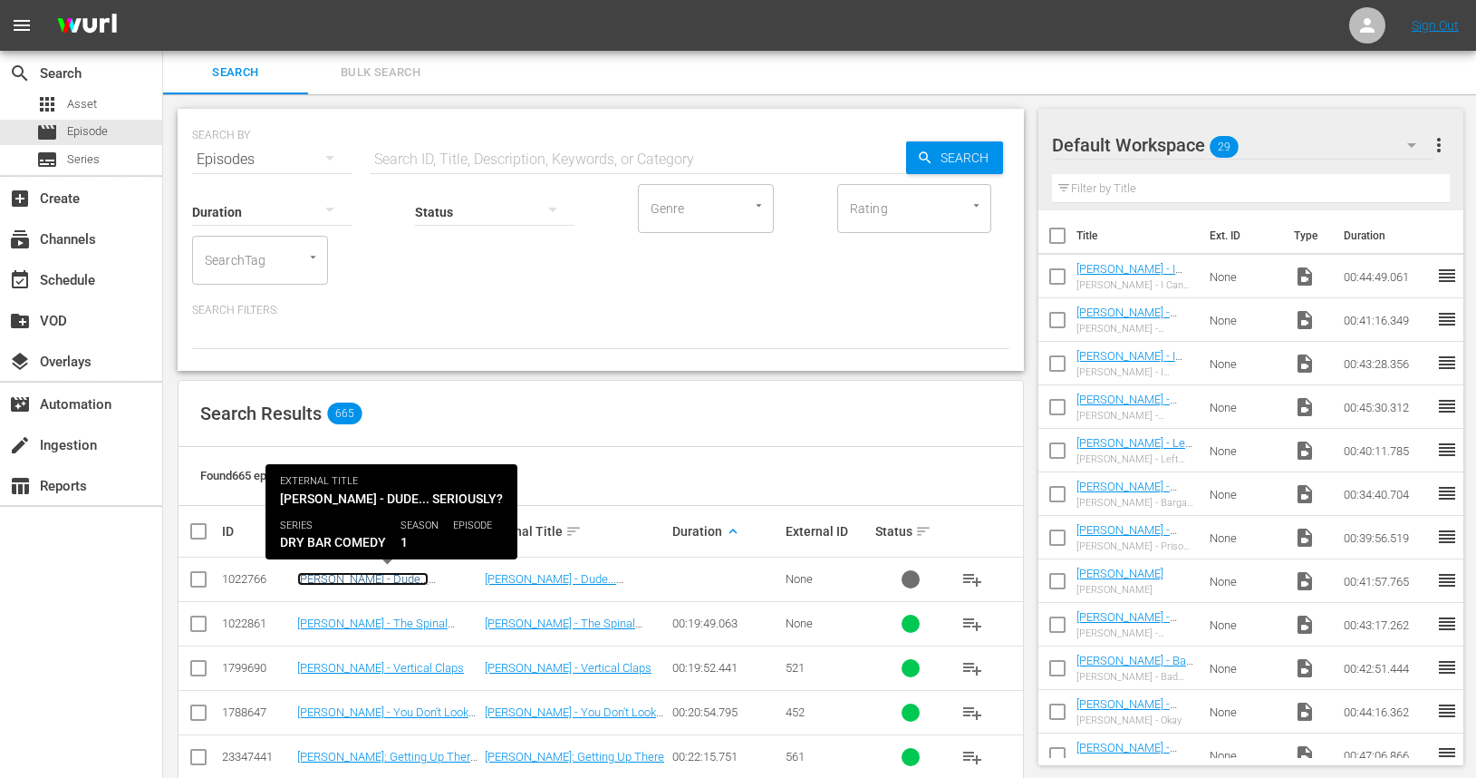
click at [361, 582] on link "[PERSON_NAME] - Dude... Seriously?" at bounding box center [362, 585] width 131 height 27
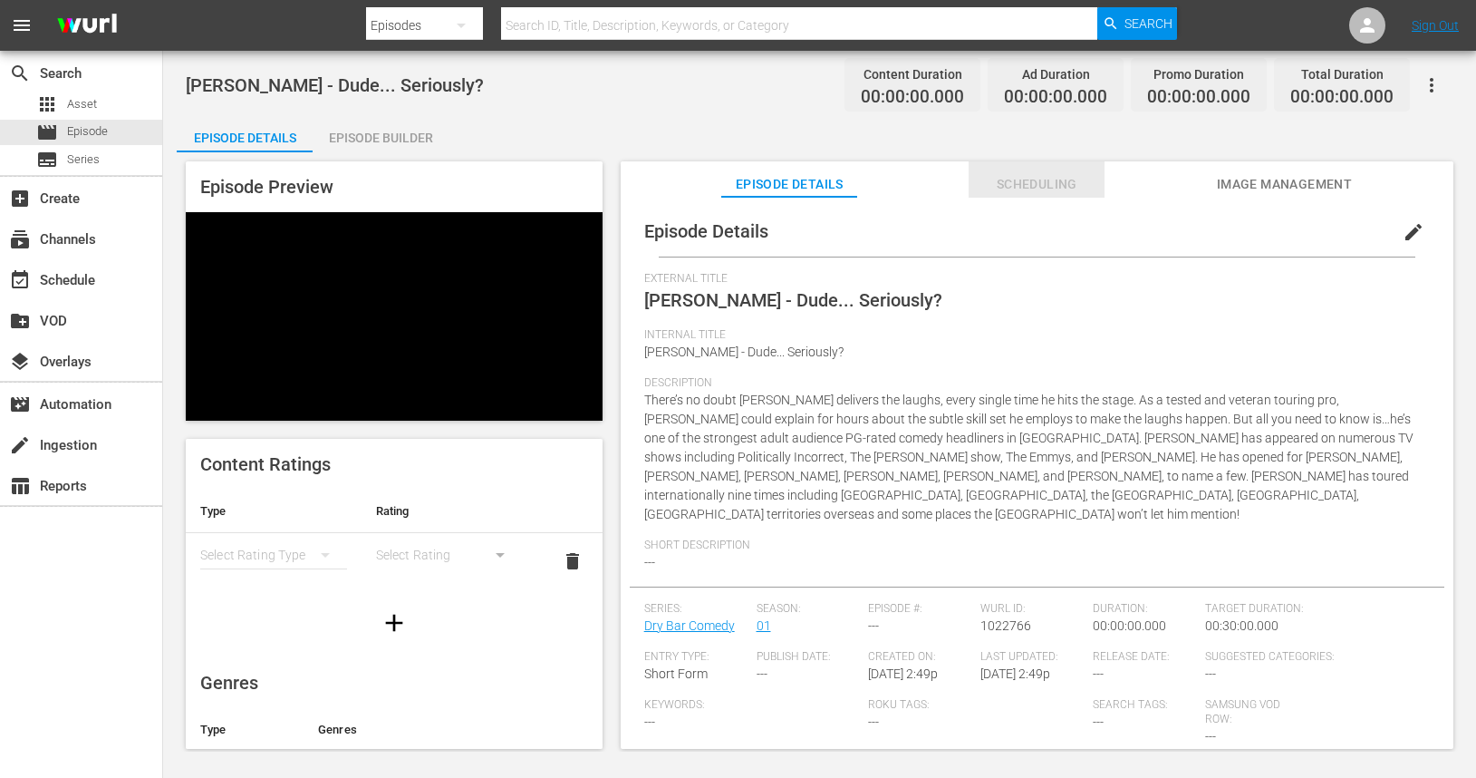
click at [1050, 181] on span "Scheduling" at bounding box center [1037, 184] width 136 height 23
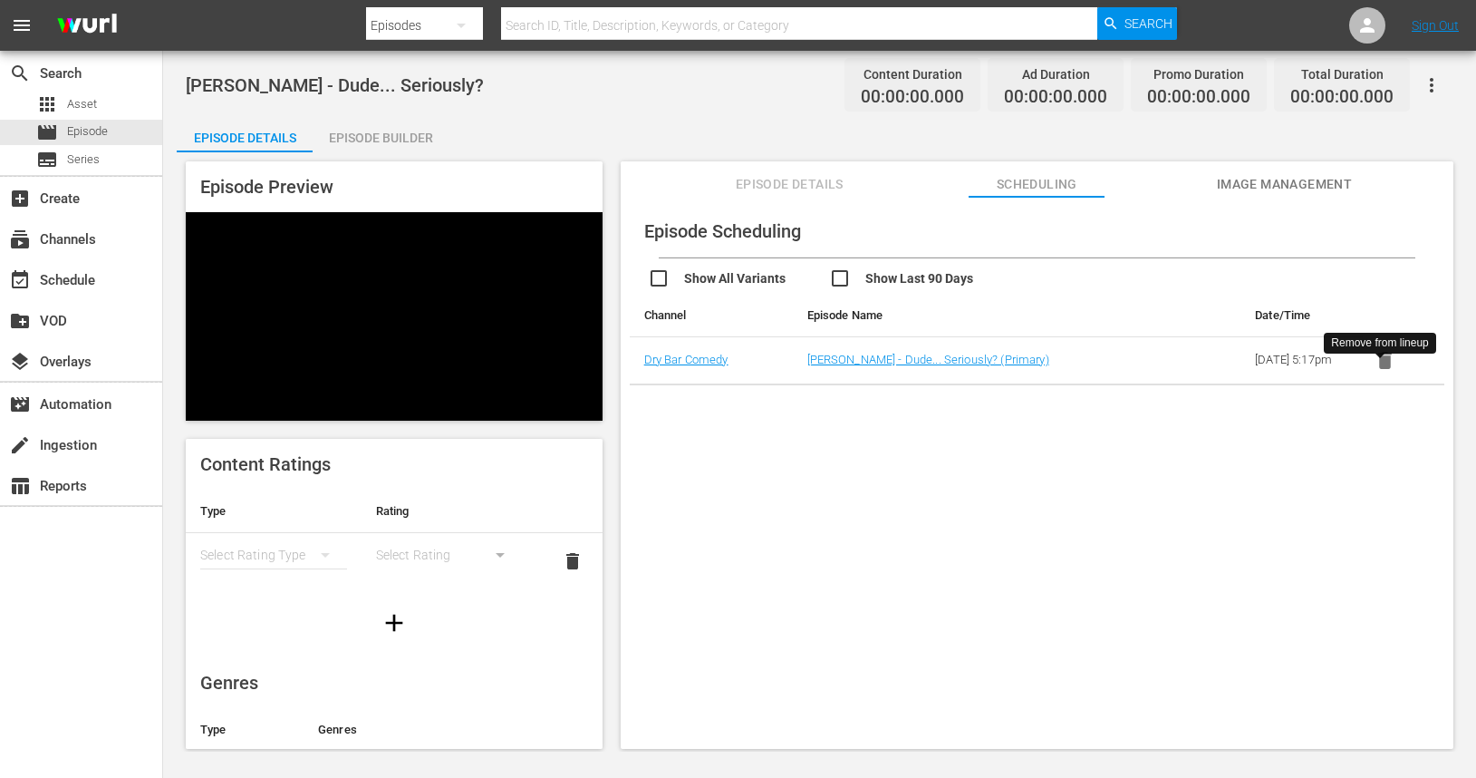
click at [1383, 369] on icon "button" at bounding box center [1386, 360] width 14 height 17
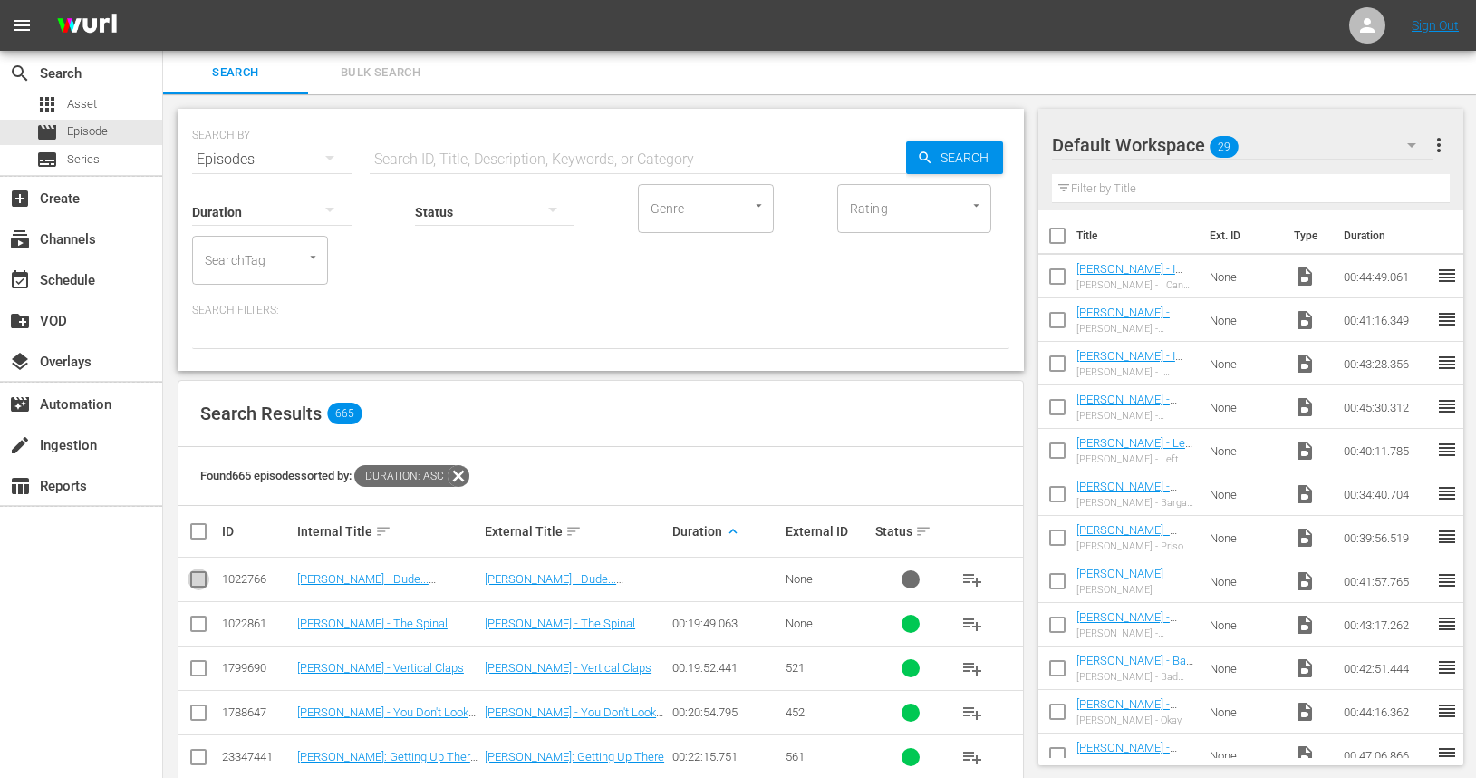
click at [196, 579] on input "checkbox" at bounding box center [199, 583] width 22 height 22
checkbox input "true"
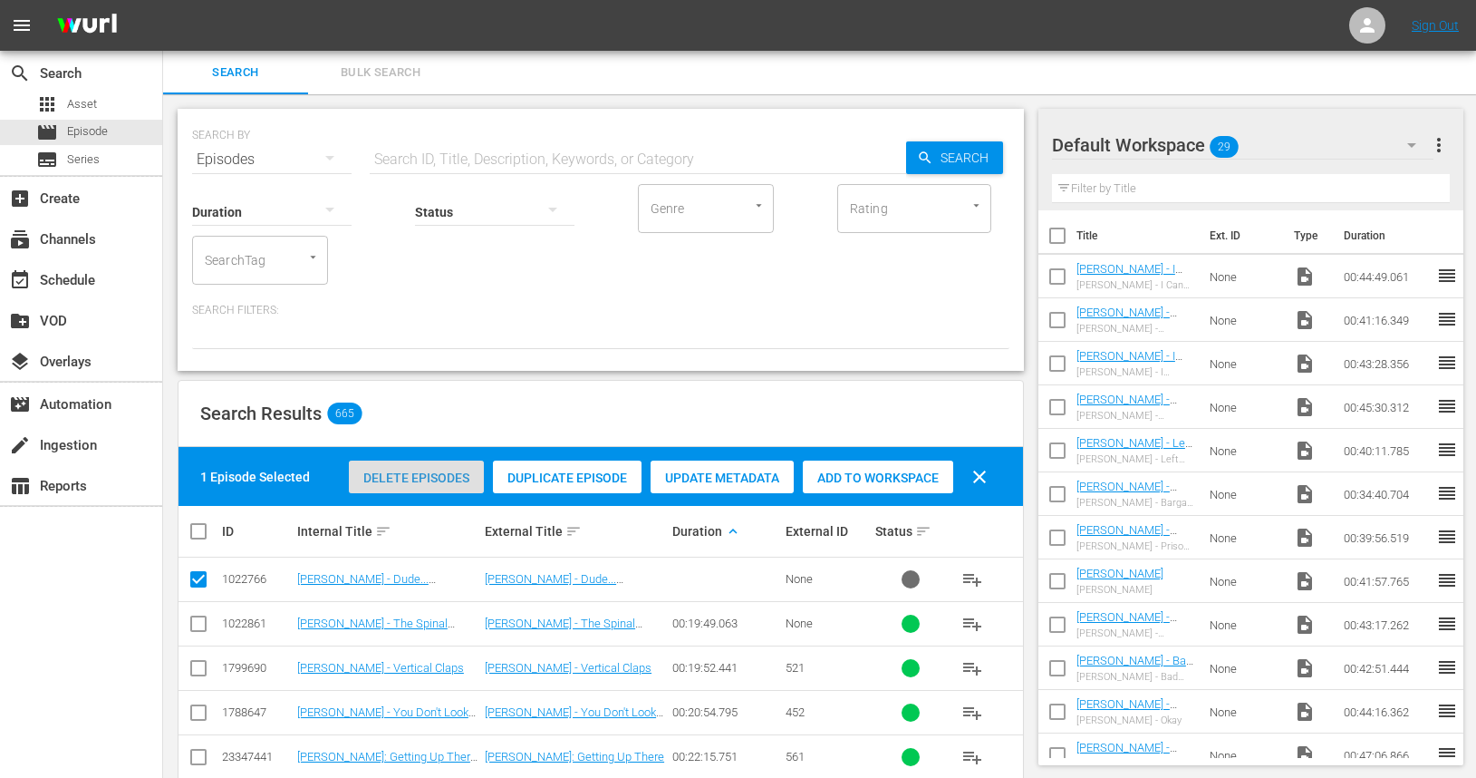
click at [405, 470] on span "Delete Episodes" at bounding box center [416, 477] width 135 height 15
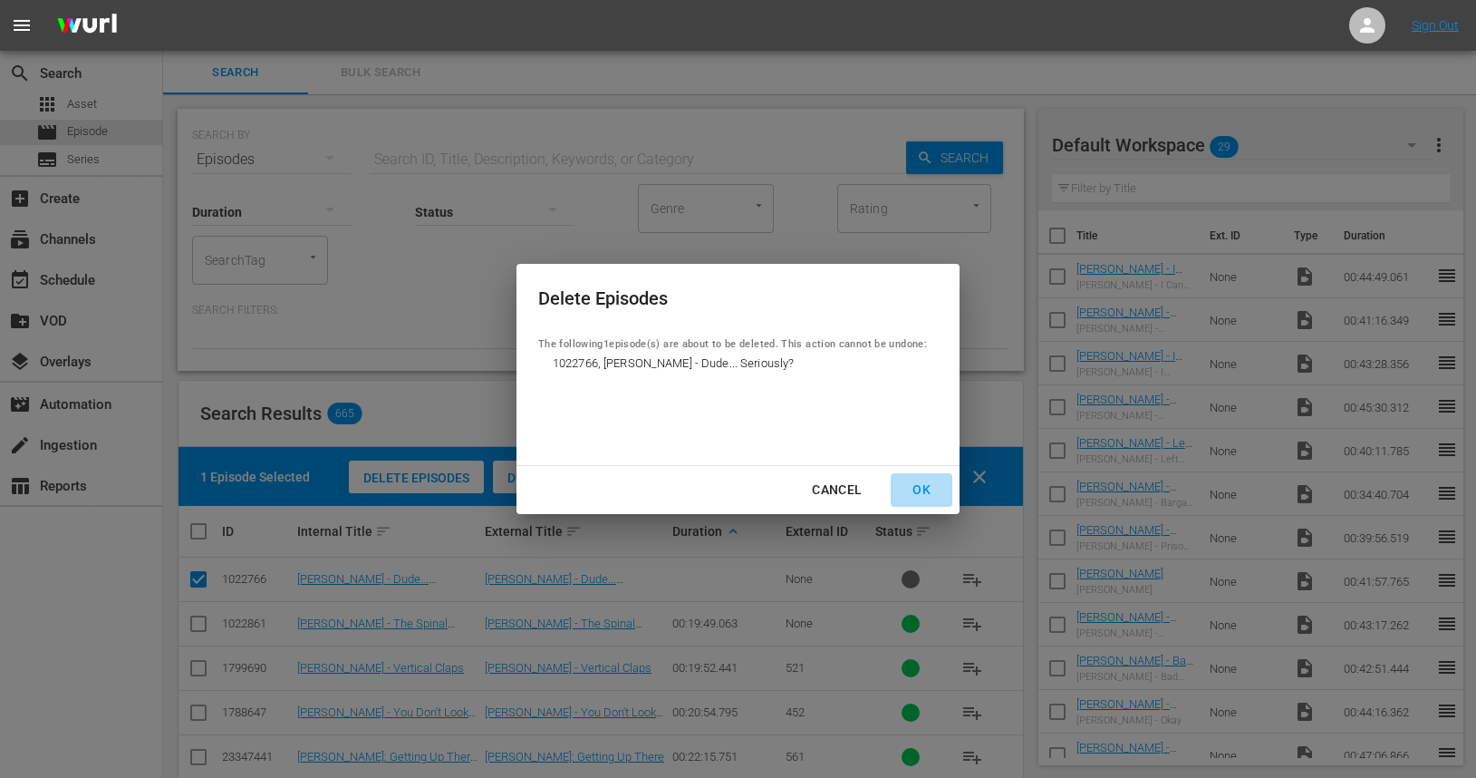
click at [926, 491] on div "OK" at bounding box center [921, 490] width 47 height 23
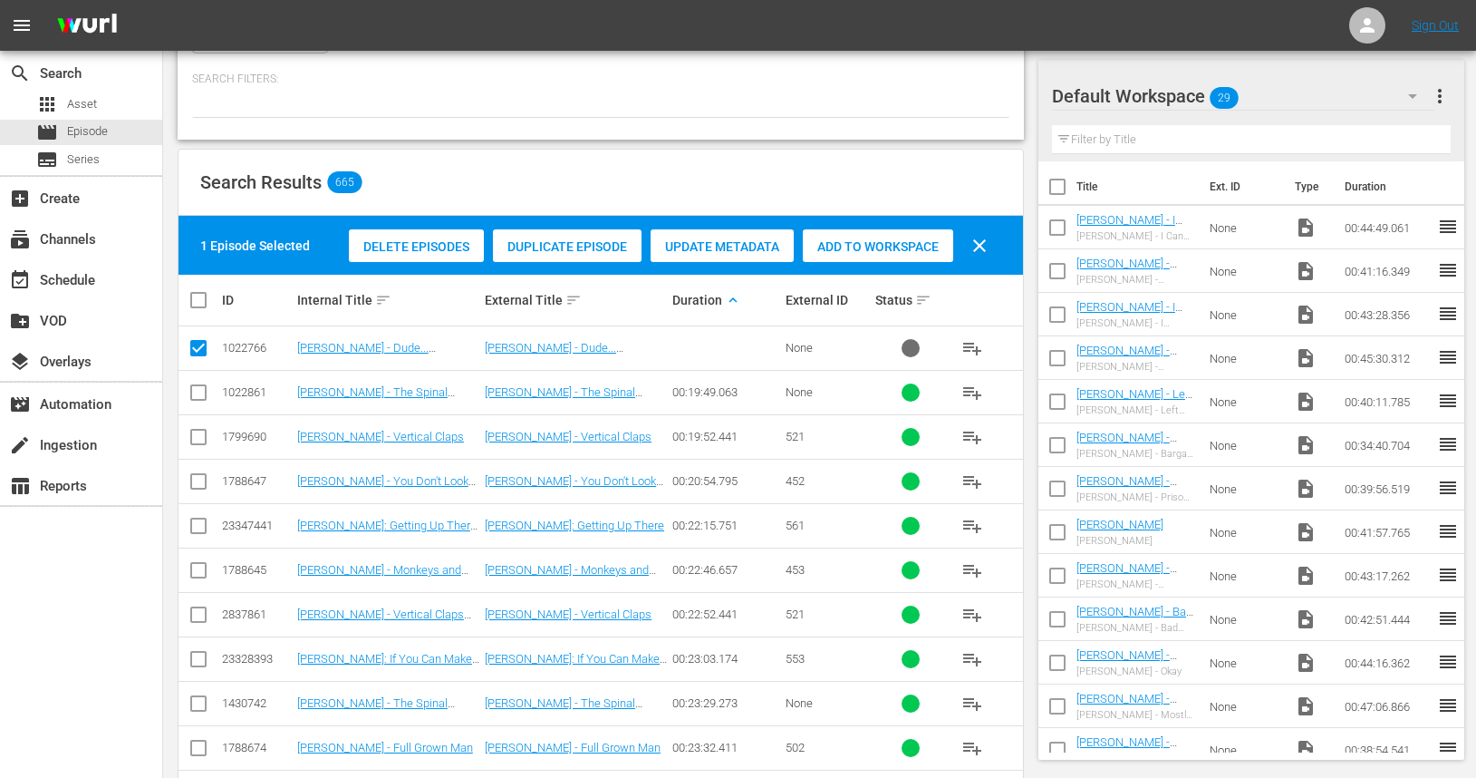
scroll to position [234, 0]
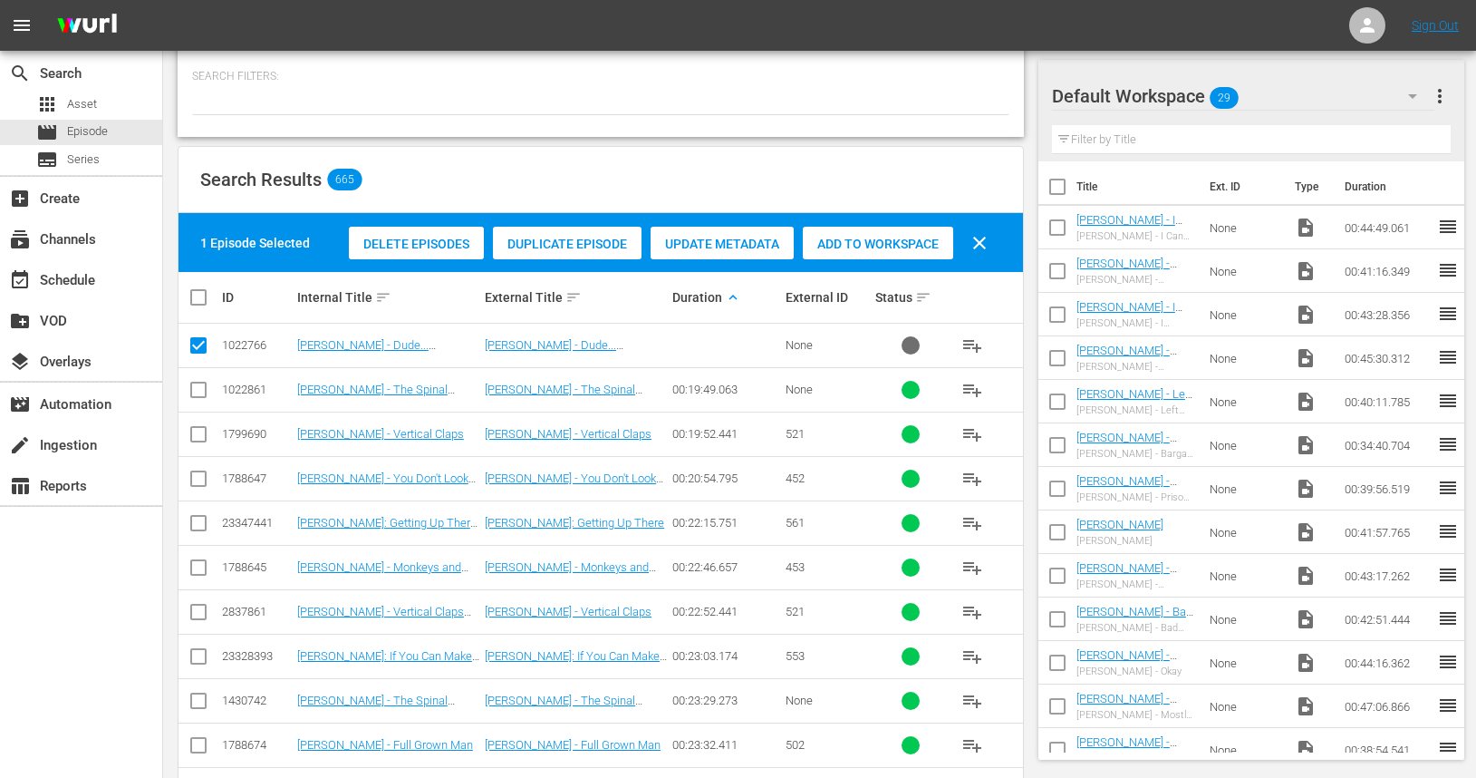
click at [392, 397] on td "[PERSON_NAME] - The Spinal Disintegration of Man" at bounding box center [389, 389] width 188 height 44
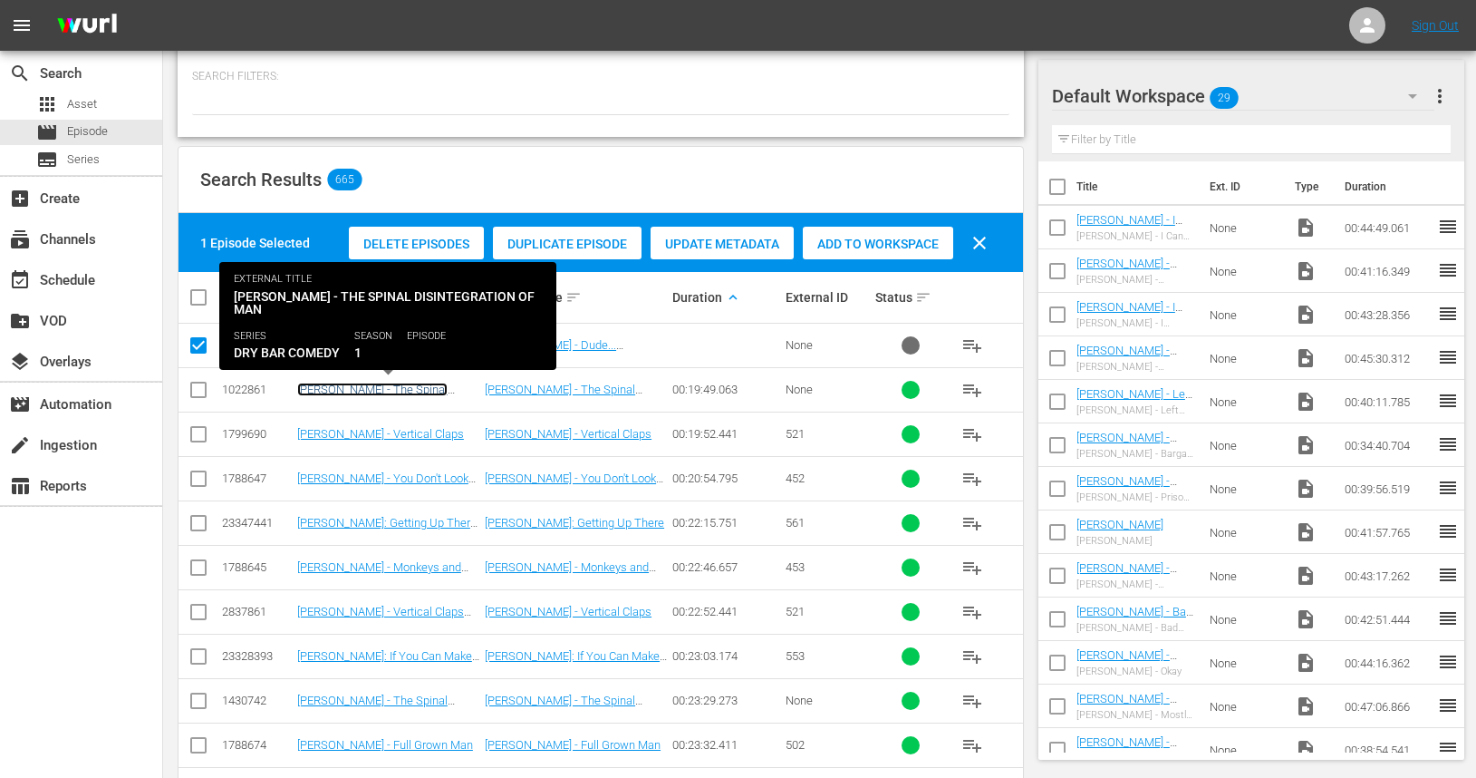
click at [392, 389] on link "[PERSON_NAME] - The Spinal Disintegration of Man" at bounding box center [372, 395] width 150 height 27
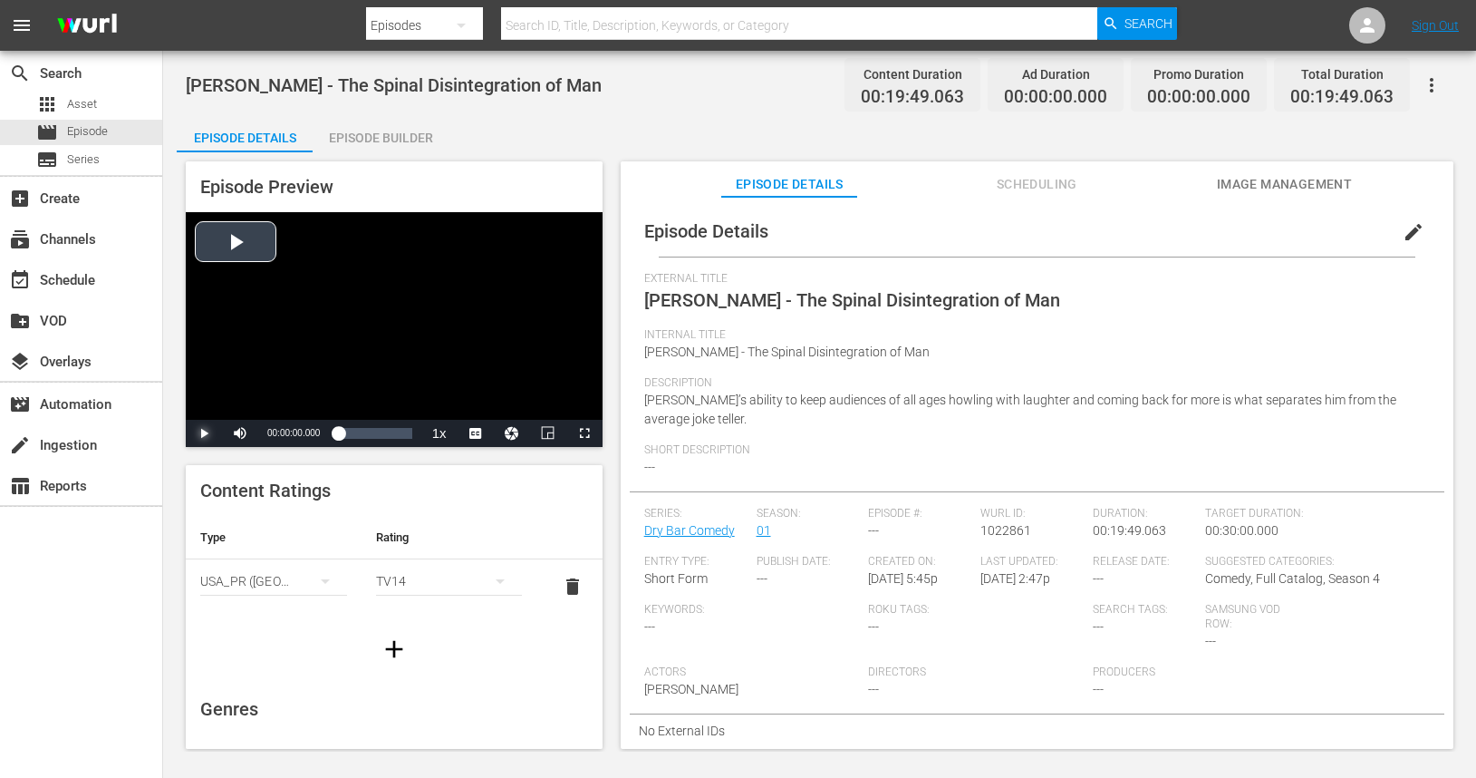
click at [204, 433] on span "Video Player" at bounding box center [204, 433] width 0 height 0
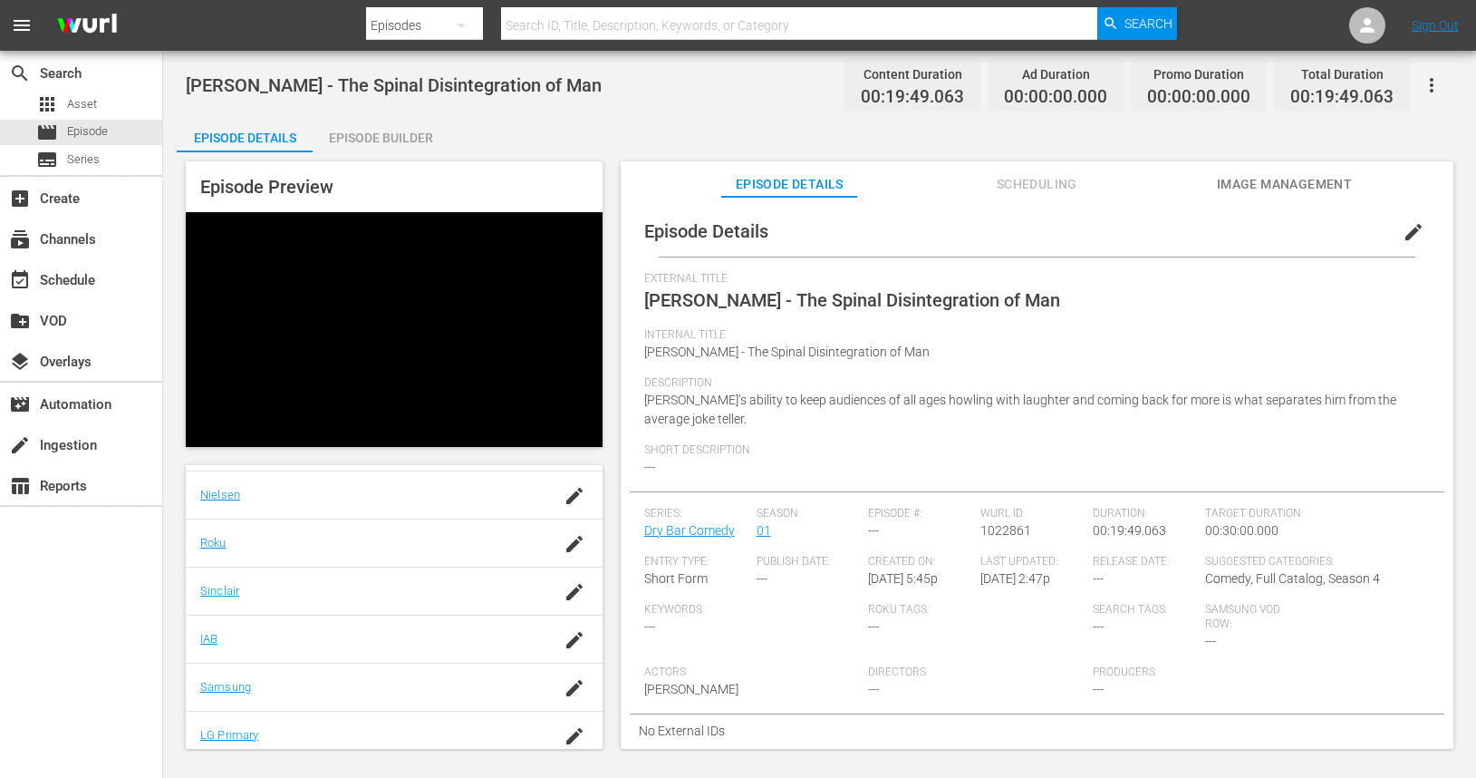
scroll to position [364, 0]
click at [1403, 235] on span "edit" at bounding box center [1414, 232] width 22 height 22
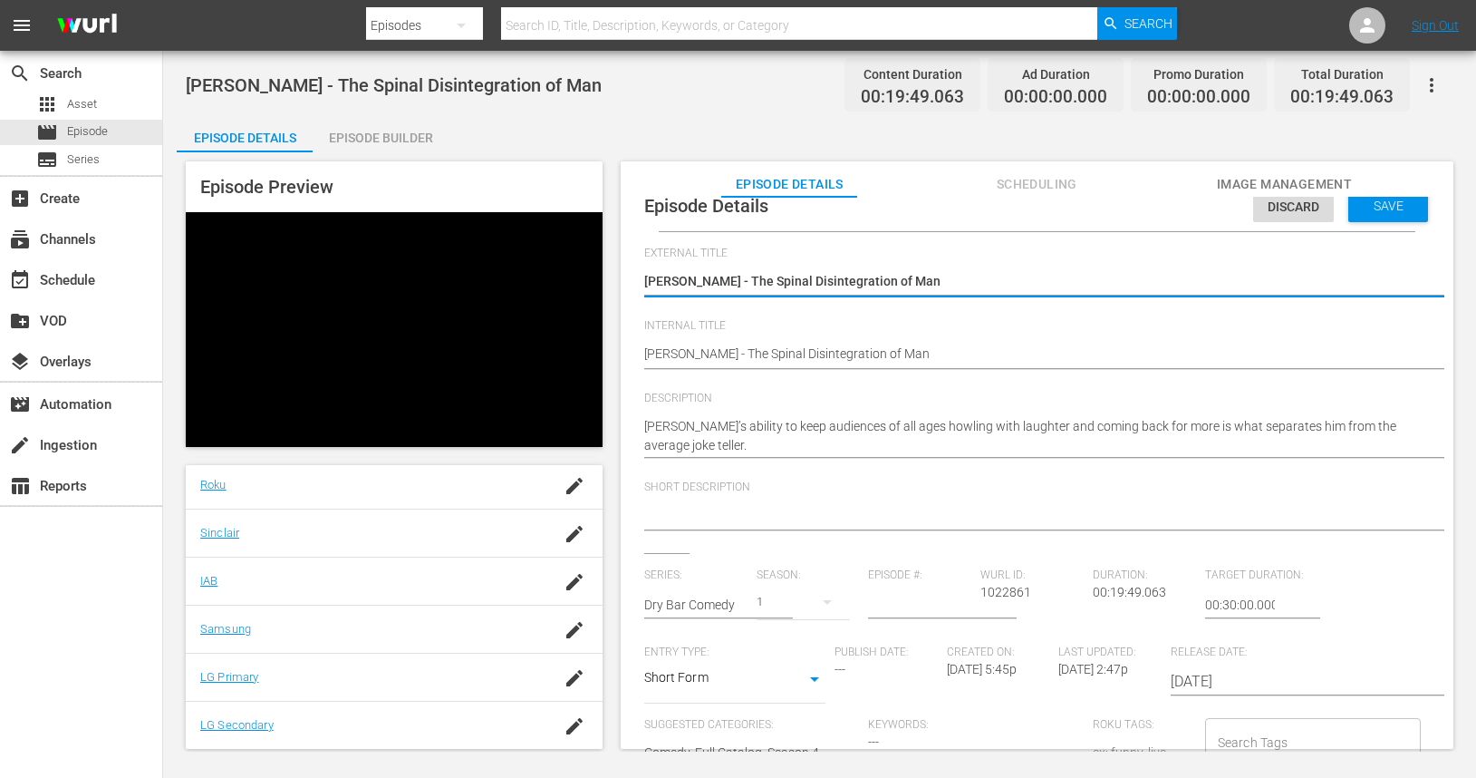
scroll to position [0, 0]
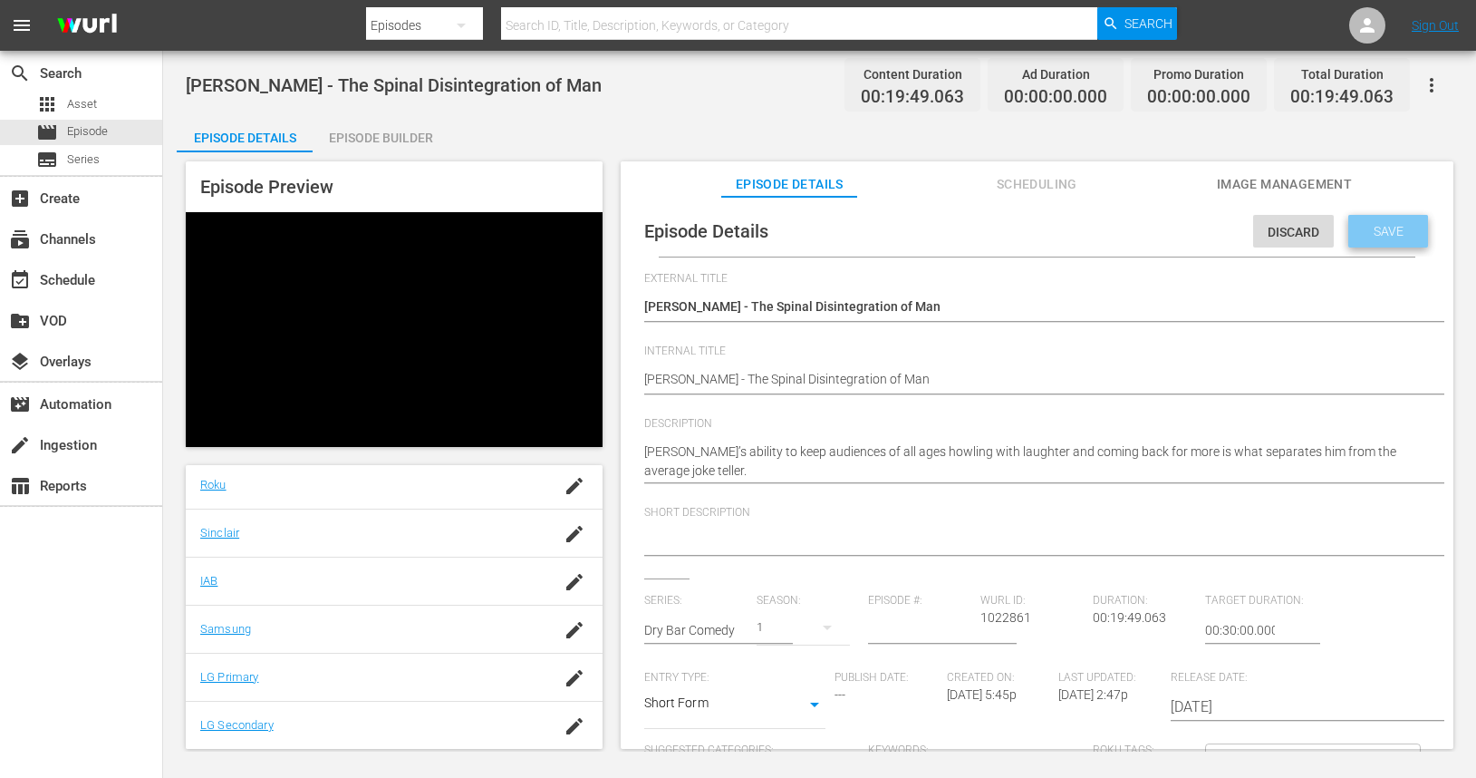
click at [1370, 235] on span "Save" at bounding box center [1389, 231] width 59 height 15
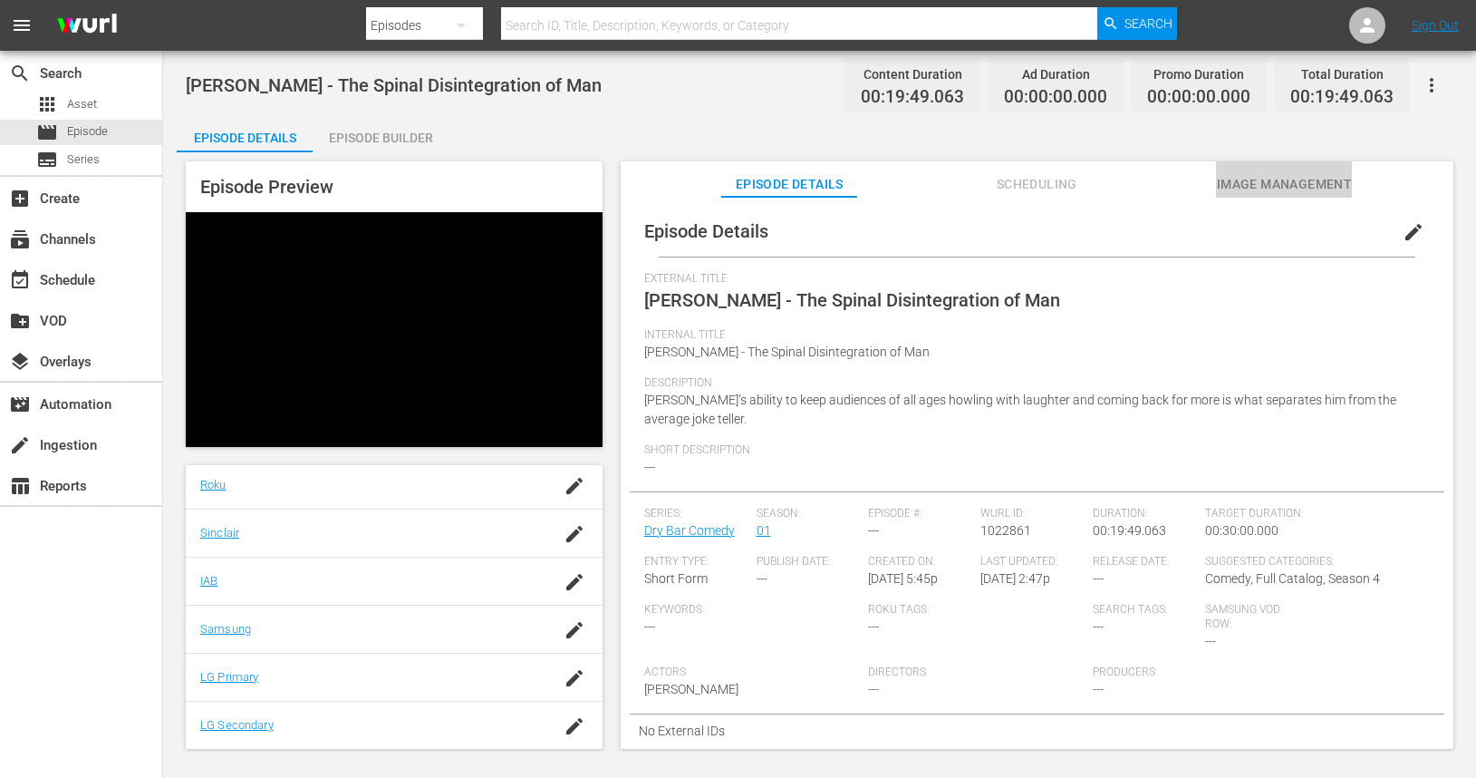
click at [1277, 182] on span "Image Management" at bounding box center [1284, 184] width 136 height 23
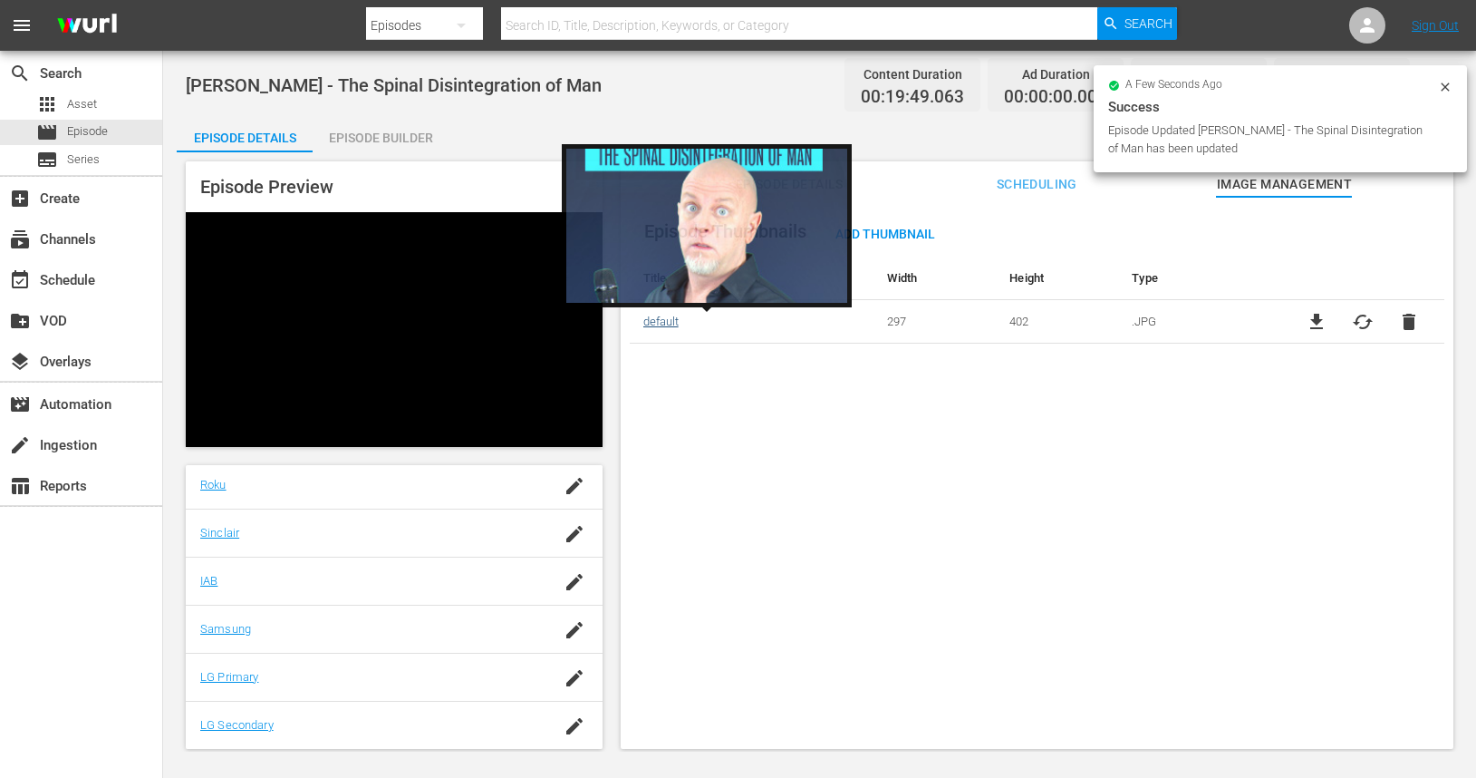
click at [656, 321] on link "default" at bounding box center [661, 322] width 35 height 14
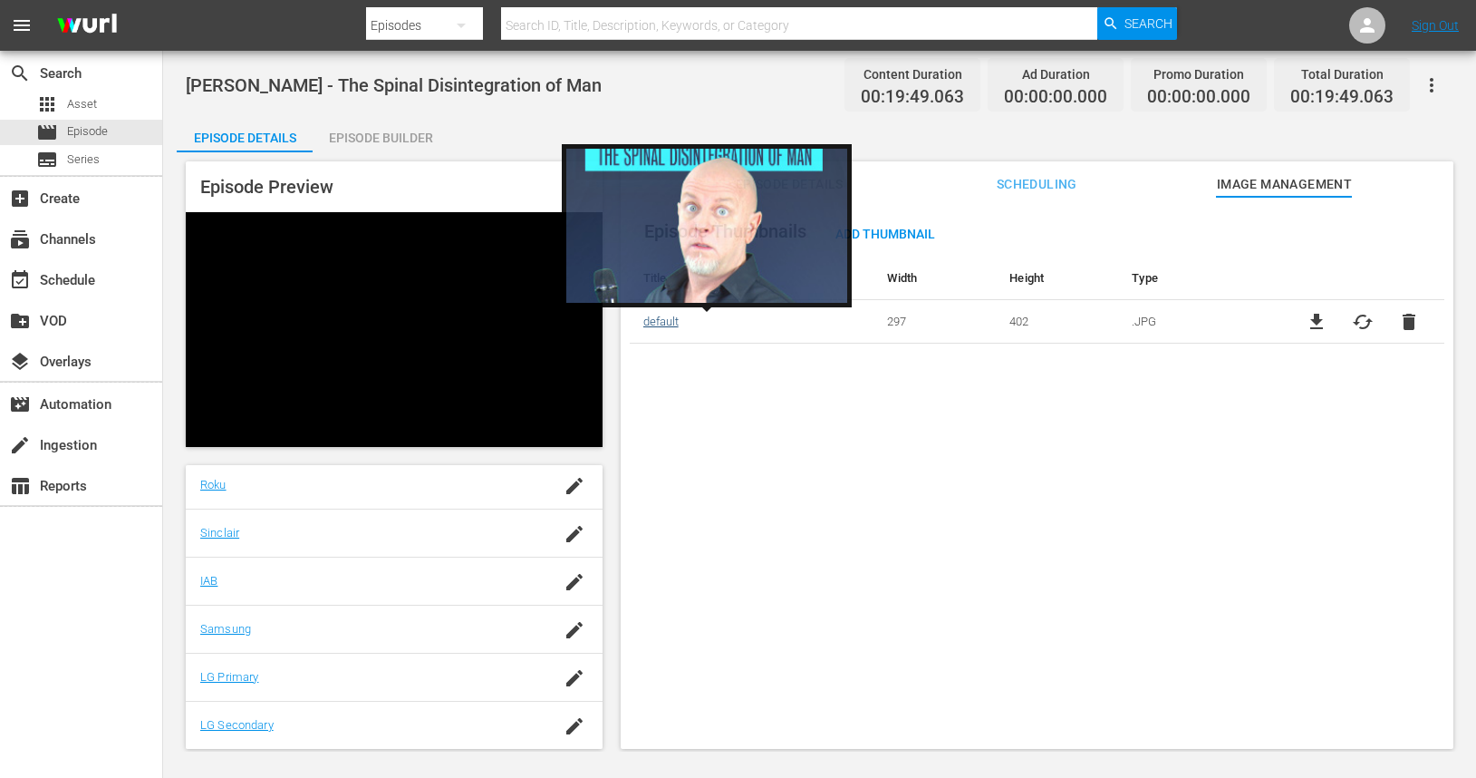
click at [657, 325] on link "default" at bounding box center [661, 322] width 35 height 14
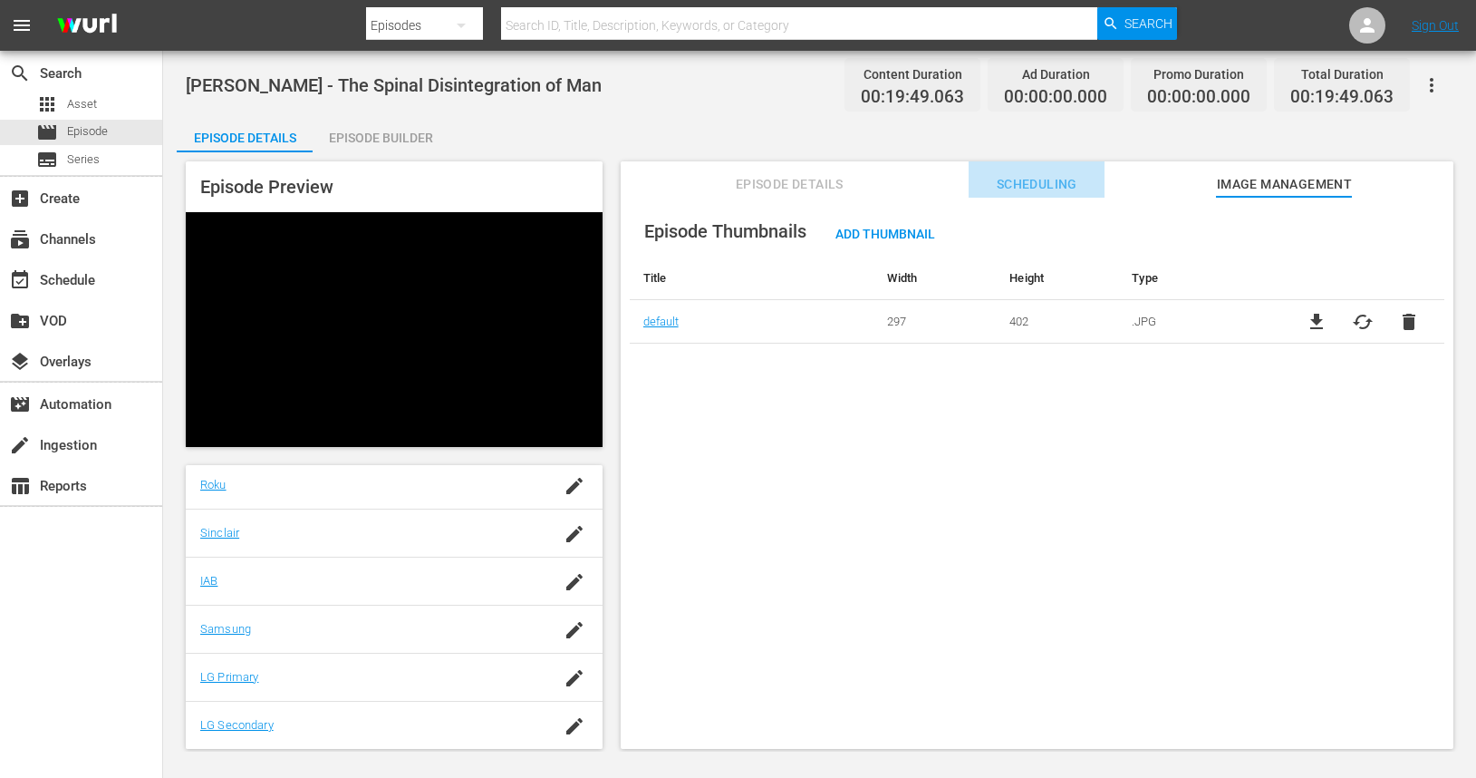
click at [1050, 181] on span "Scheduling" at bounding box center [1037, 184] width 136 height 23
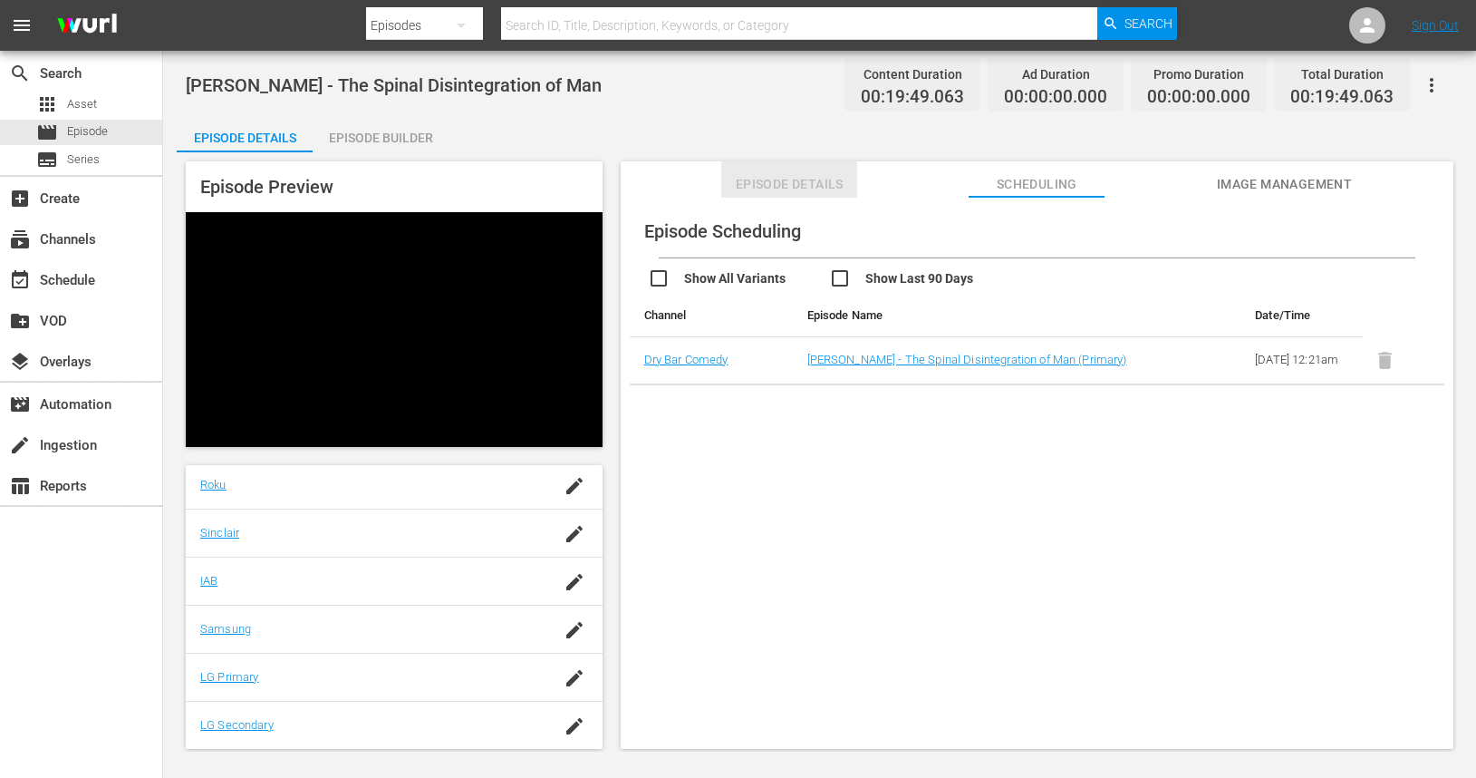
click at [804, 185] on span "Episode Details" at bounding box center [789, 184] width 136 height 23
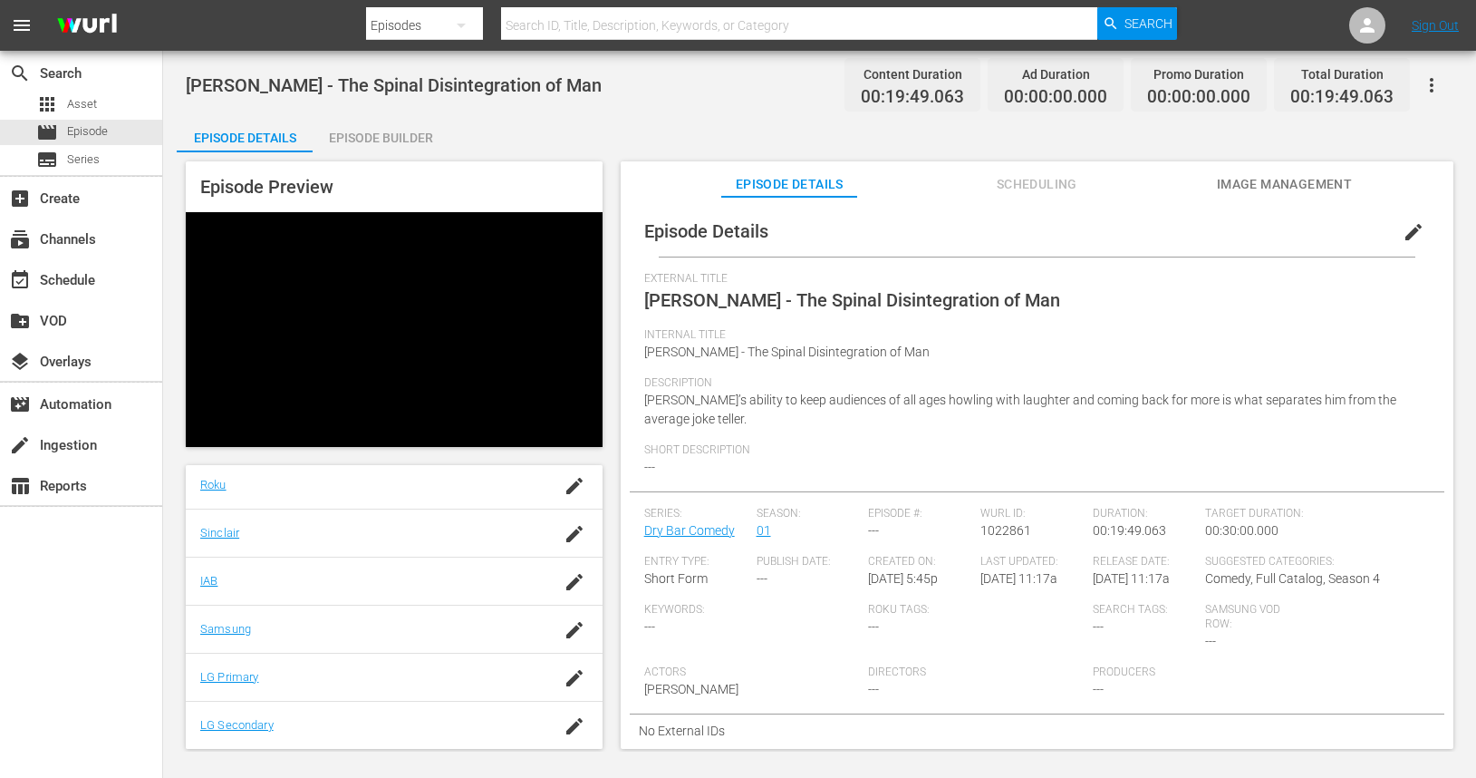
scroll to position [9, 0]
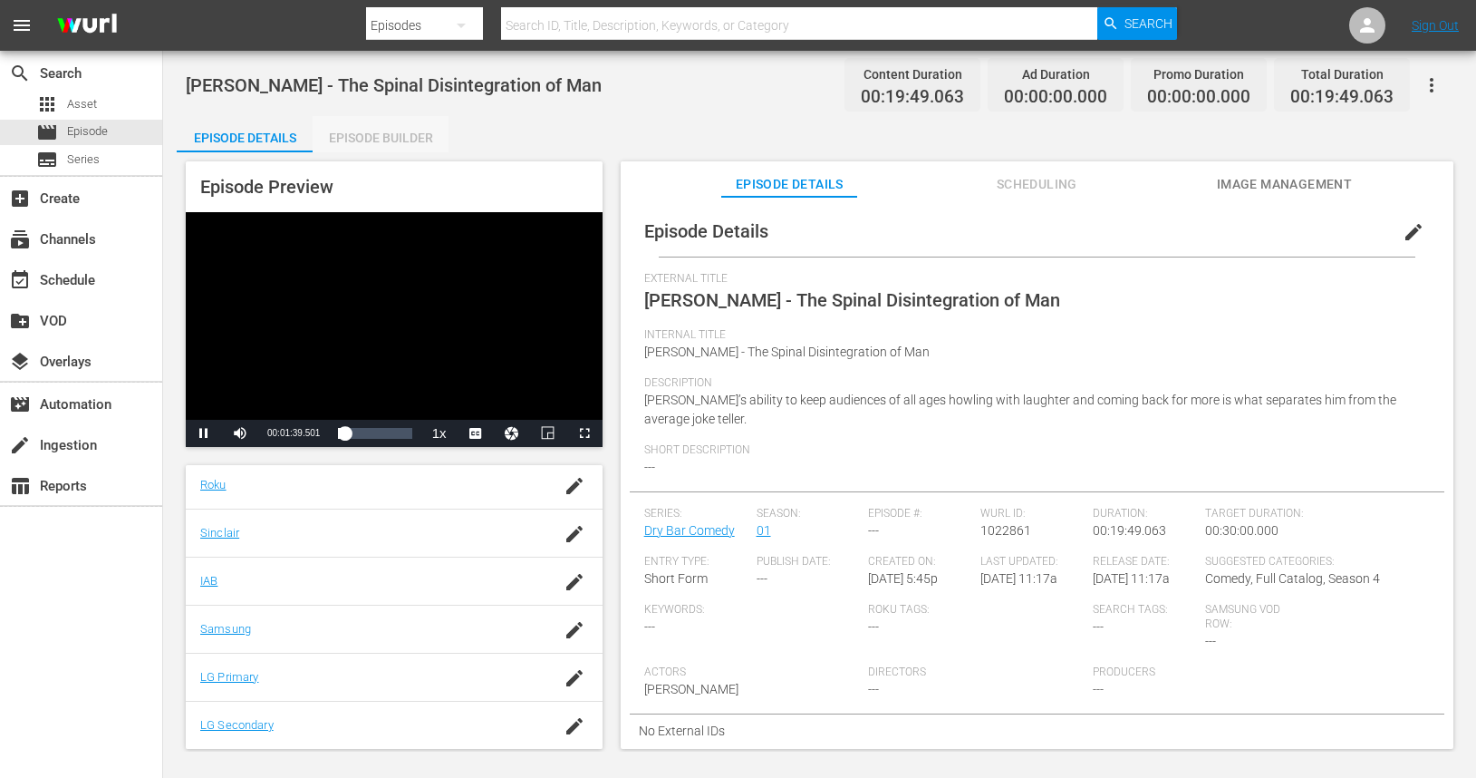
click at [387, 142] on div "Episode Builder" at bounding box center [381, 138] width 136 height 44
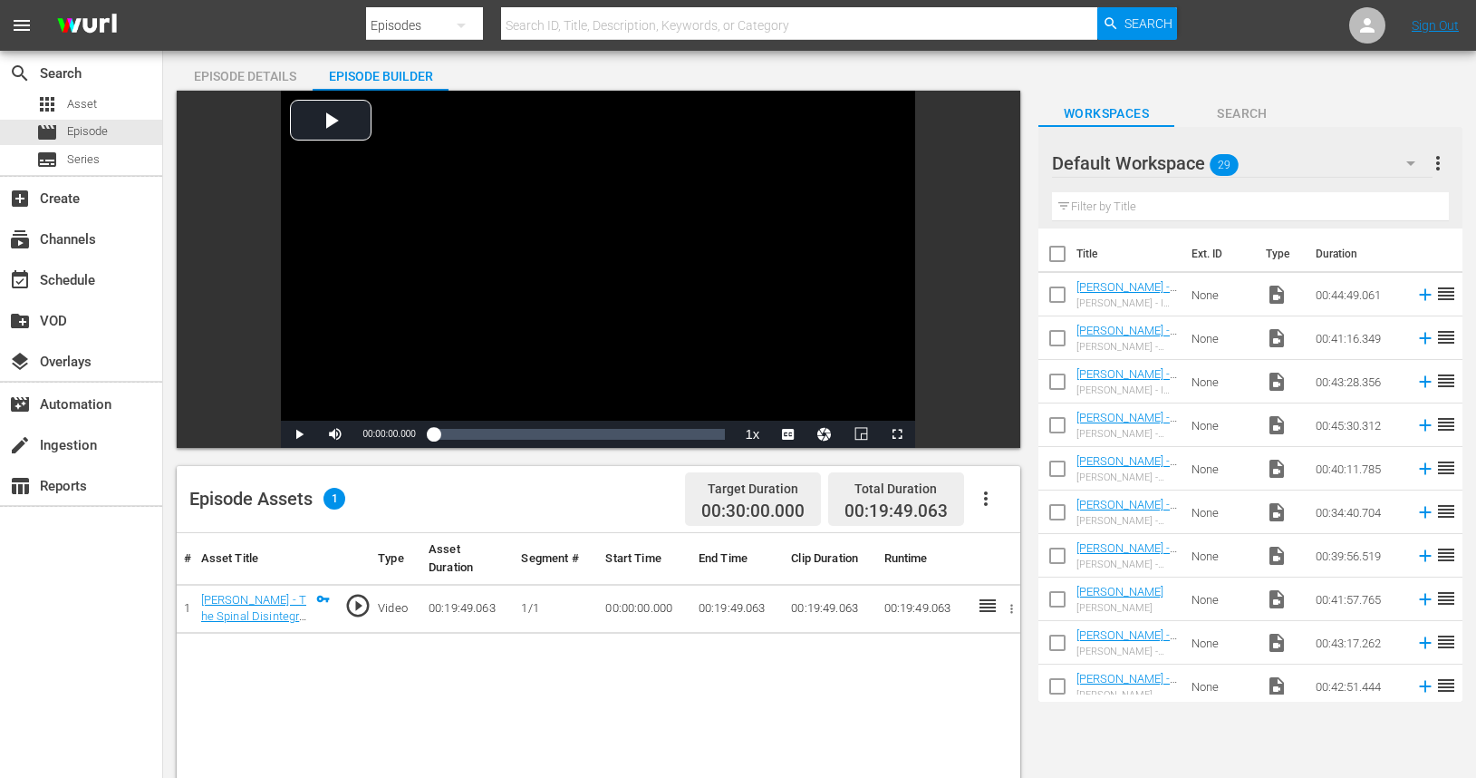
scroll to position [51, 0]
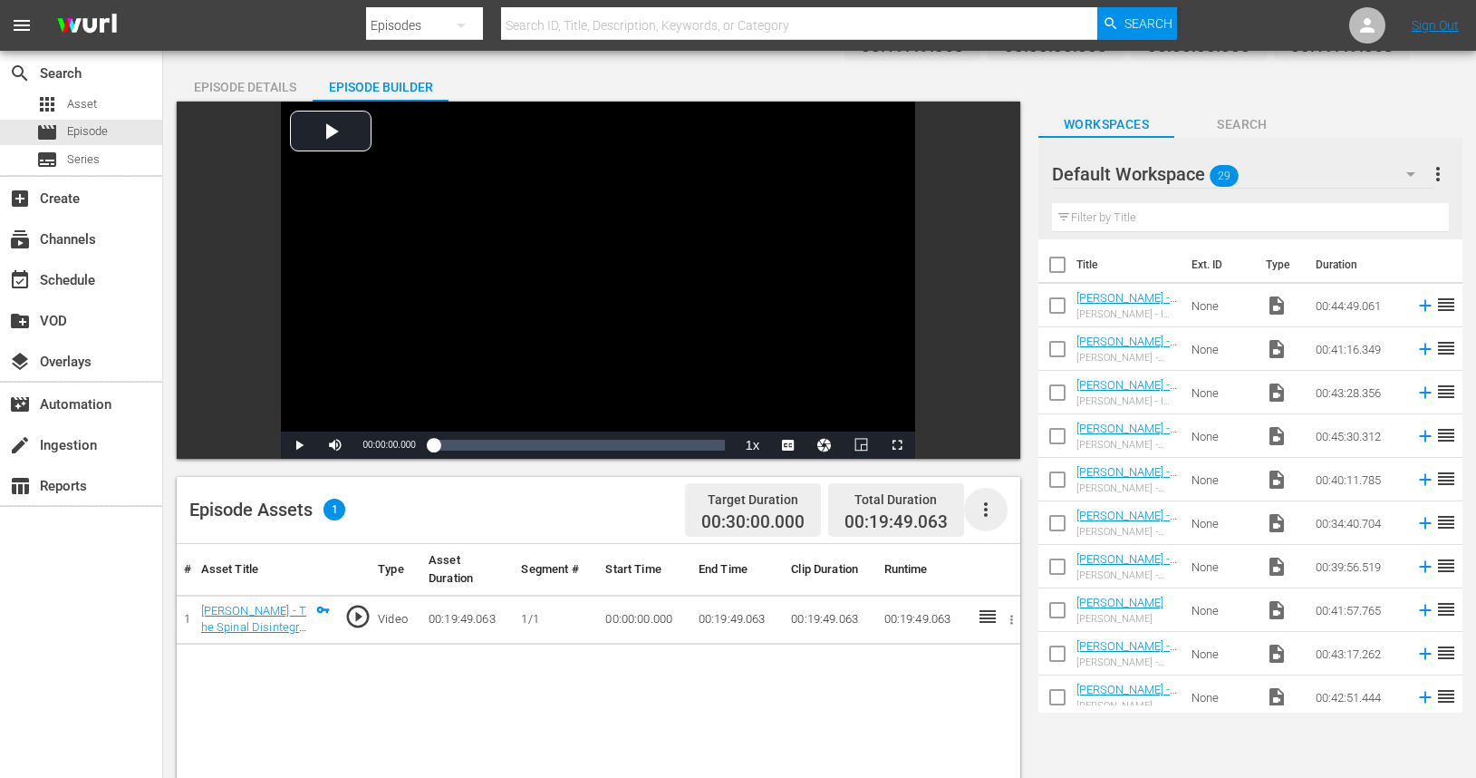
click at [987, 508] on icon "button" at bounding box center [986, 509] width 4 height 15
click at [1021, 523] on div "Fill with Ads" at bounding box center [1040, 517] width 123 height 44
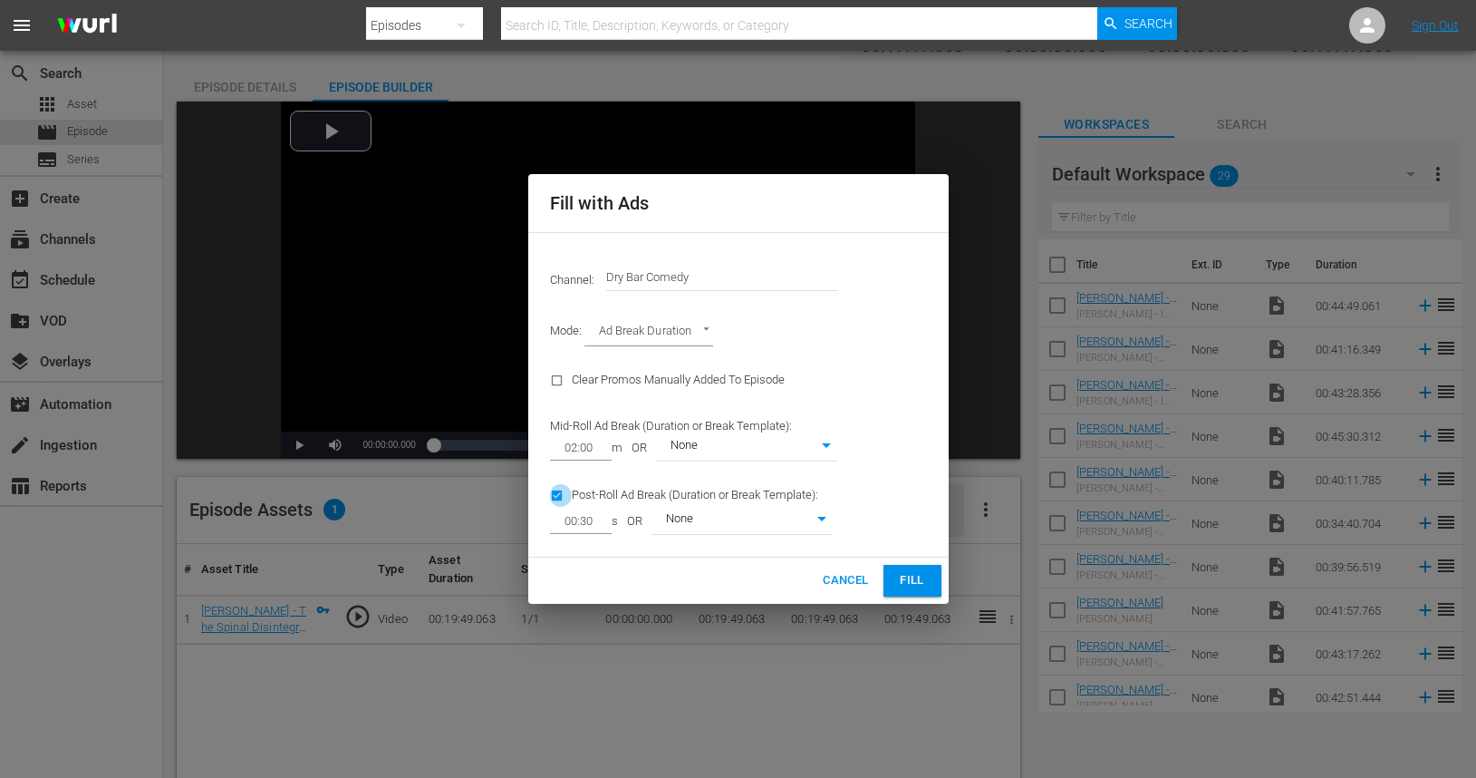
click at [555, 495] on input "checkbox" at bounding box center [561, 499] width 22 height 24
checkbox input "false"
click at [911, 583] on span "Fill" at bounding box center [912, 580] width 29 height 21
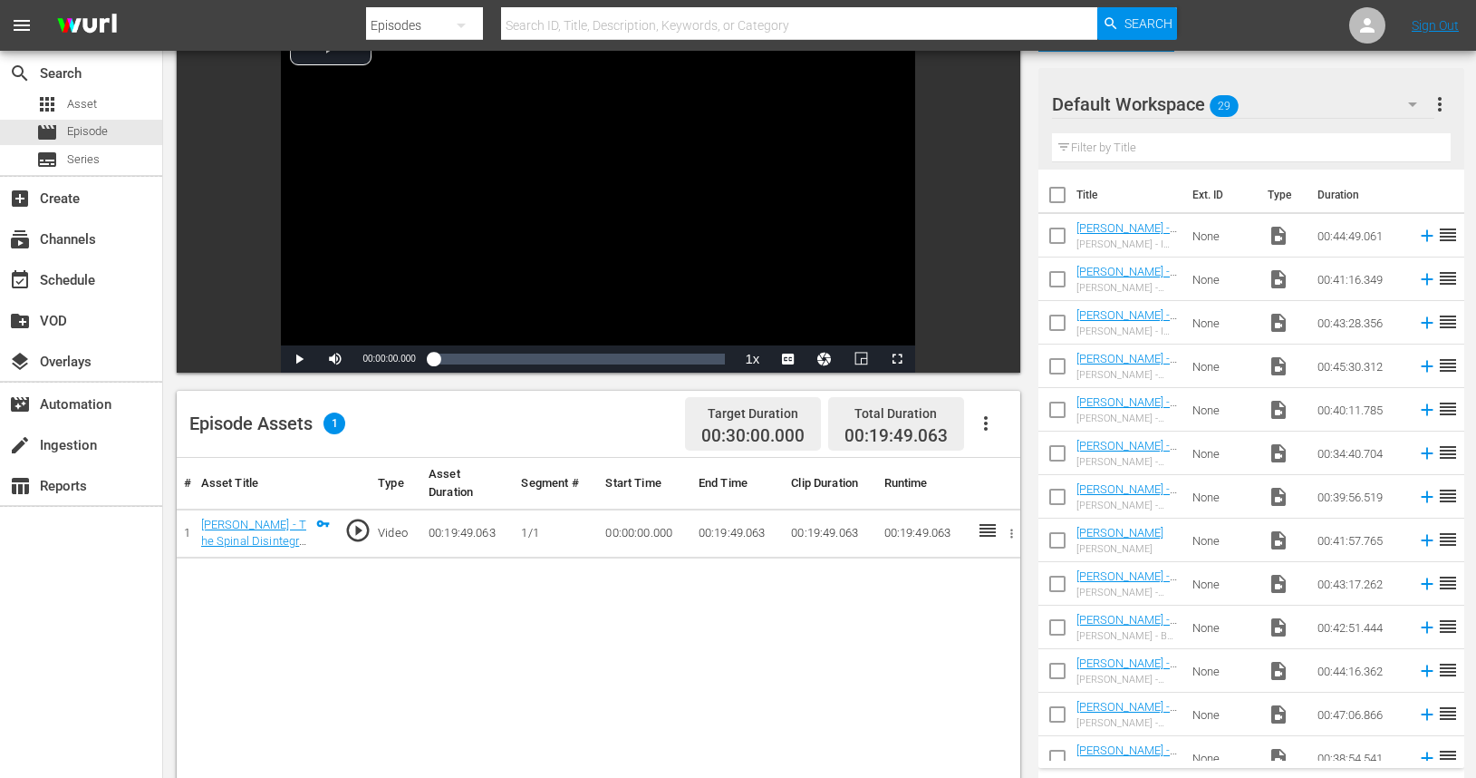
scroll to position [0, 0]
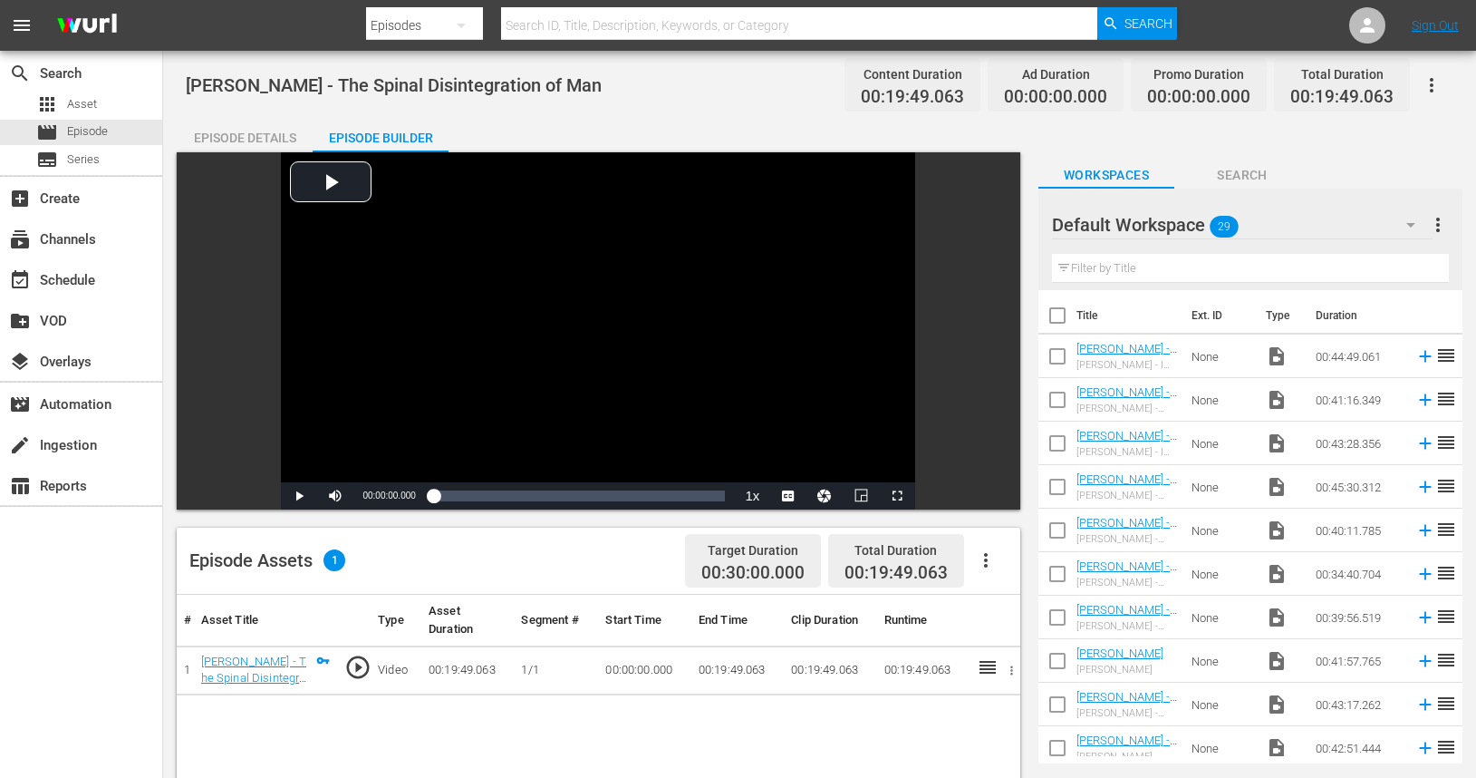
click at [265, 131] on div "Episode Details" at bounding box center [245, 138] width 136 height 44
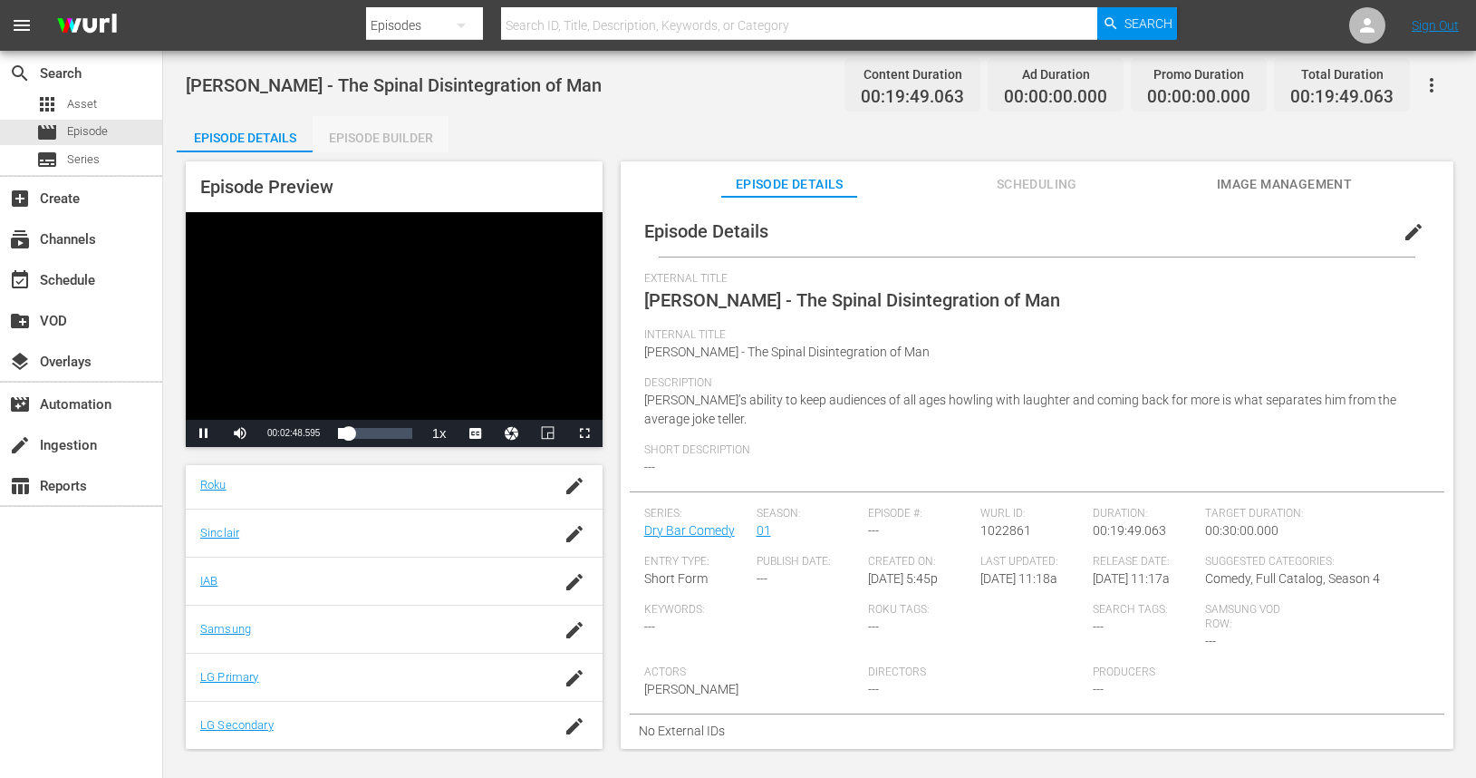
click at [365, 141] on div "Episode Builder" at bounding box center [381, 138] width 136 height 44
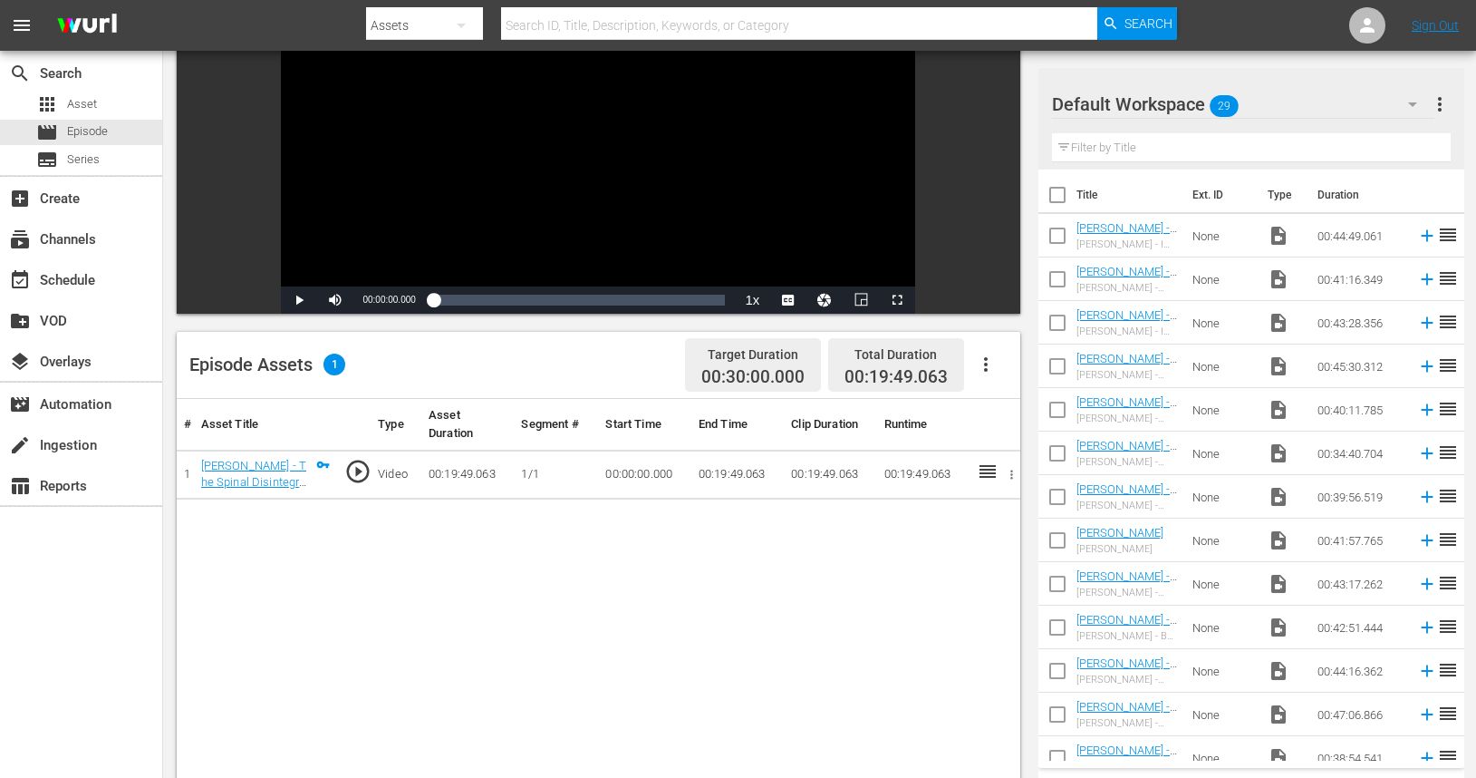
scroll to position [204, 0]
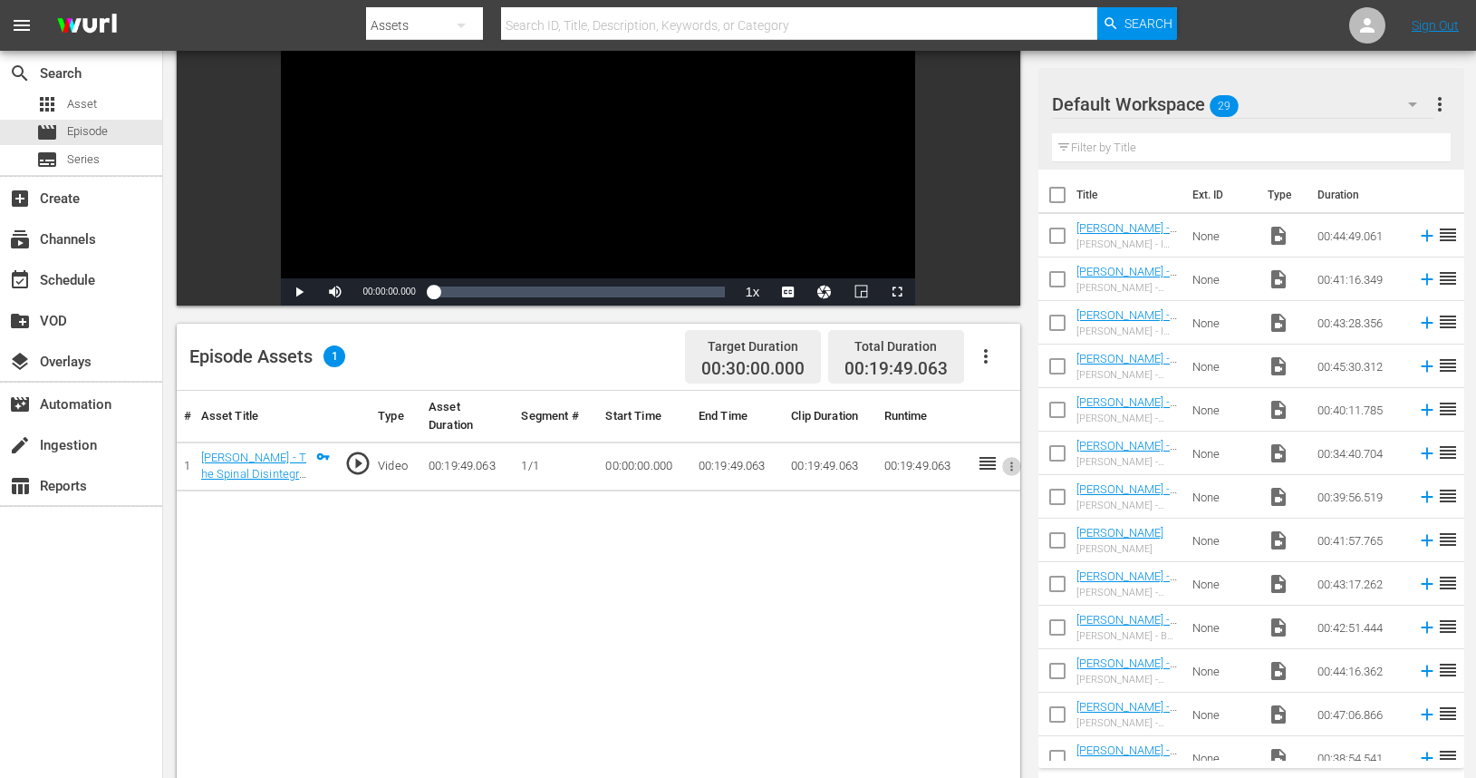
click at [1013, 465] on icon "button" at bounding box center [1012, 467] width 14 height 14
click at [817, 538] on div at bounding box center [738, 389] width 1476 height 778
click at [985, 350] on icon "button" at bounding box center [986, 356] width 4 height 15
click at [989, 373] on div "Fill with Ads" at bounding box center [1040, 364] width 123 height 44
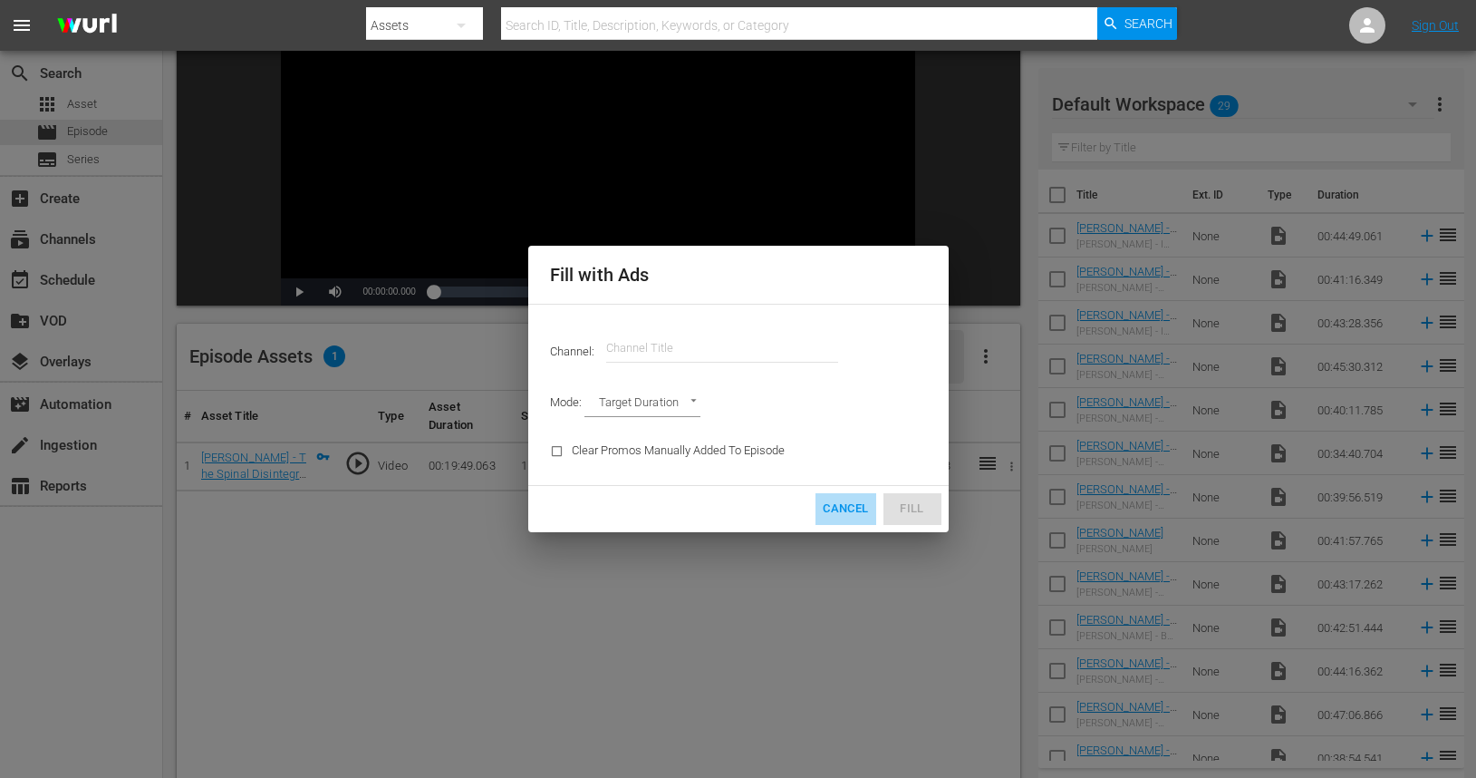
click at [851, 512] on span "Cancel" at bounding box center [845, 509] width 45 height 21
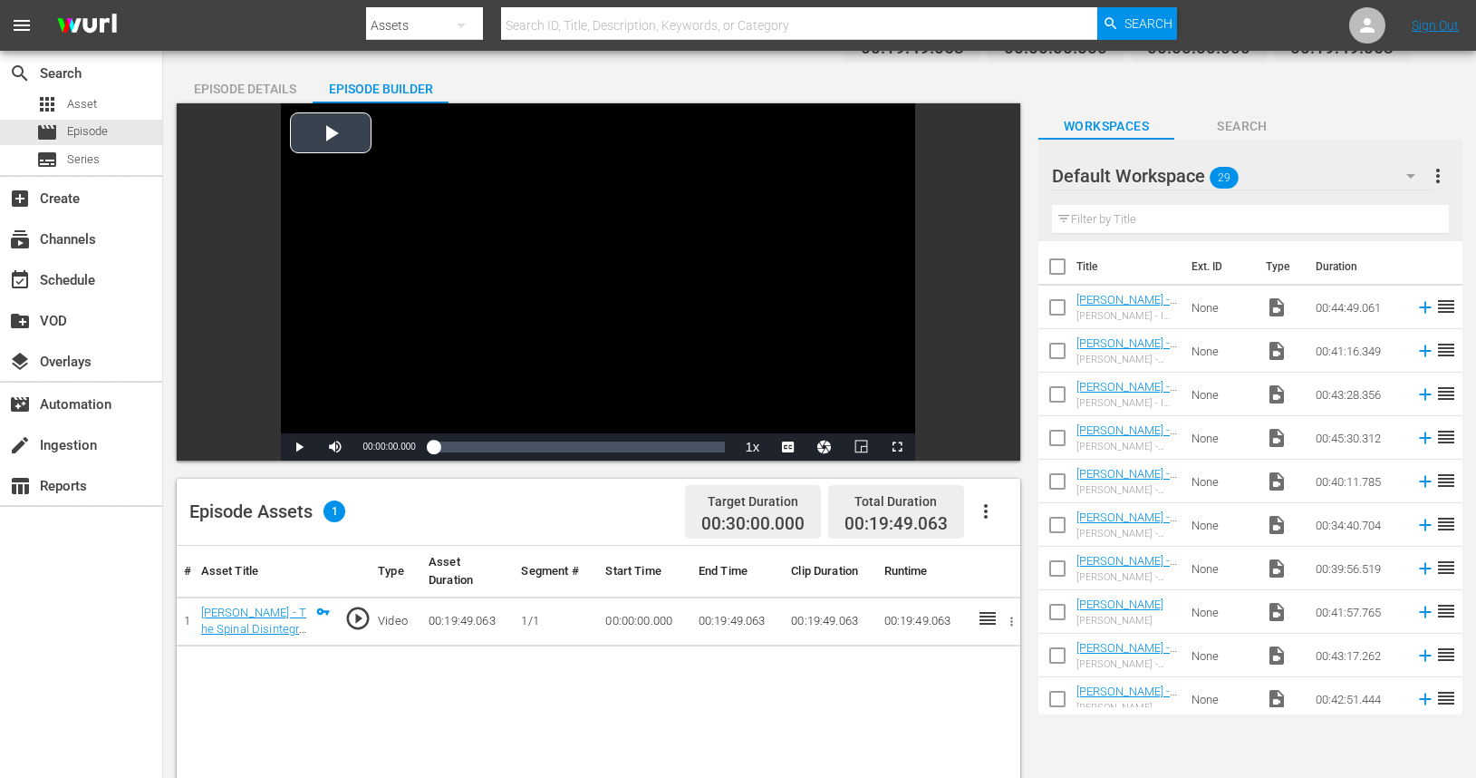
scroll to position [0, 0]
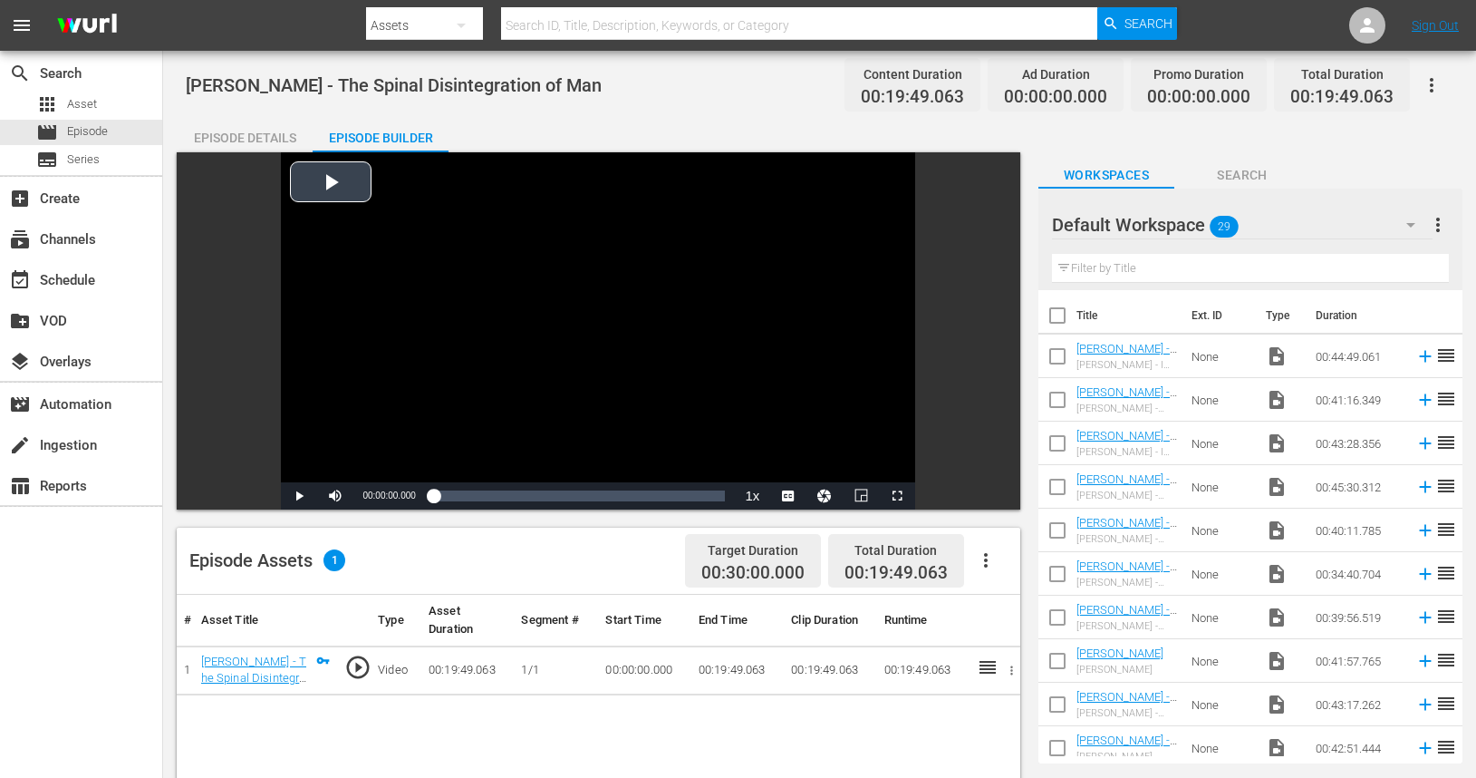
click at [317, 194] on div "Video Player" at bounding box center [598, 317] width 634 height 330
click at [299, 496] on span "Video Player" at bounding box center [299, 496] width 0 height 0
